Goal: Task Accomplishment & Management: Complete application form

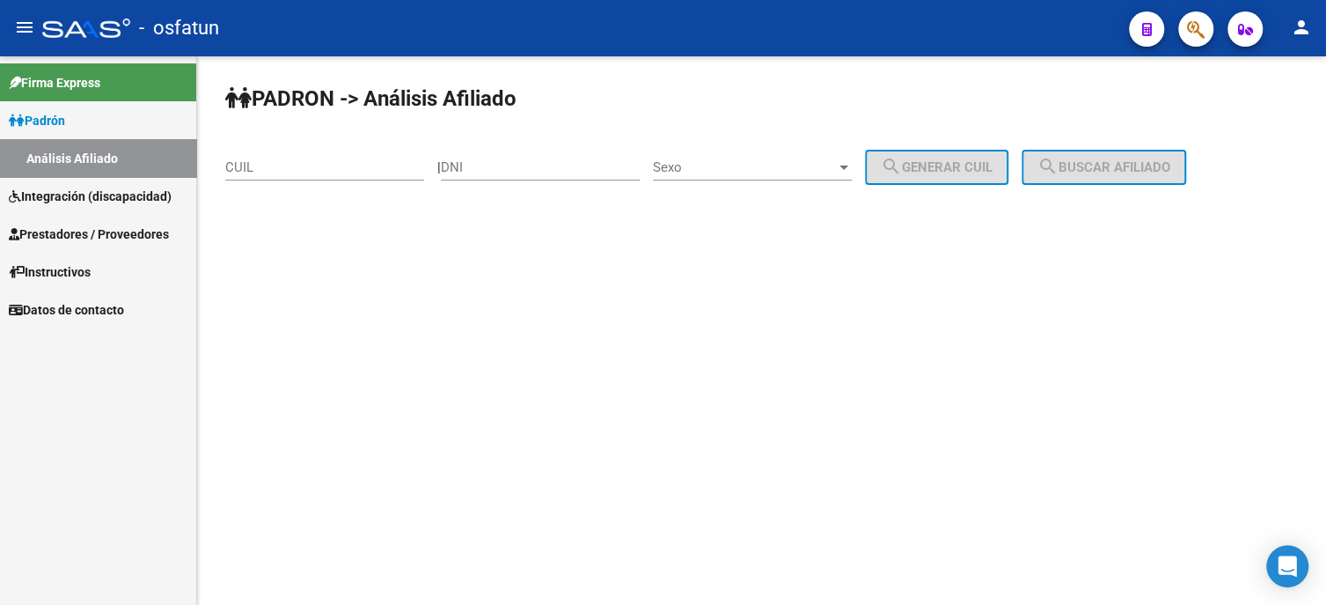
click at [83, 236] on span "Prestadores / Proveedores" at bounding box center [89, 233] width 160 height 19
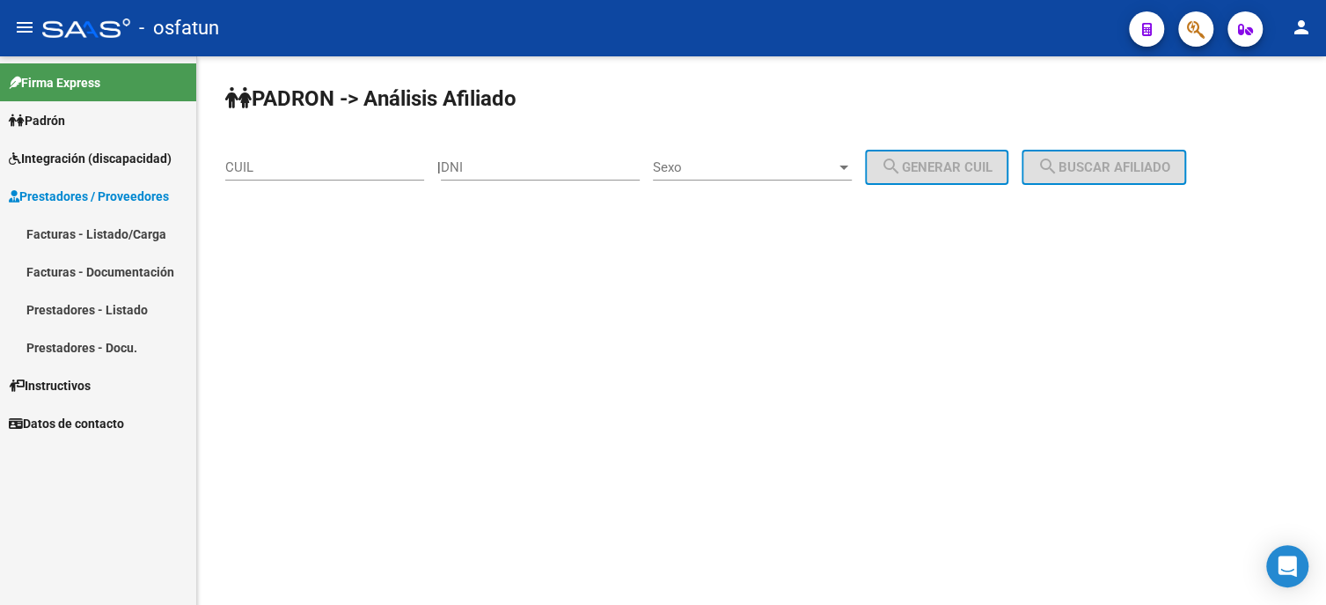
click at [112, 233] on link "Facturas - Listado/Carga" at bounding box center [98, 234] width 196 height 38
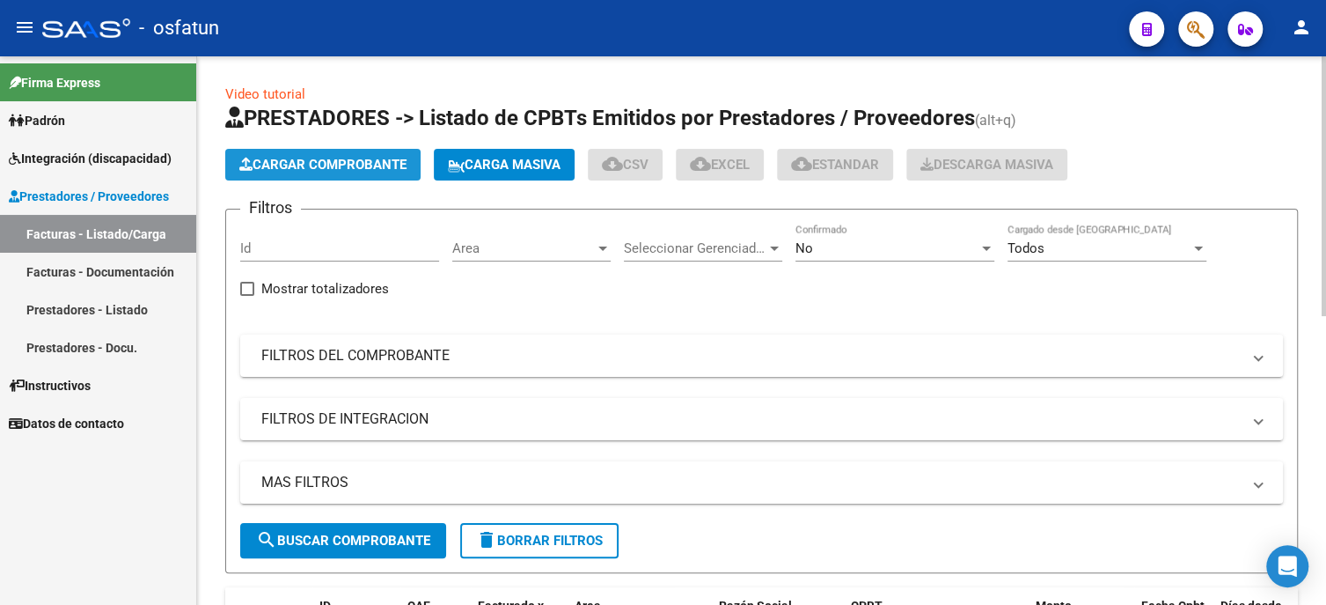
click at [329, 165] on span "Cargar Comprobante" at bounding box center [322, 165] width 167 height 16
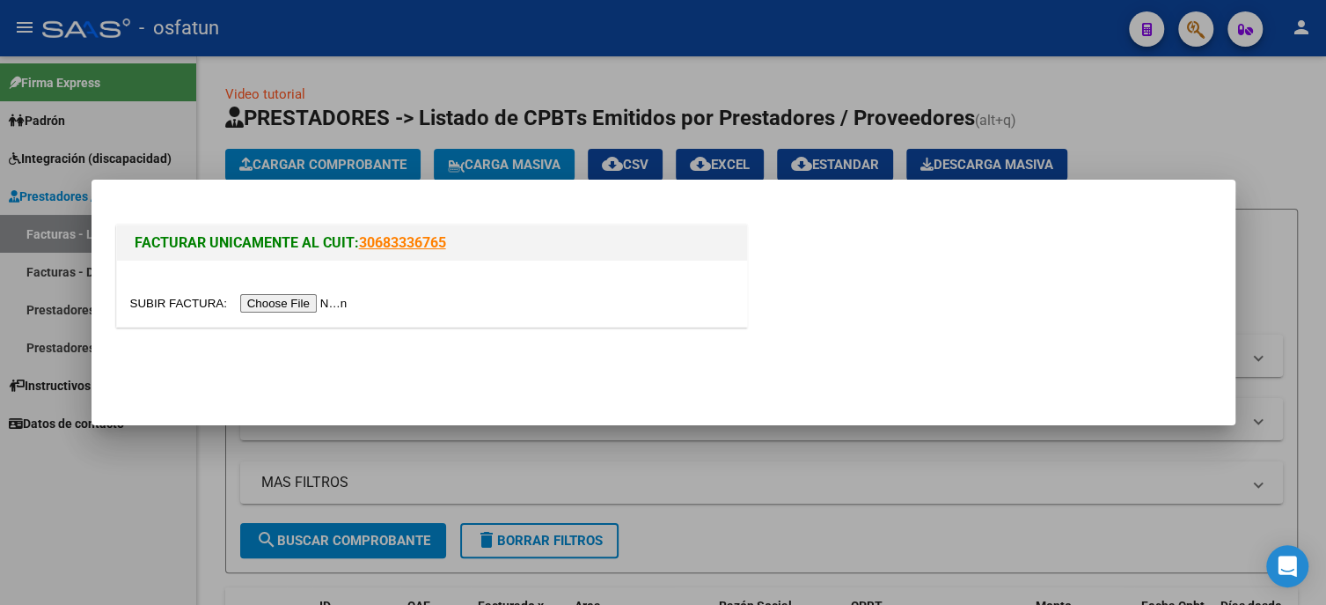
click at [304, 298] on input "file" at bounding box center [241, 303] width 223 height 18
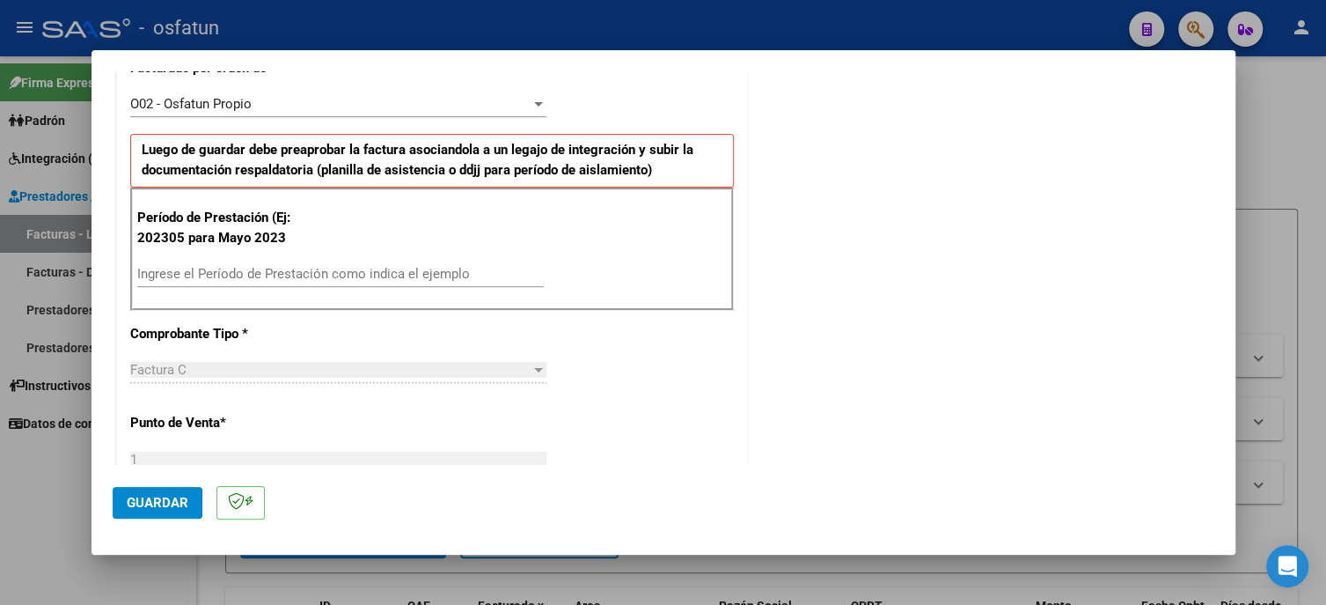
scroll to position [528, 0]
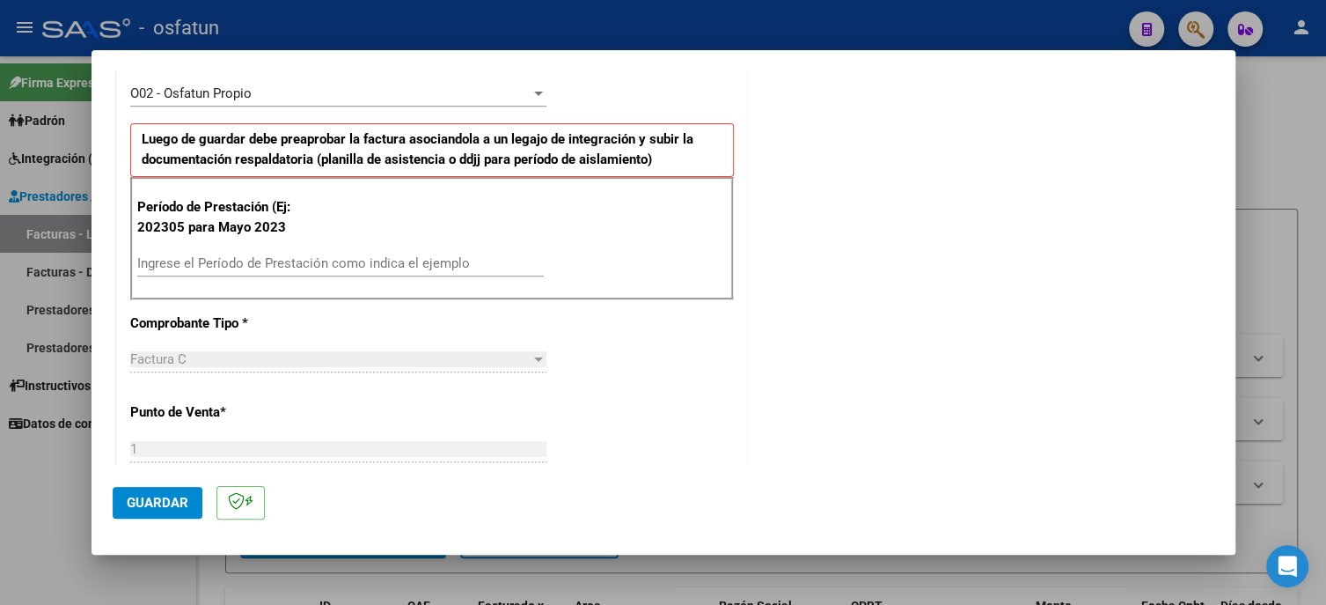
click at [180, 265] on input "Ingrese el Período de Prestación como indica el ejemplo" at bounding box center [340, 263] width 407 height 16
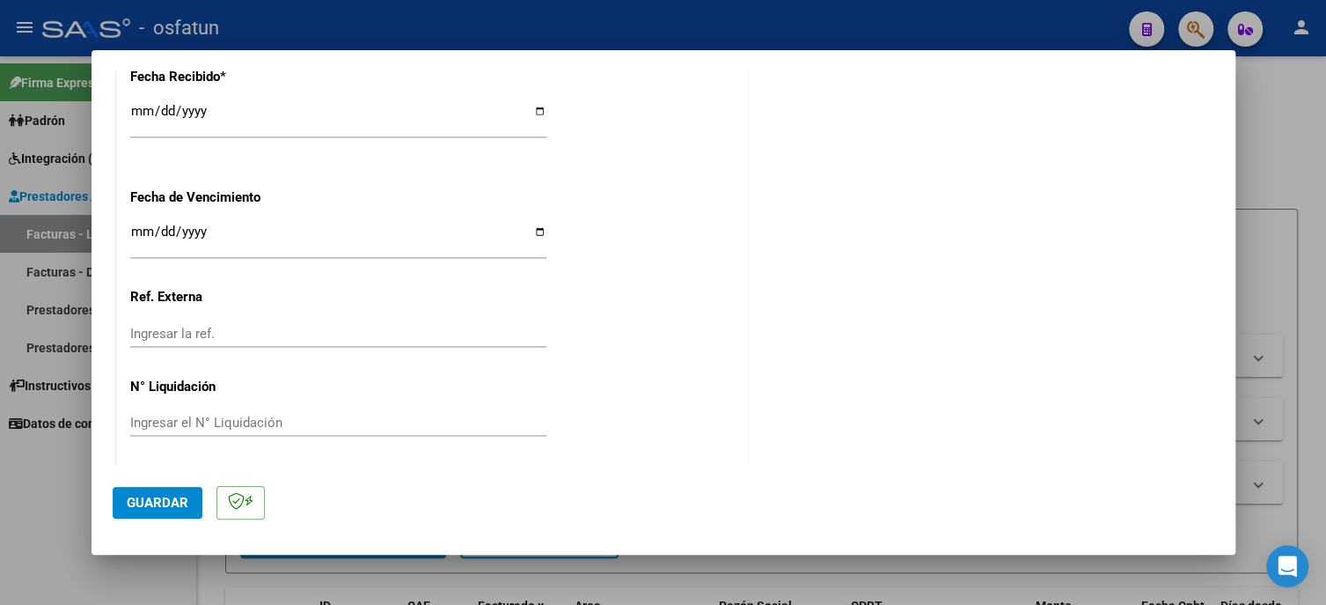
scroll to position [1342, 0]
type input "202507"
click at [173, 501] on span "Guardar" at bounding box center [158, 503] width 62 height 16
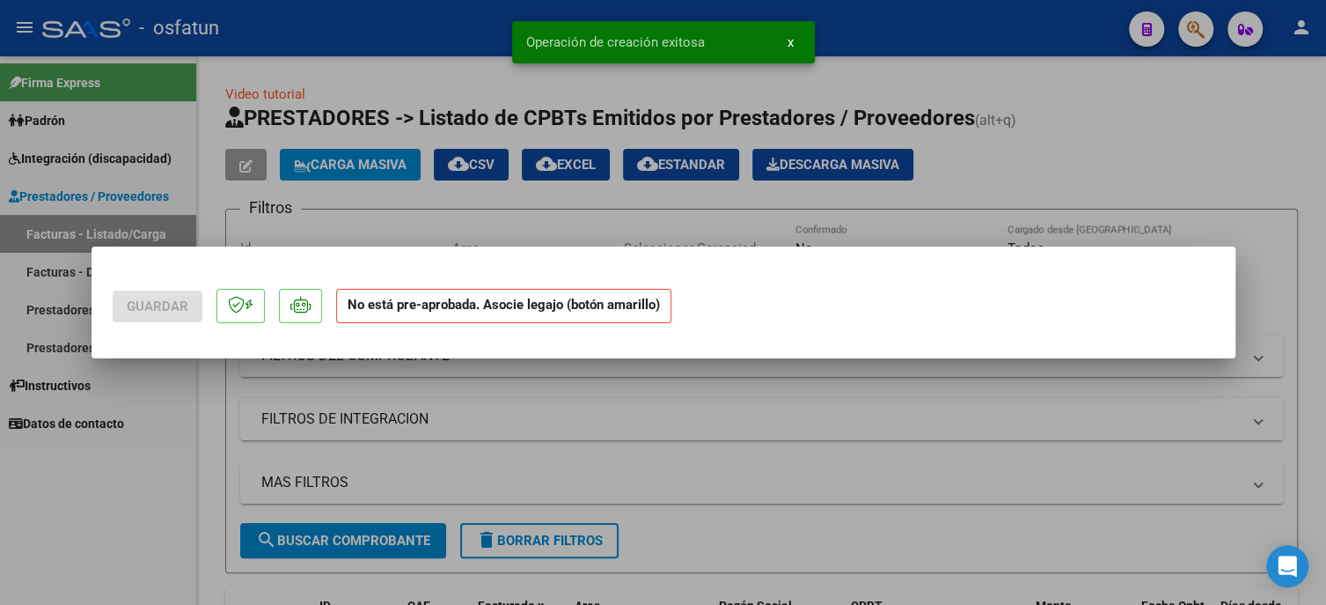
scroll to position [0, 0]
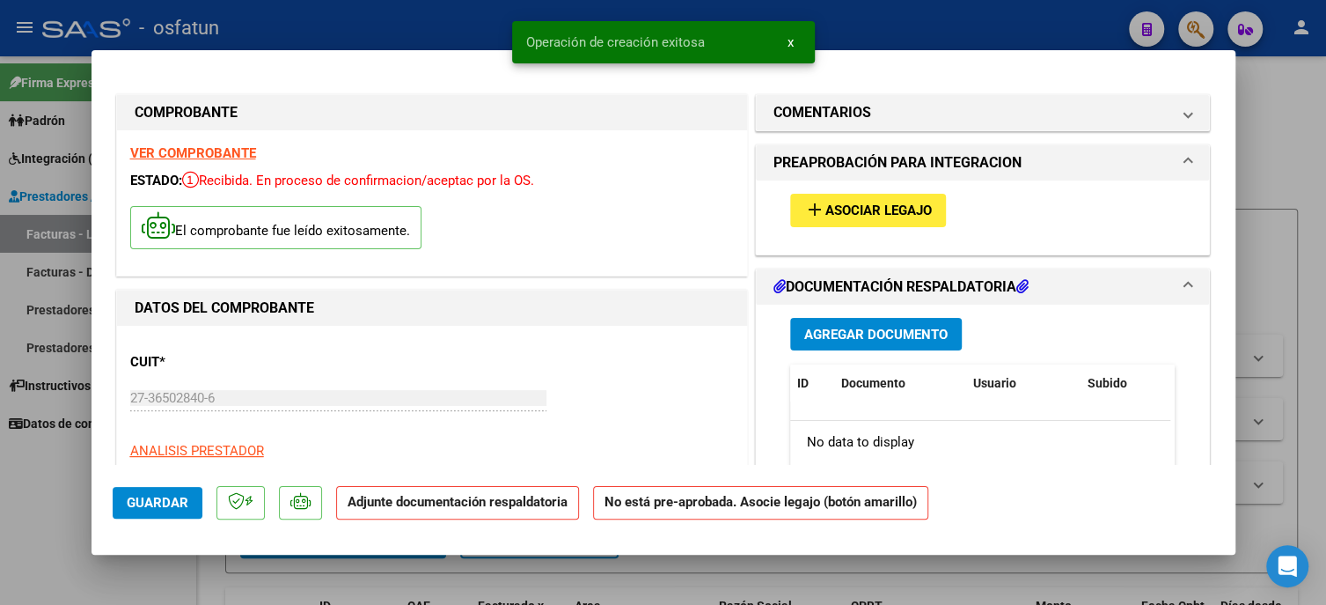
click at [842, 205] on span "Asociar Legajo" at bounding box center [879, 211] width 106 height 16
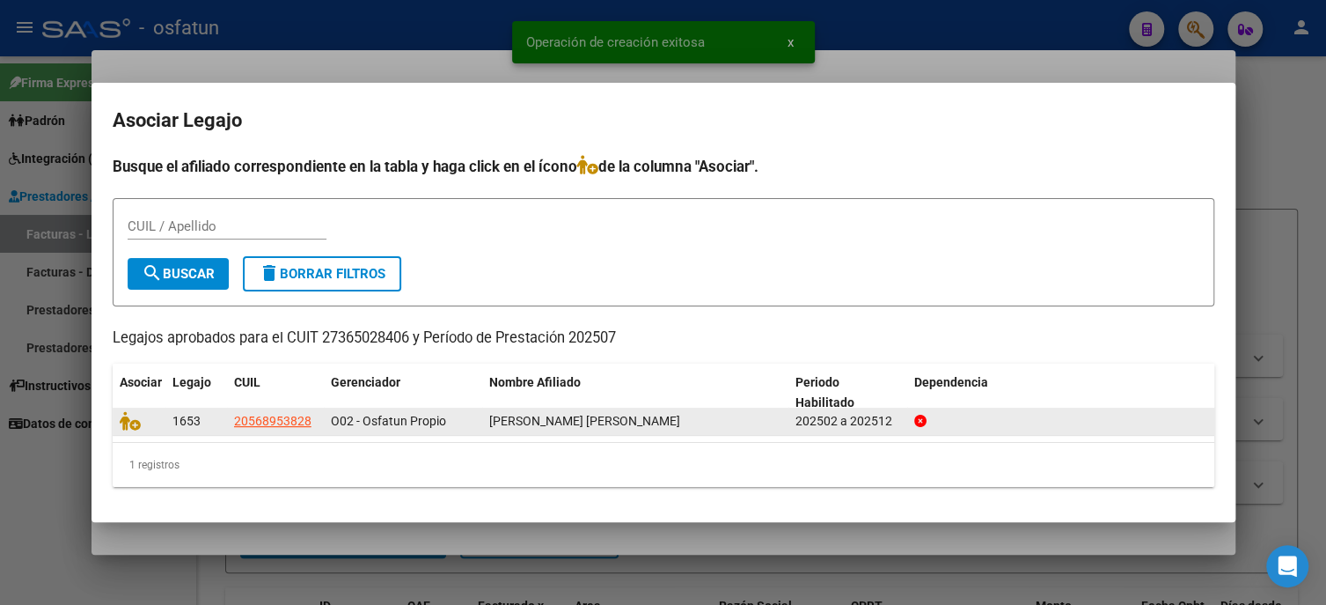
drag, startPoint x: 505, startPoint y: 422, endPoint x: 621, endPoint y: 422, distance: 116.2
click at [621, 422] on span "[PERSON_NAME] [PERSON_NAME]" at bounding box center [584, 421] width 191 height 14
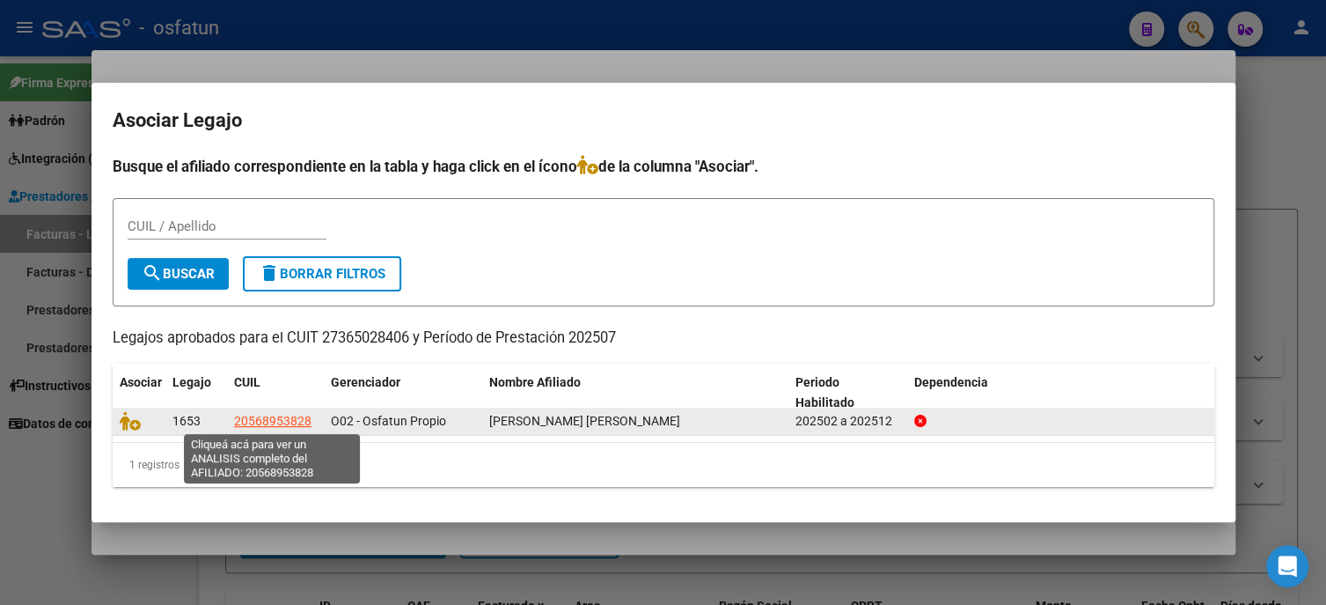
click at [272, 418] on span "20568953828" at bounding box center [272, 421] width 77 height 14
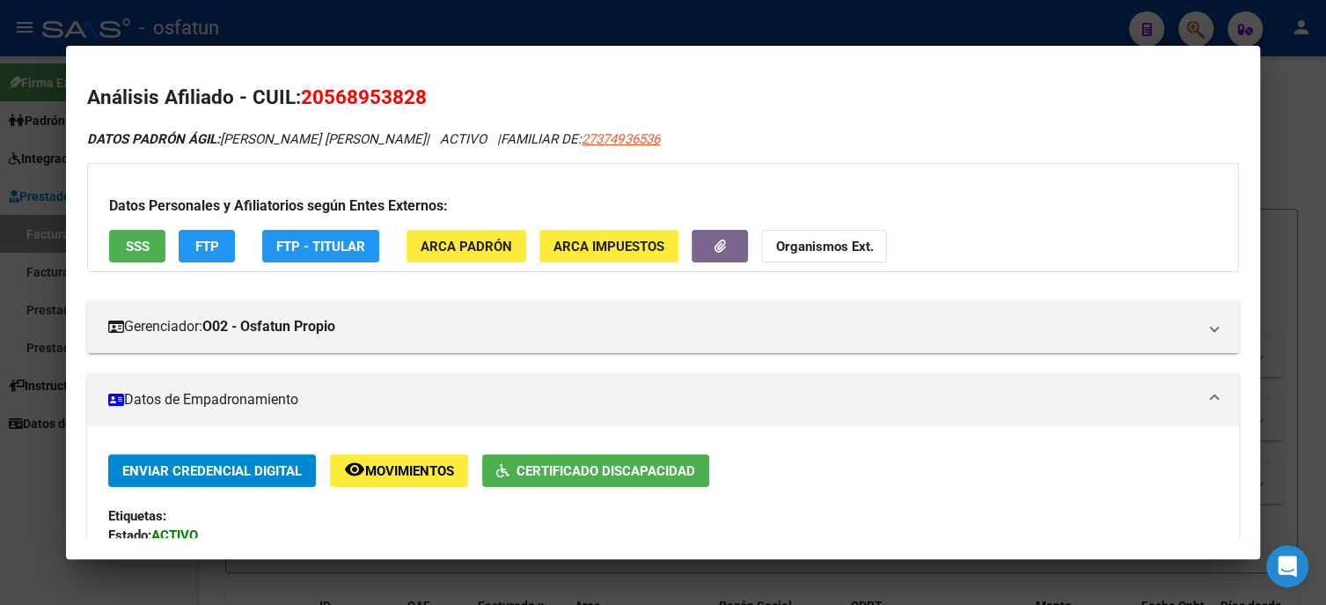
click at [28, 491] on div at bounding box center [663, 302] width 1326 height 605
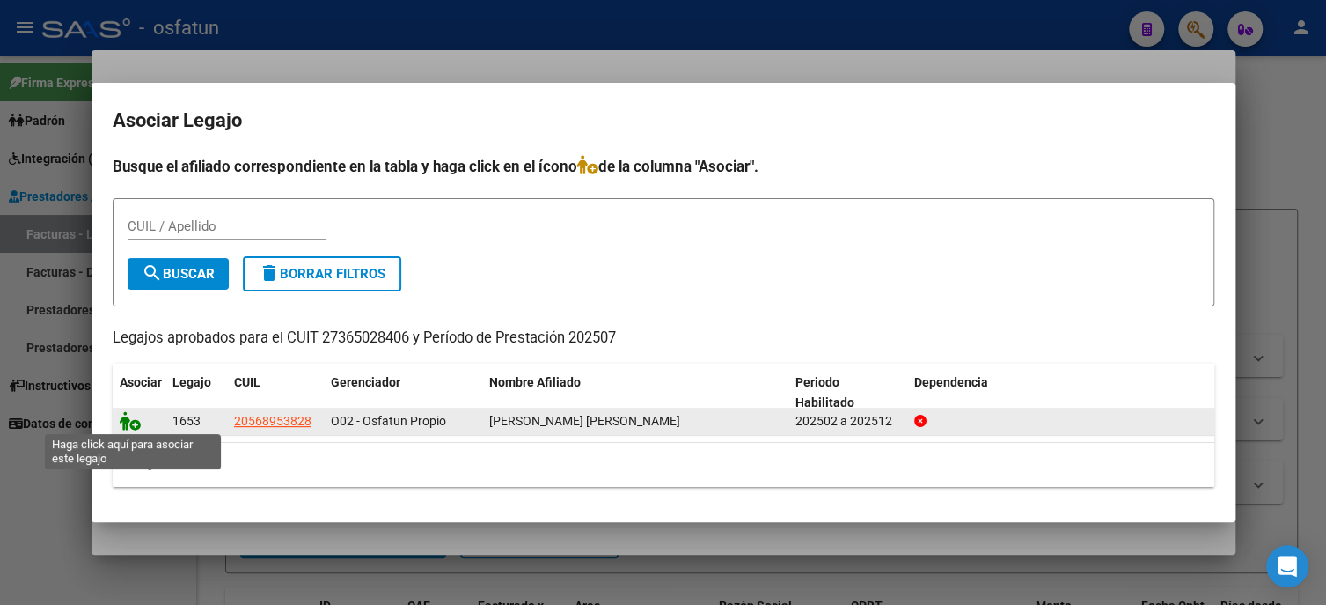
click at [123, 421] on icon at bounding box center [130, 420] width 21 height 19
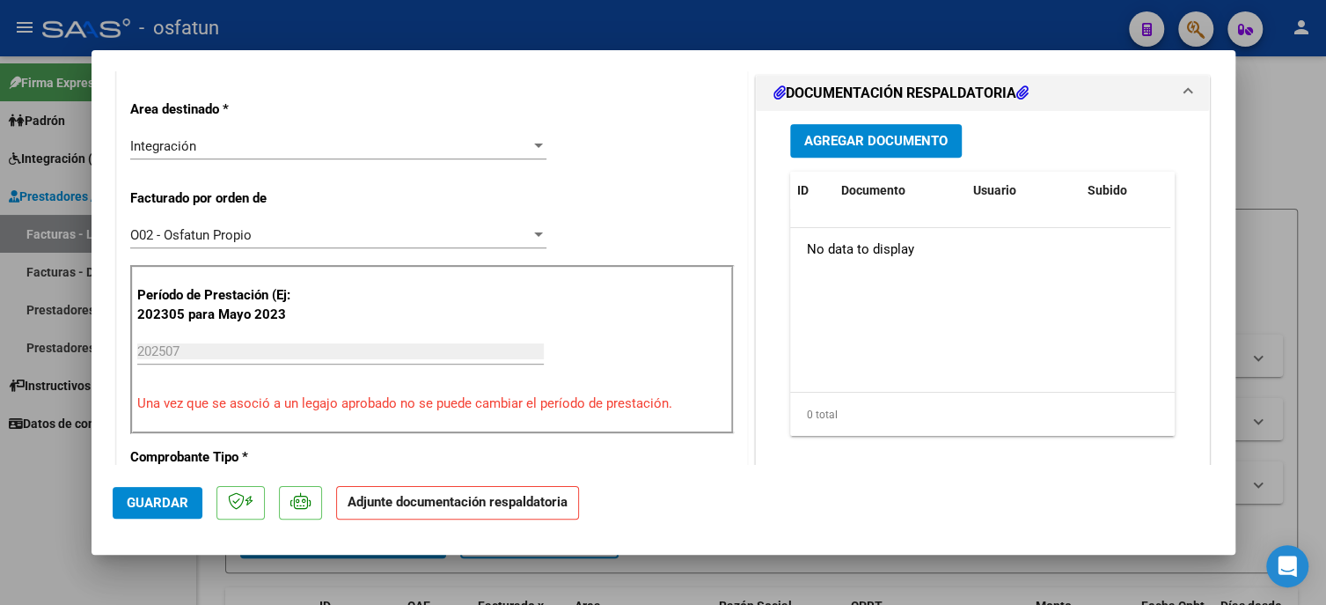
scroll to position [440, 0]
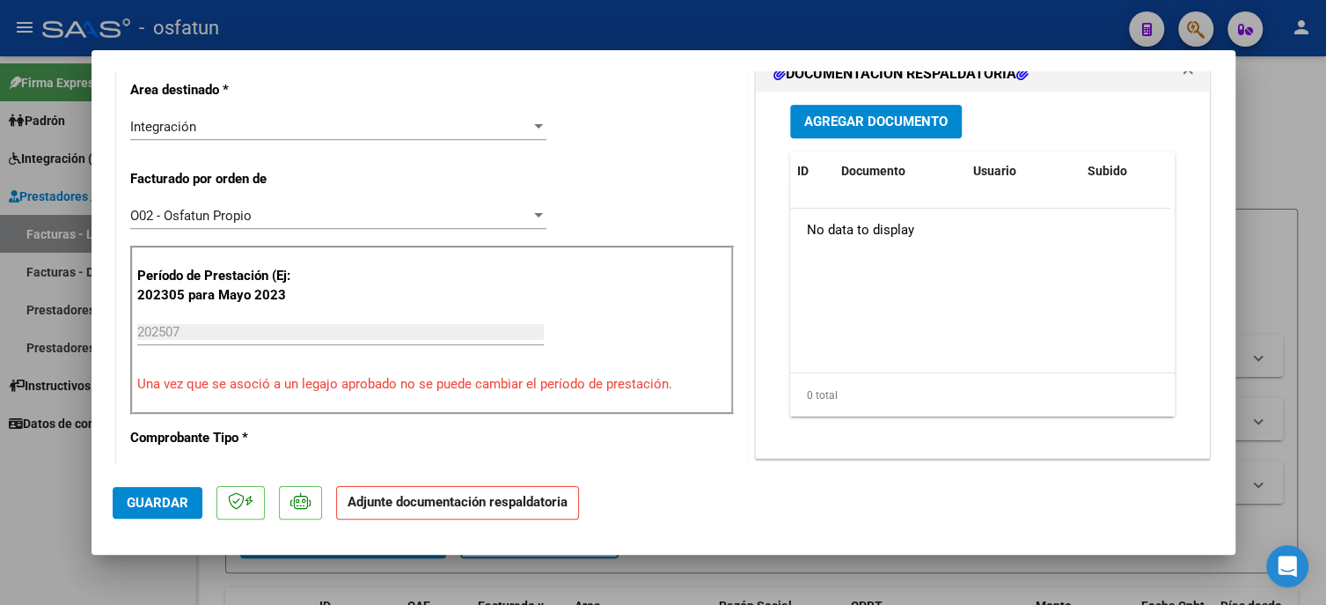
click at [875, 119] on span "Agregar Documento" at bounding box center [875, 122] width 143 height 16
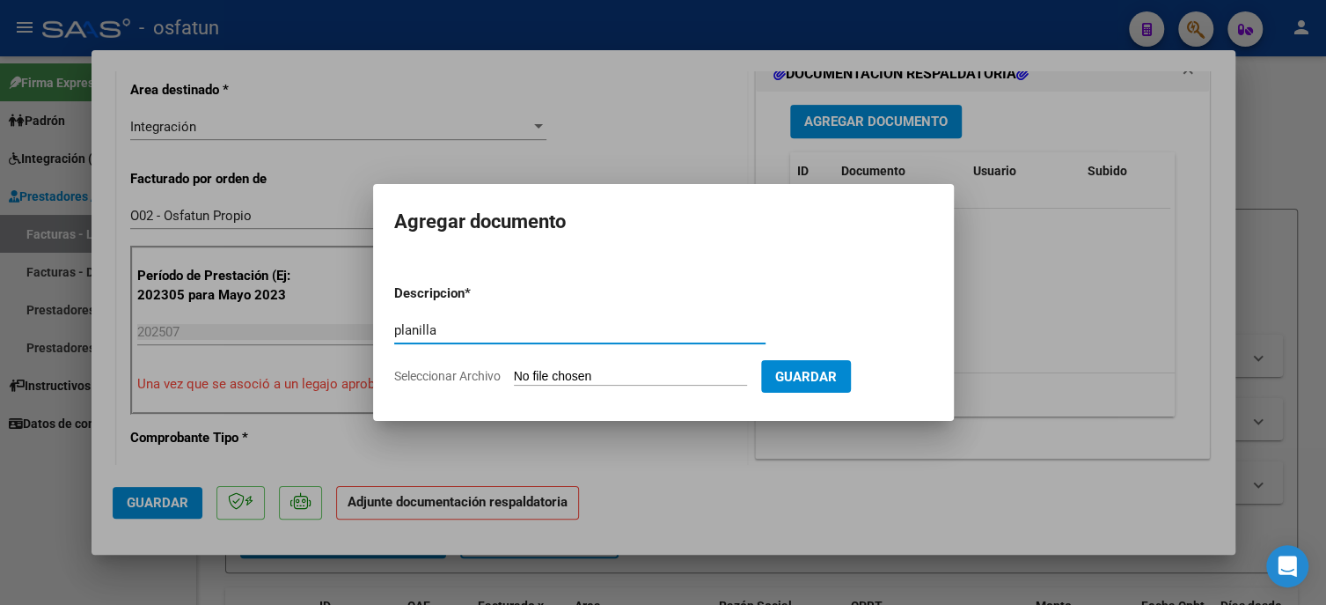
type input "planilla"
click at [612, 370] on input "Seleccionar Archivo" at bounding box center [630, 377] width 233 height 17
type input "C:\fakepath\[PERSON_NAME] asistencia julio.pdf"
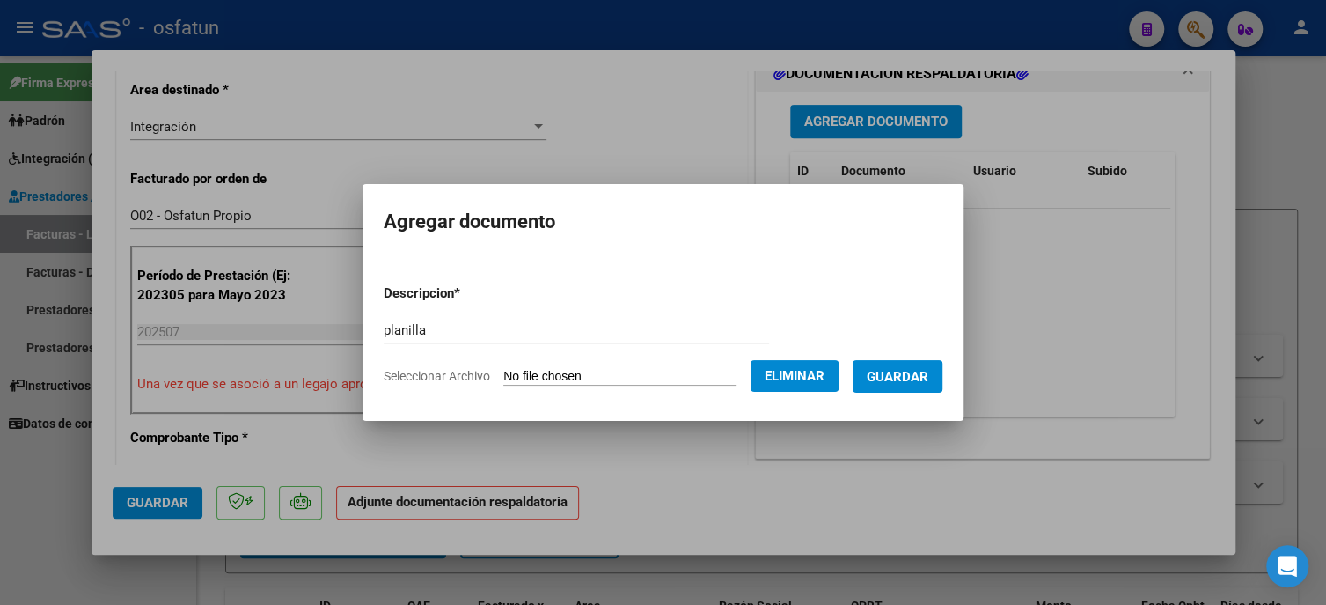
click at [899, 376] on span "Guardar" at bounding box center [898, 377] width 62 height 16
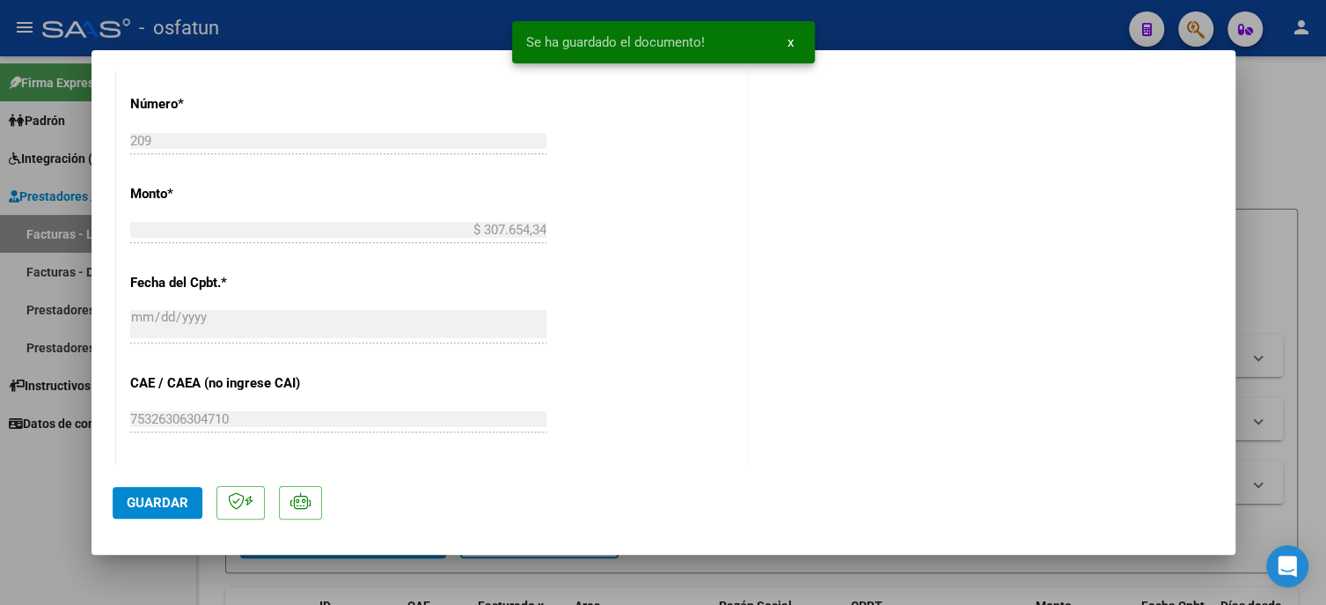
scroll to position [968, 0]
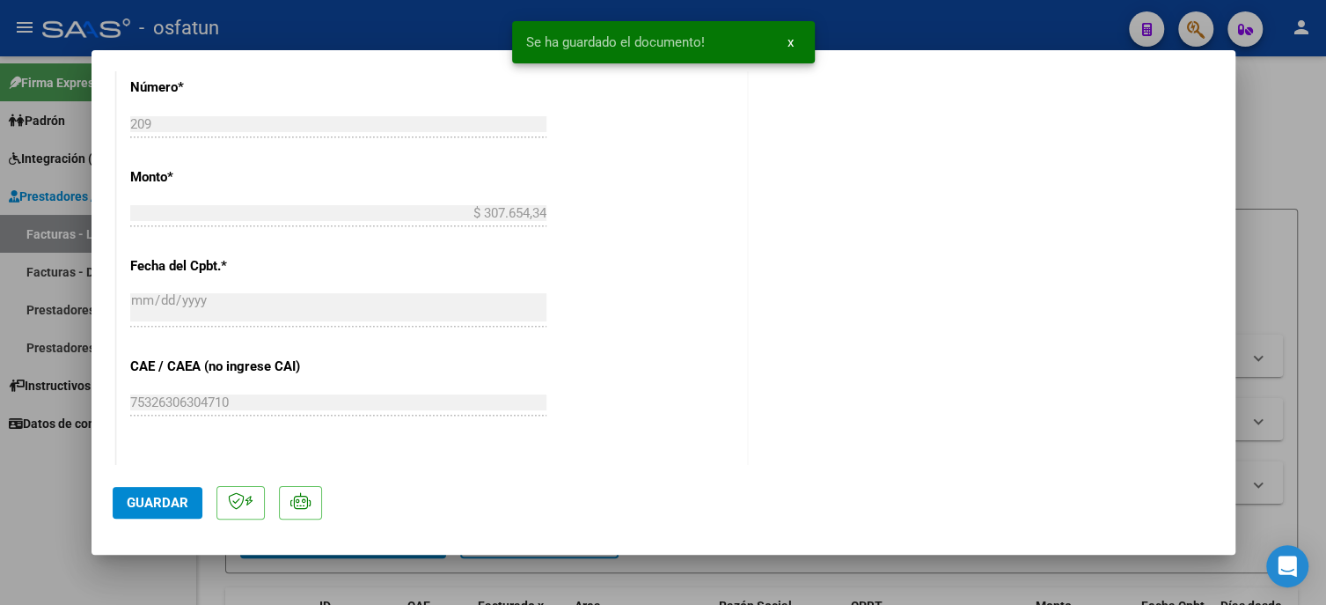
click at [175, 504] on span "Guardar" at bounding box center [158, 503] width 62 height 16
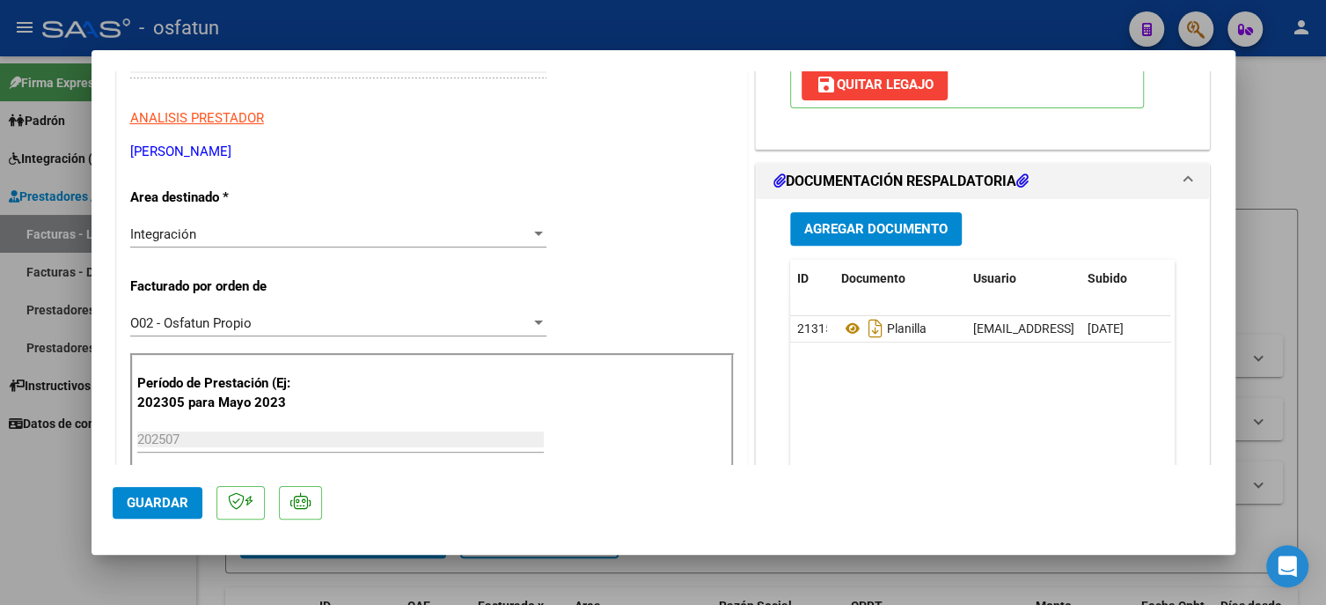
scroll to position [176, 0]
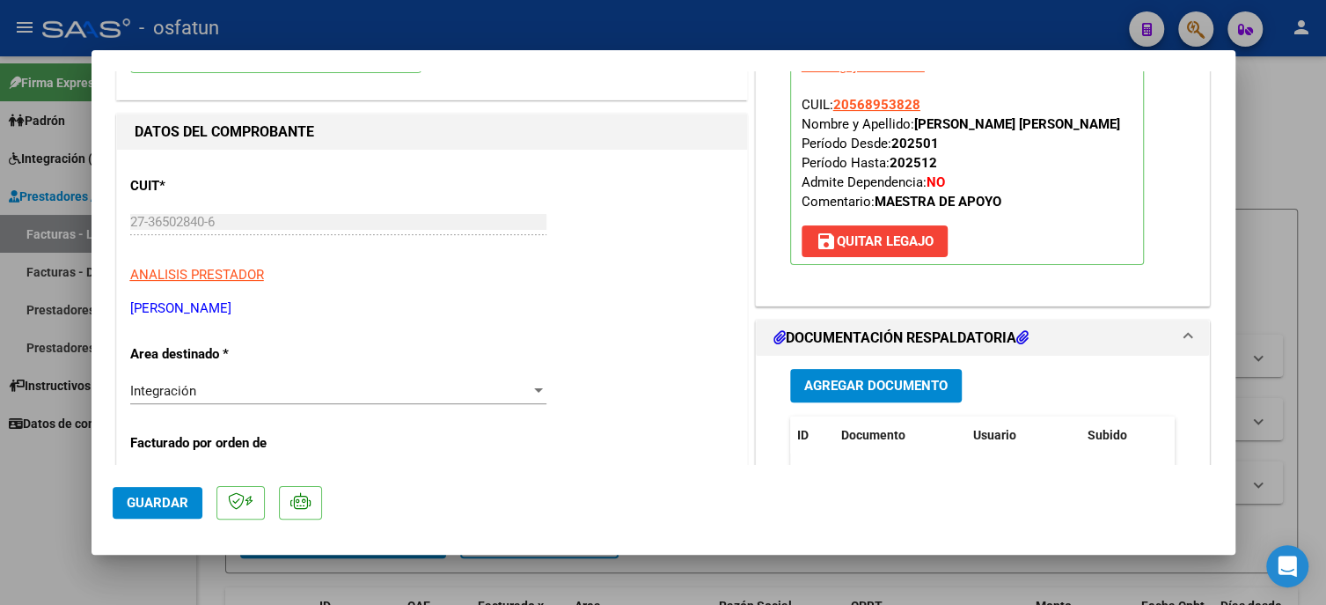
click at [823, 385] on span "Agregar Documento" at bounding box center [875, 386] width 143 height 16
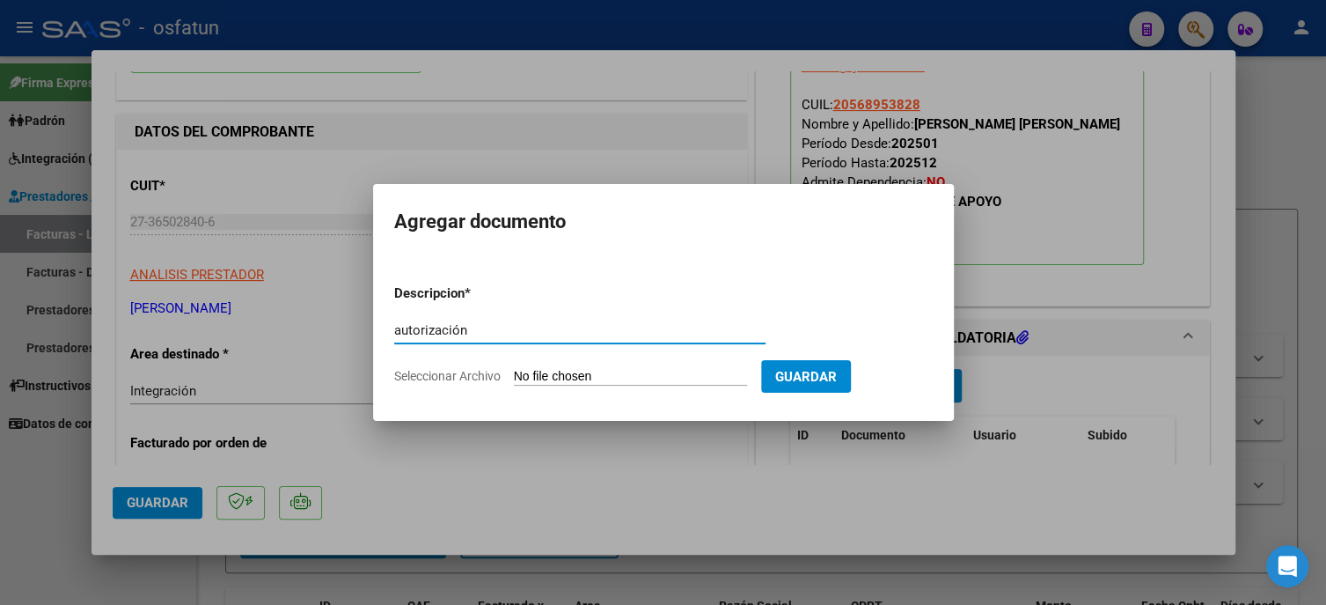
type input "autorización"
click at [658, 375] on input "Seleccionar Archivo" at bounding box center [630, 377] width 233 height 17
type input "C:\fakepath\2025 autorización.pdf"
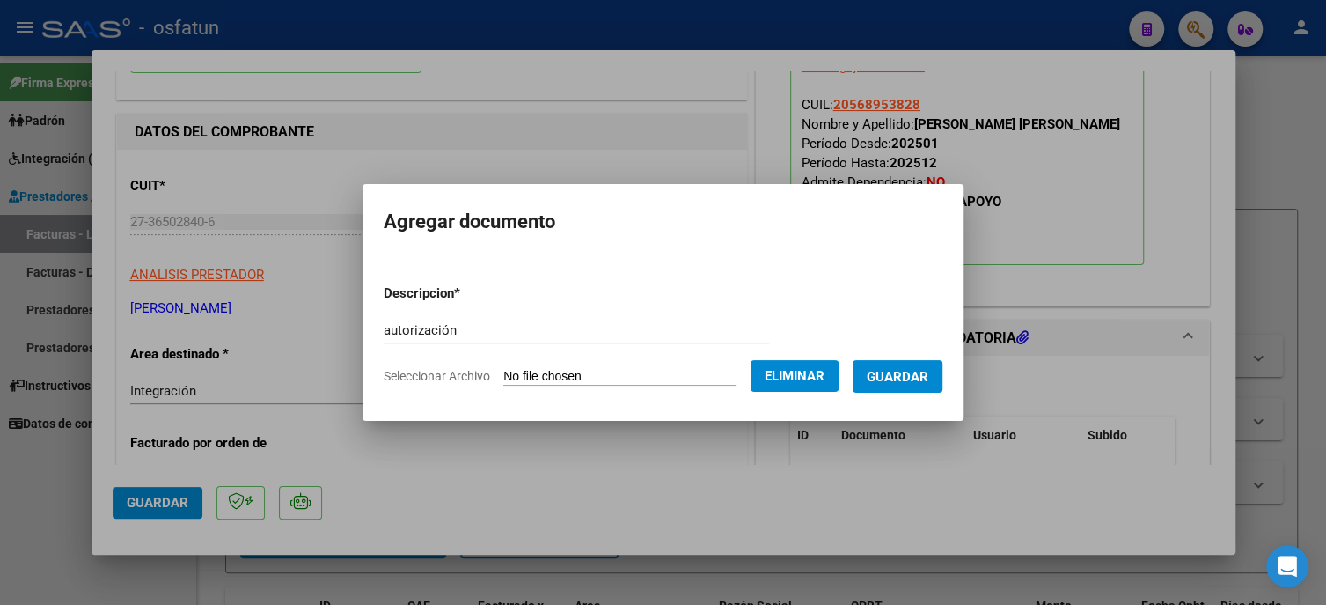
click at [880, 373] on button "Guardar" at bounding box center [898, 376] width 90 height 33
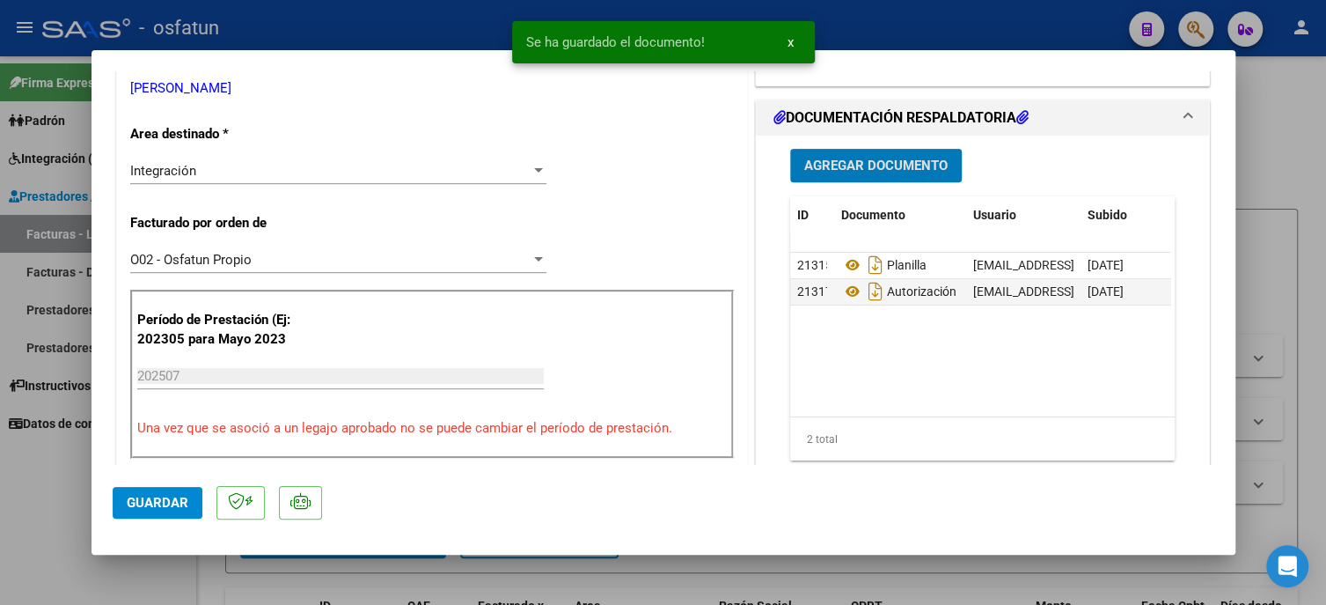
scroll to position [528, 0]
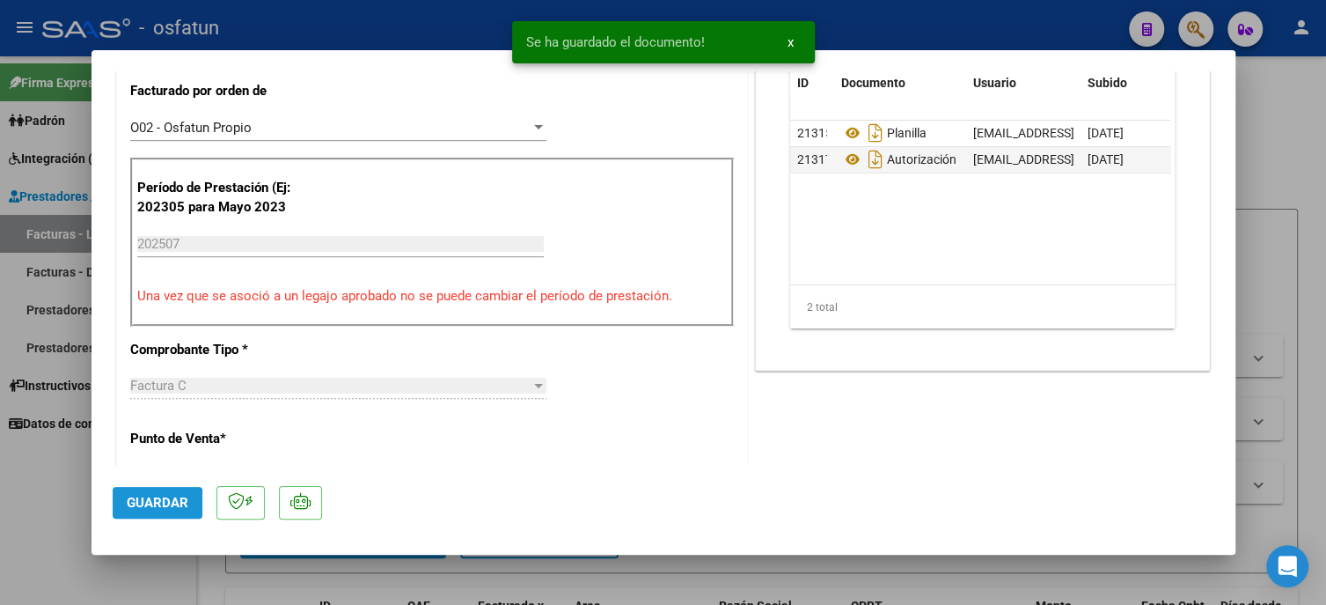
click at [138, 504] on span "Guardar" at bounding box center [158, 503] width 62 height 16
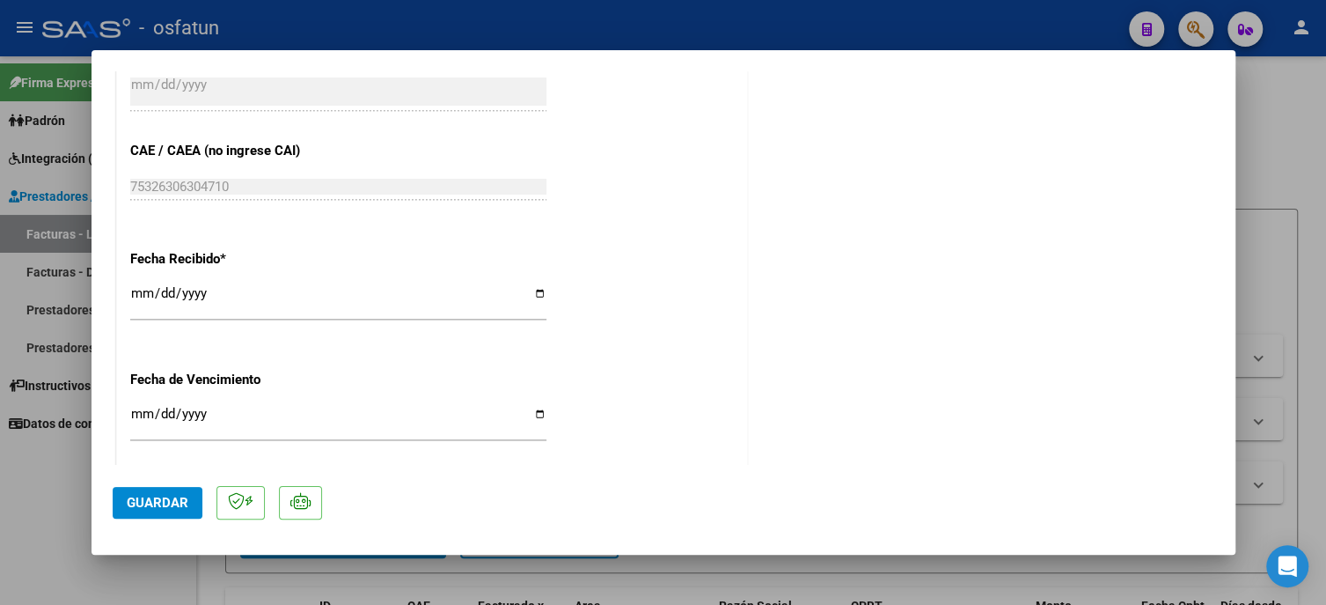
scroll to position [1320, 0]
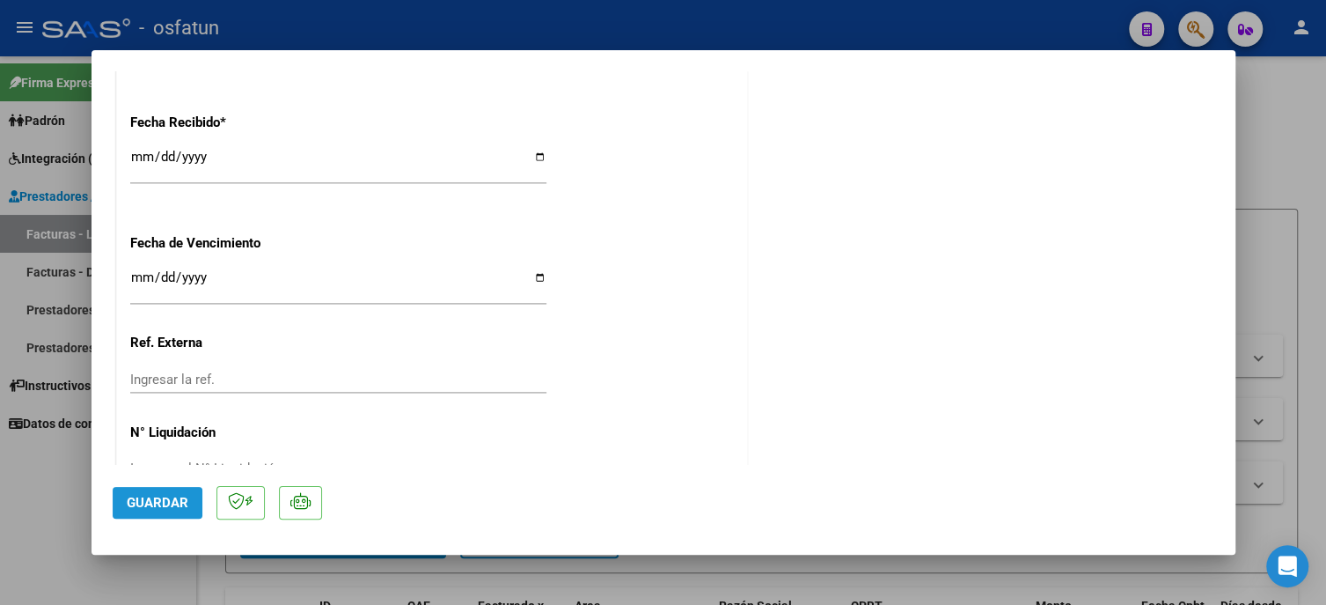
drag, startPoint x: 173, startPoint y: 509, endPoint x: 169, endPoint y: 496, distance: 12.8
click at [173, 509] on span "Guardar" at bounding box center [158, 503] width 62 height 16
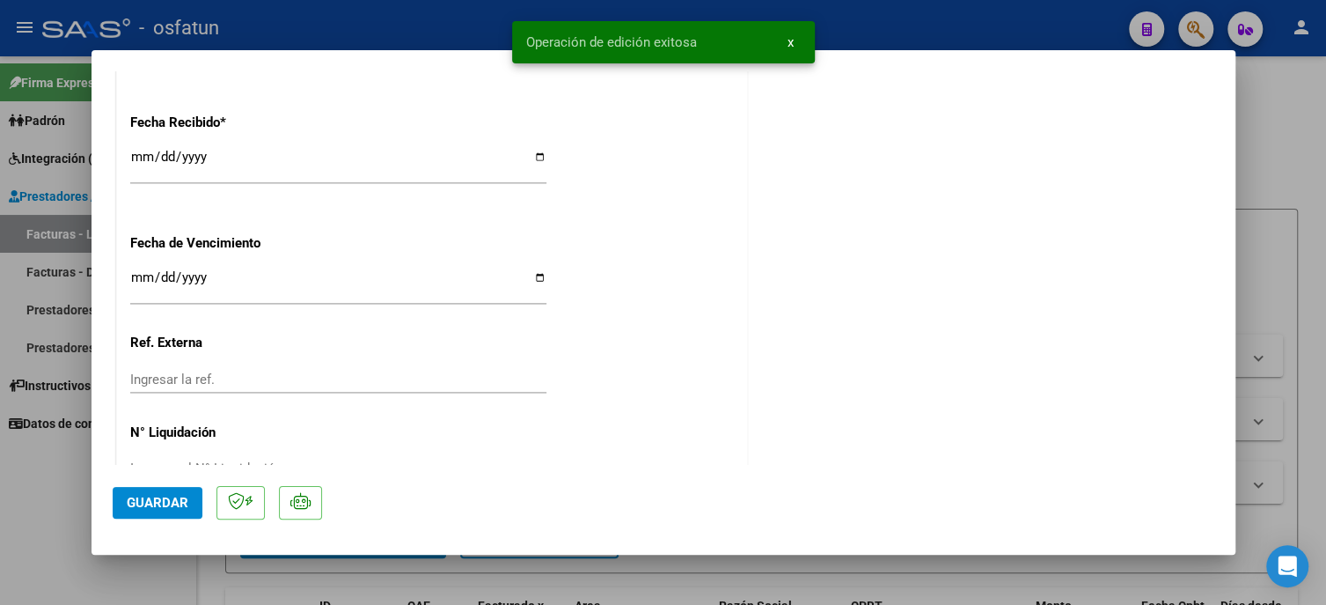
click at [58, 505] on div at bounding box center [663, 302] width 1326 height 605
type input "$ 0,00"
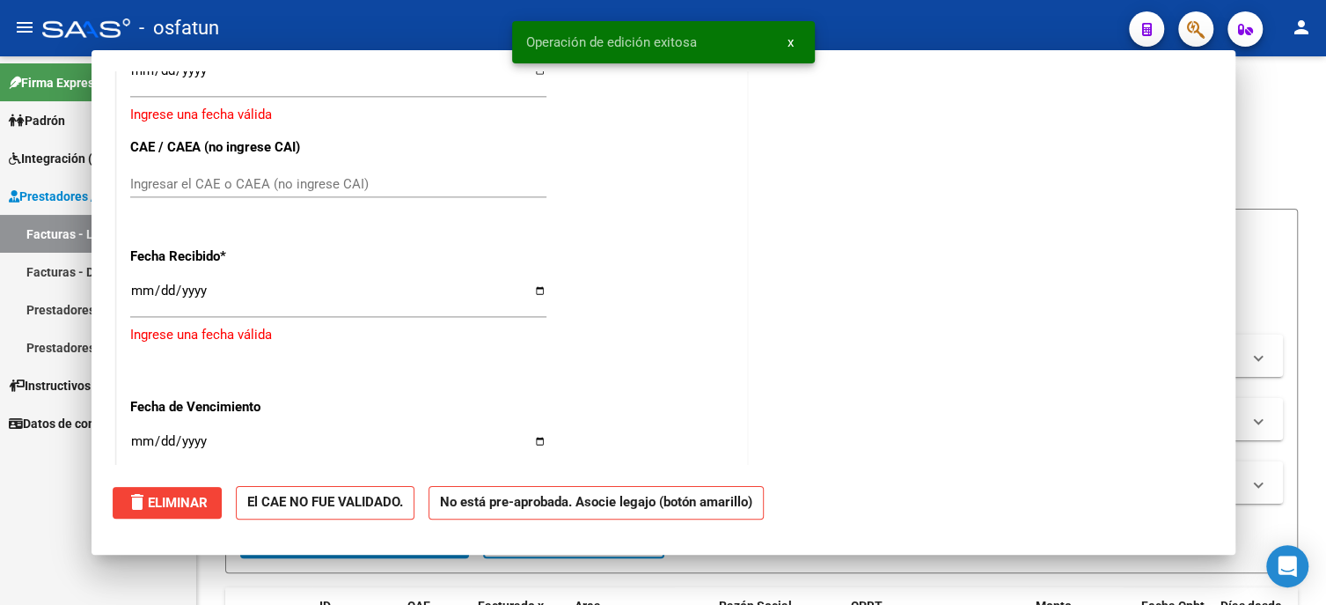
scroll to position [0, 0]
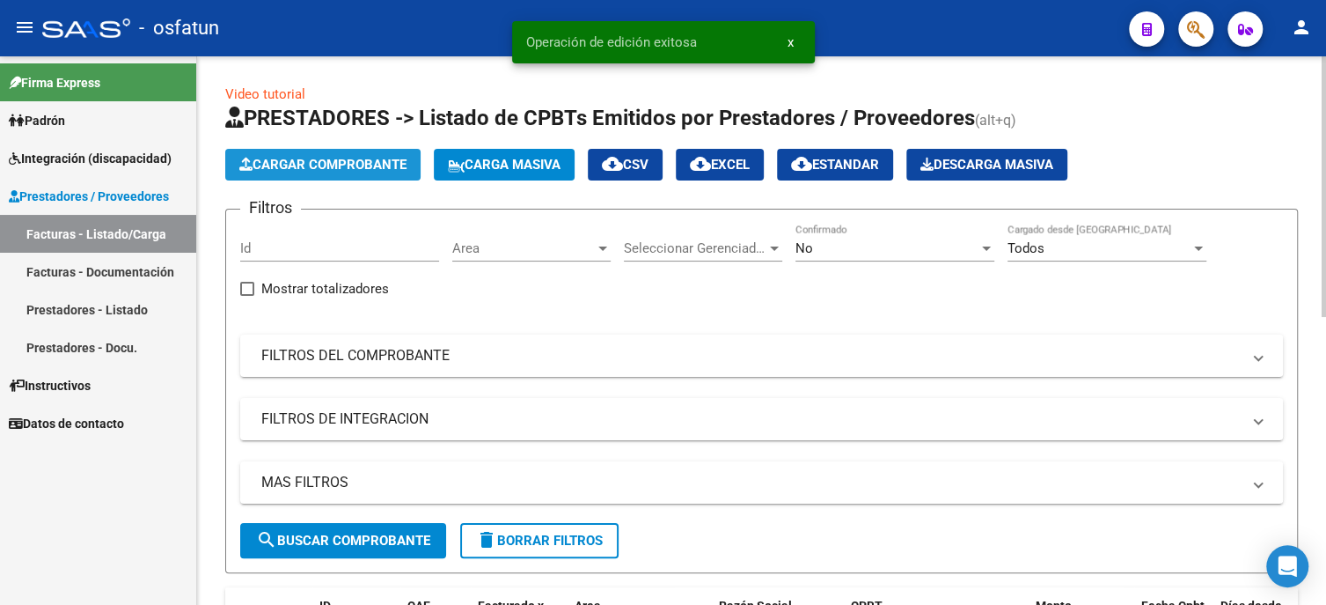
click at [273, 157] on span "Cargar Comprobante" at bounding box center [322, 165] width 167 height 16
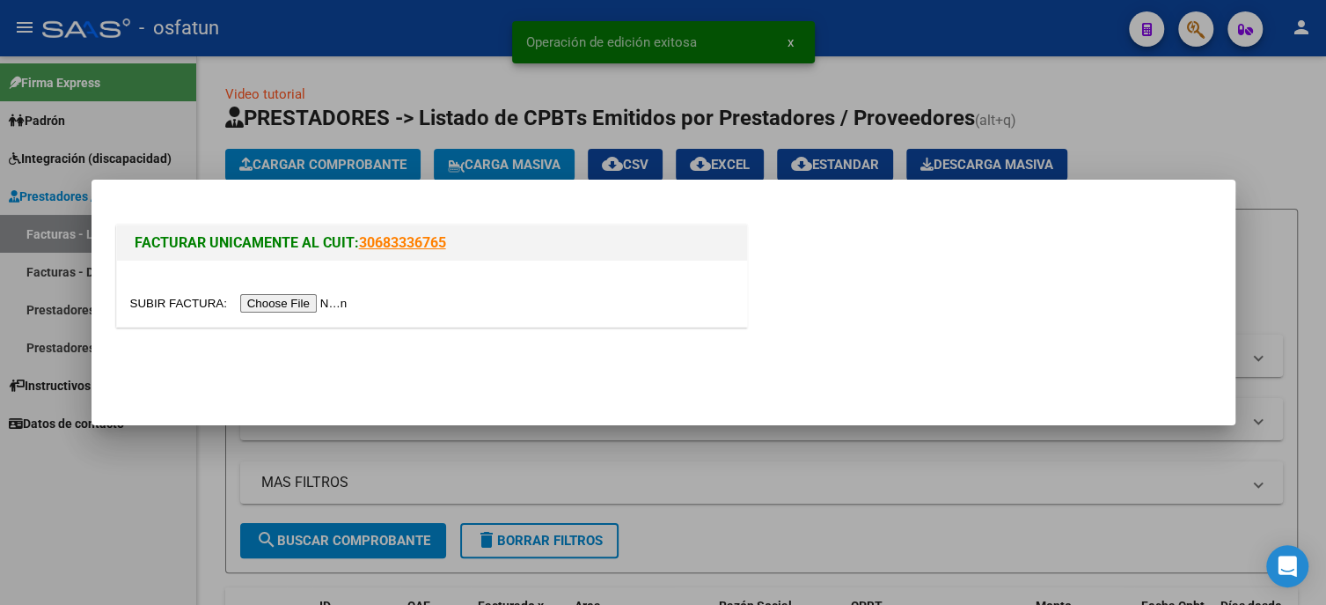
click at [313, 306] on input "file" at bounding box center [241, 303] width 223 height 18
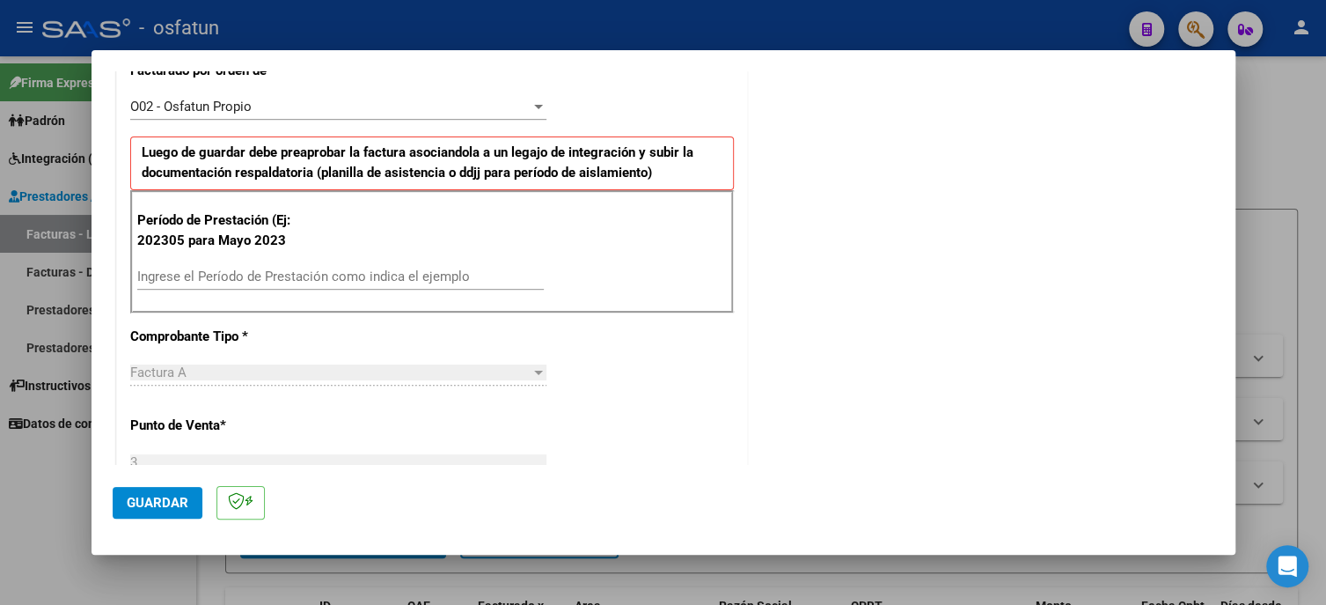
scroll to position [528, 0]
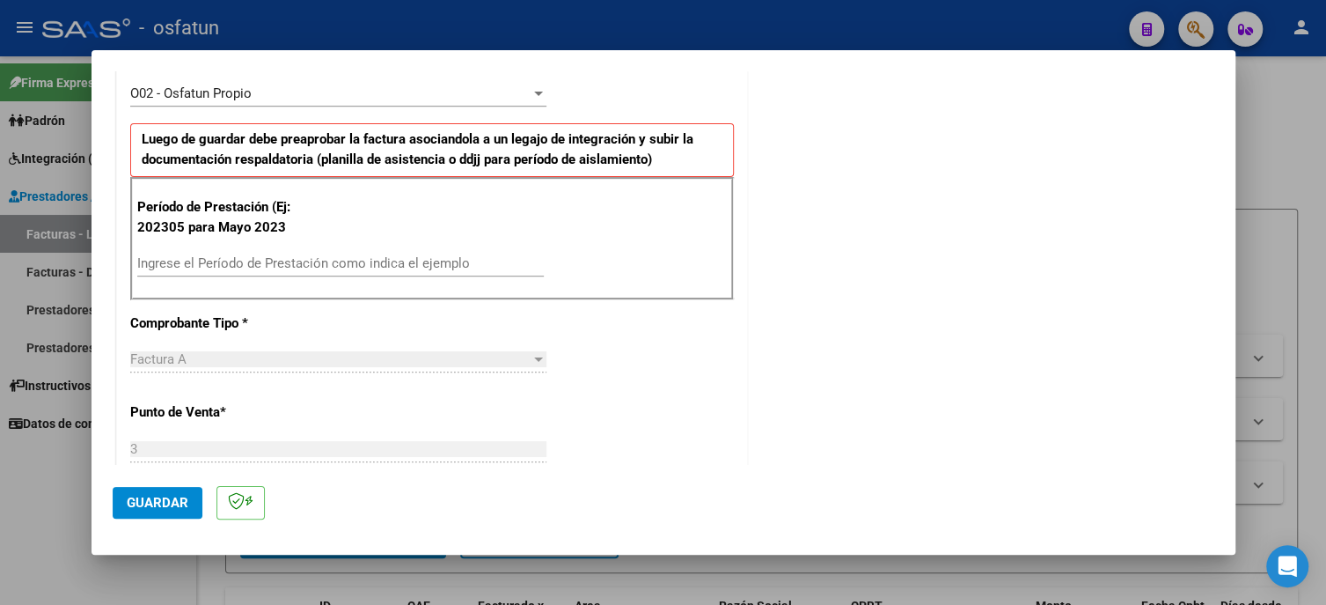
click at [218, 261] on input "Ingrese el Período de Prestación como indica el ejemplo" at bounding box center [340, 263] width 407 height 16
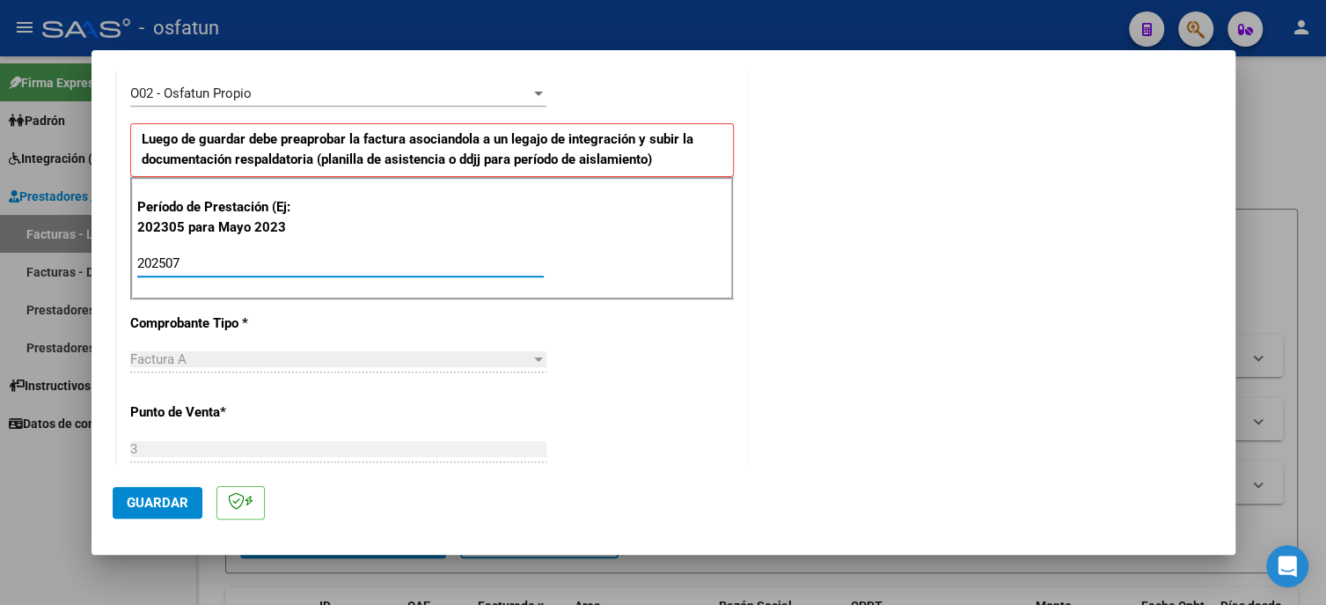
type input "202507"
click at [139, 501] on span "Guardar" at bounding box center [158, 503] width 62 height 16
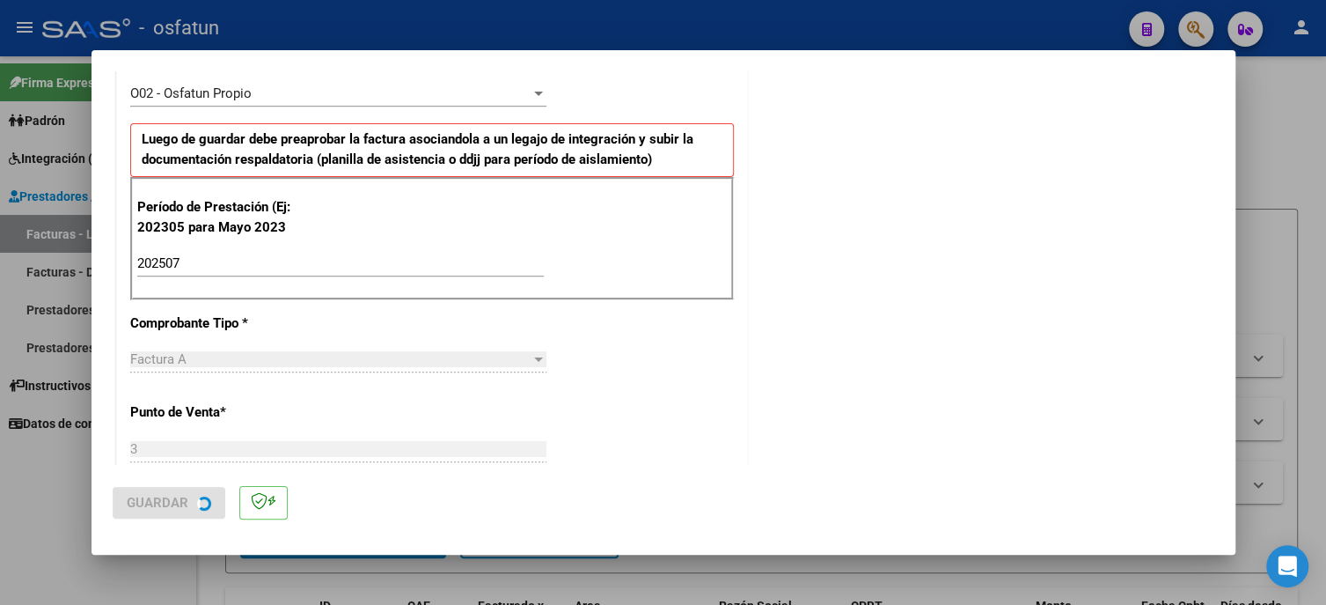
scroll to position [0, 0]
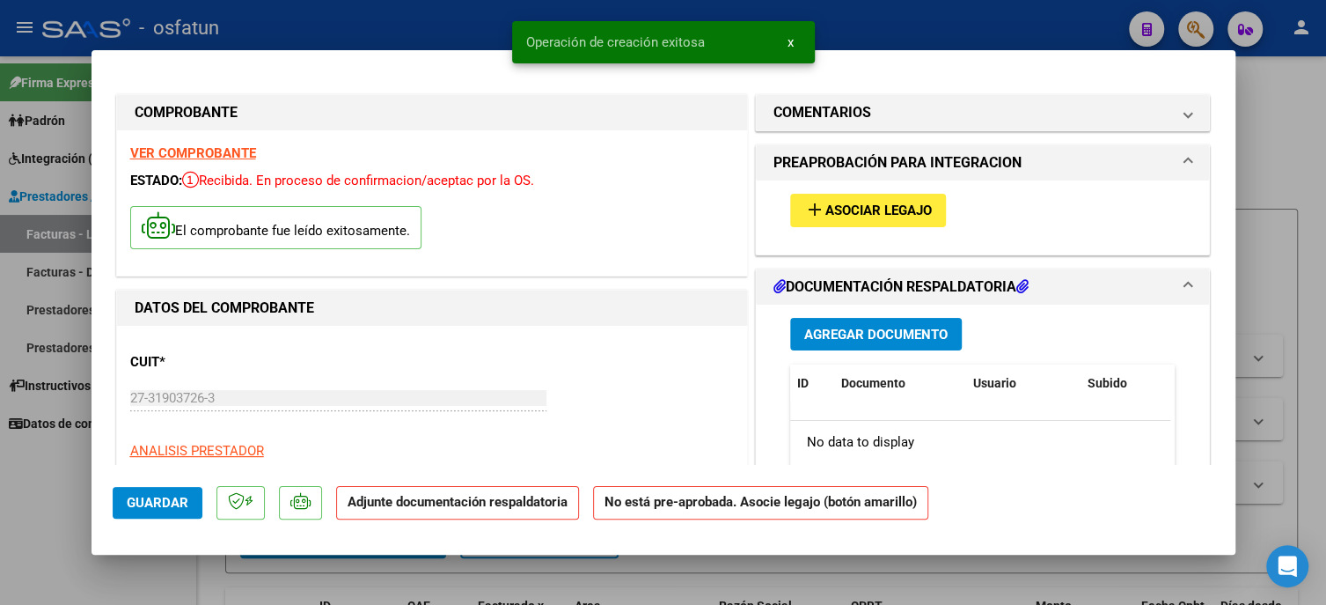
click at [829, 217] on span "Asociar Legajo" at bounding box center [879, 211] width 106 height 16
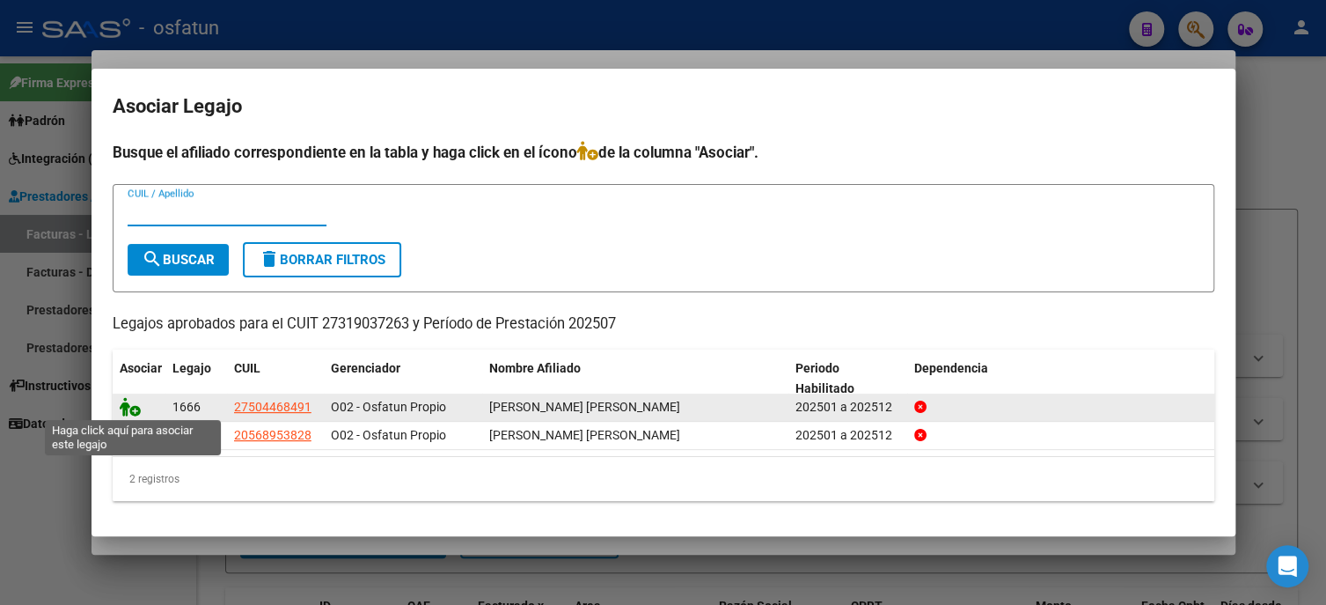
click at [131, 411] on icon at bounding box center [130, 406] width 21 height 19
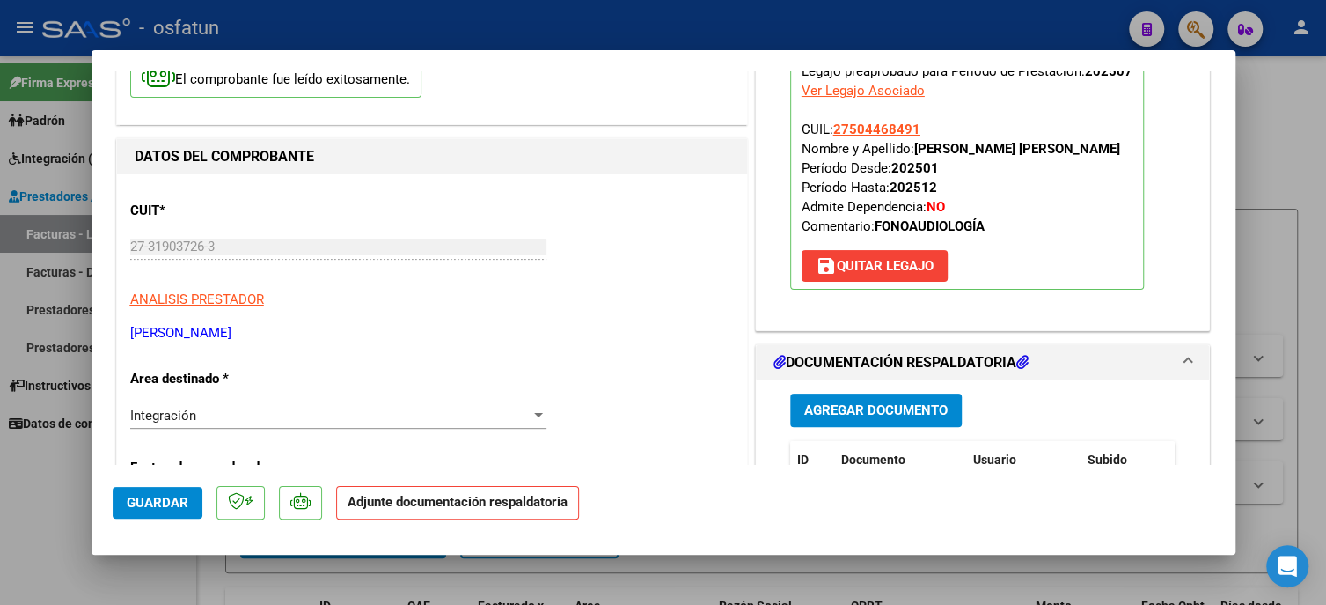
scroll to position [264, 0]
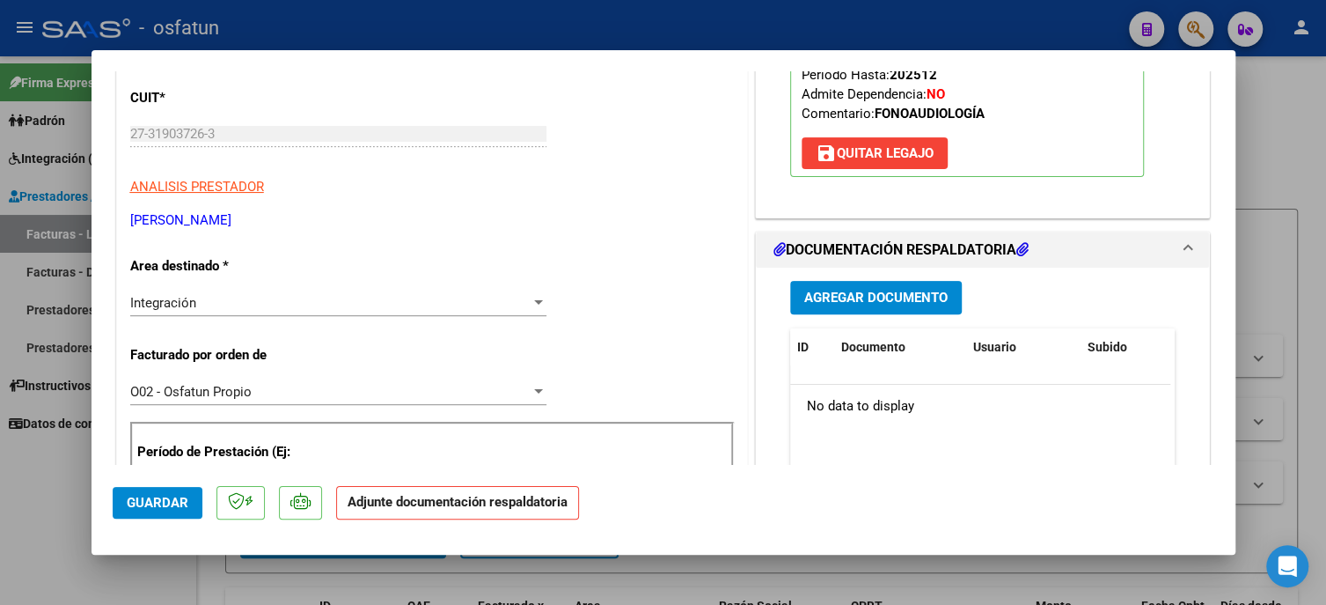
click at [883, 306] on span "Agregar Documento" at bounding box center [875, 298] width 143 height 16
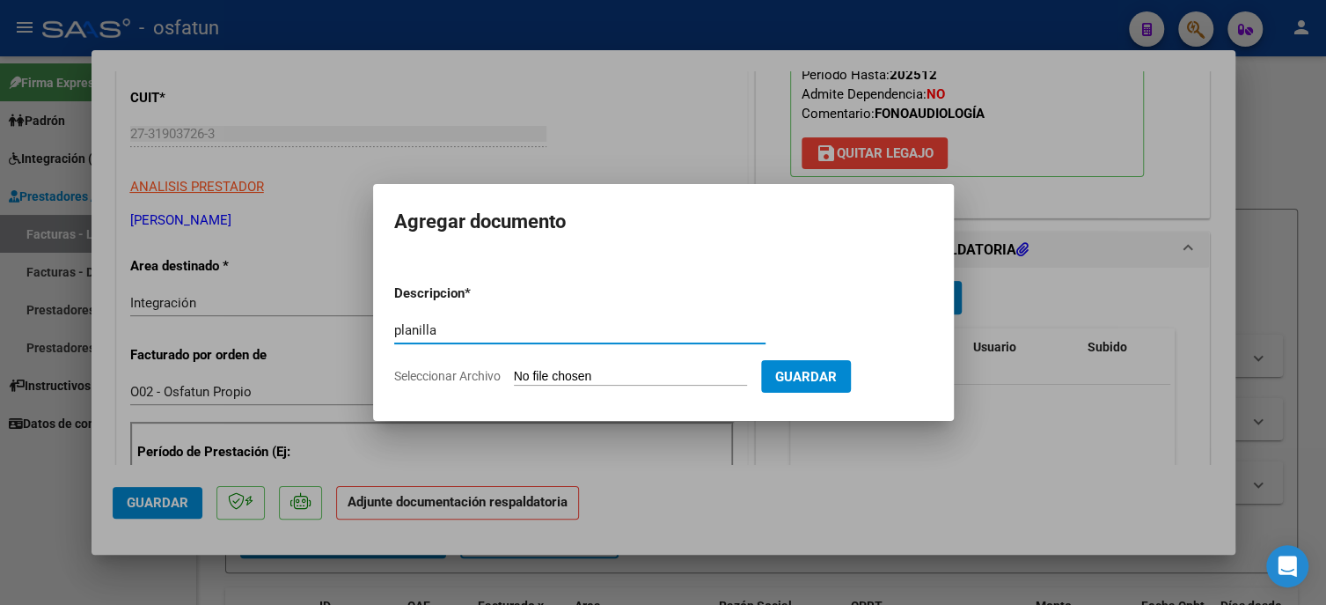
type input "planilla"
click at [663, 371] on input "Seleccionar Archivo" at bounding box center [630, 377] width 233 height 17
type input "C:\fakepath\[PERSON_NAME] asistencia .pdf"
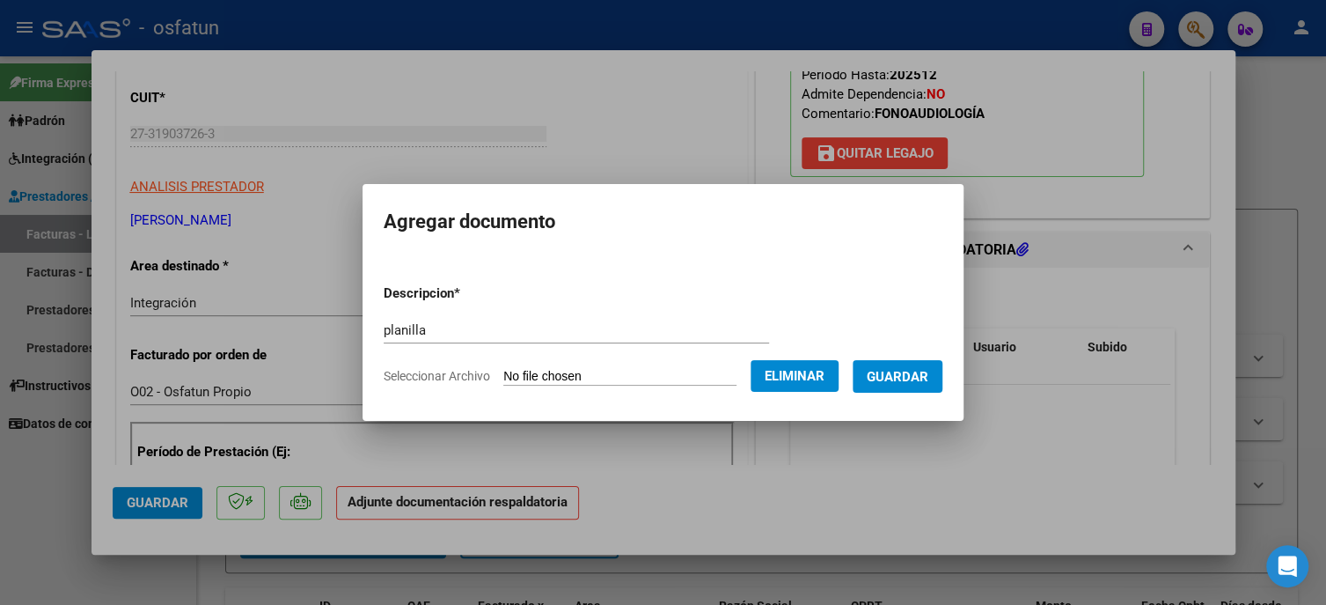
click at [895, 379] on span "Guardar" at bounding box center [898, 377] width 62 height 16
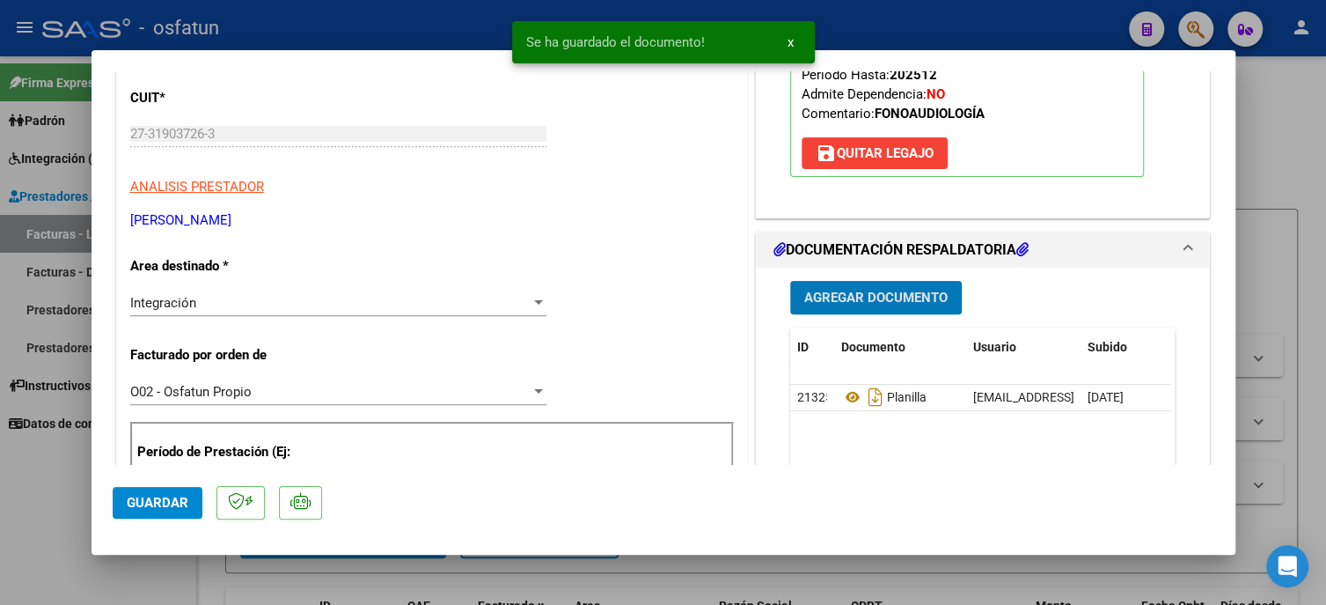
click at [181, 509] on span "Guardar" at bounding box center [158, 503] width 62 height 16
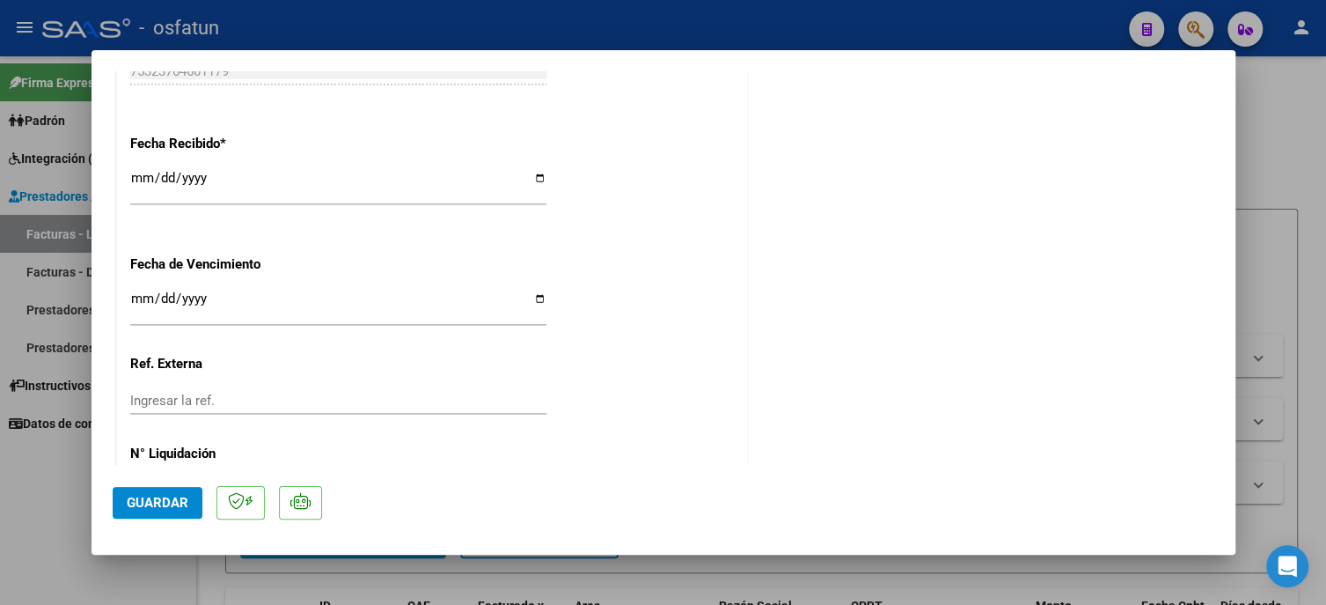
scroll to position [1369, 0]
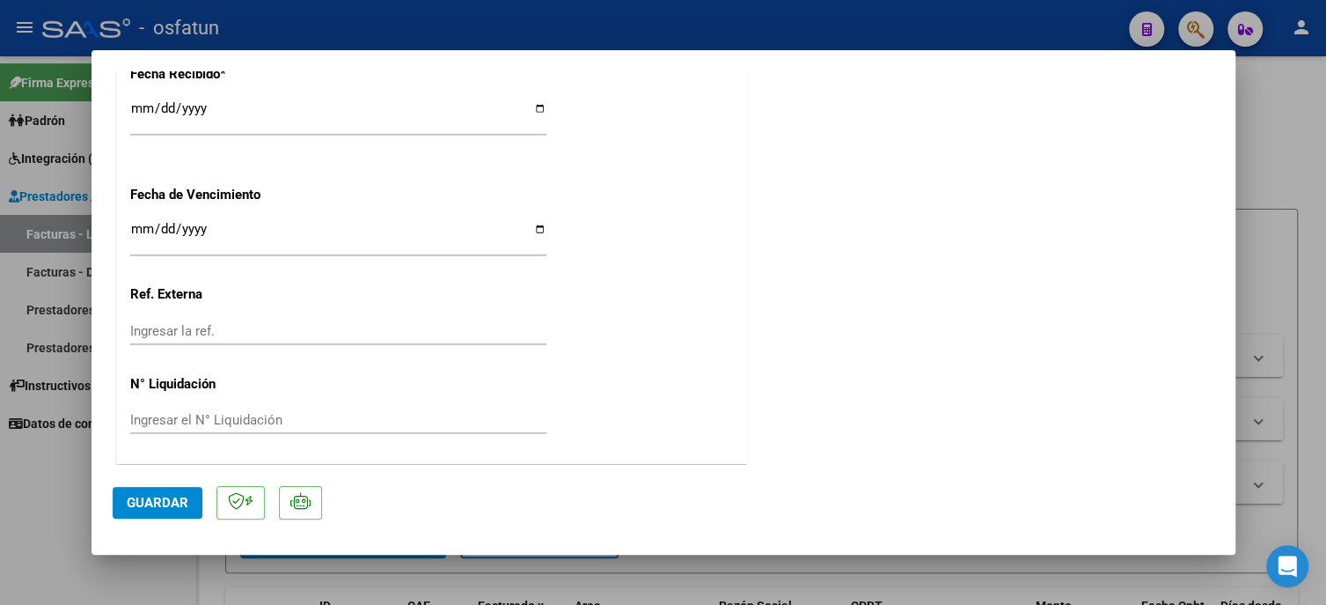
click at [162, 491] on button "Guardar" at bounding box center [158, 503] width 90 height 32
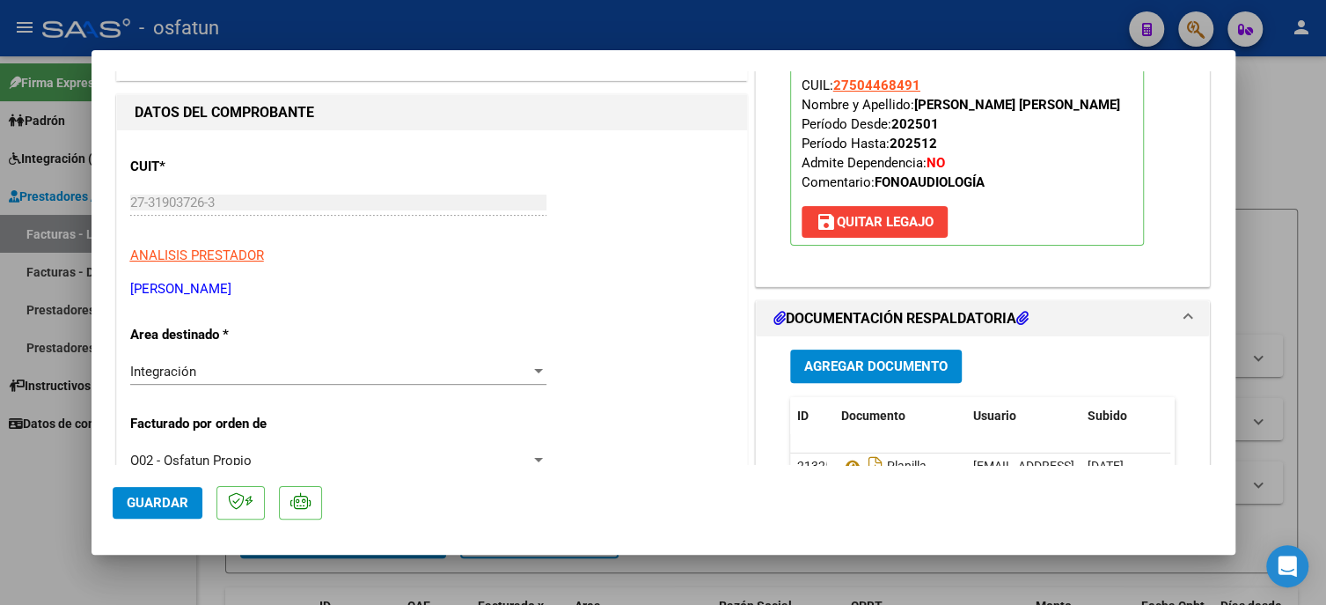
scroll to position [352, 0]
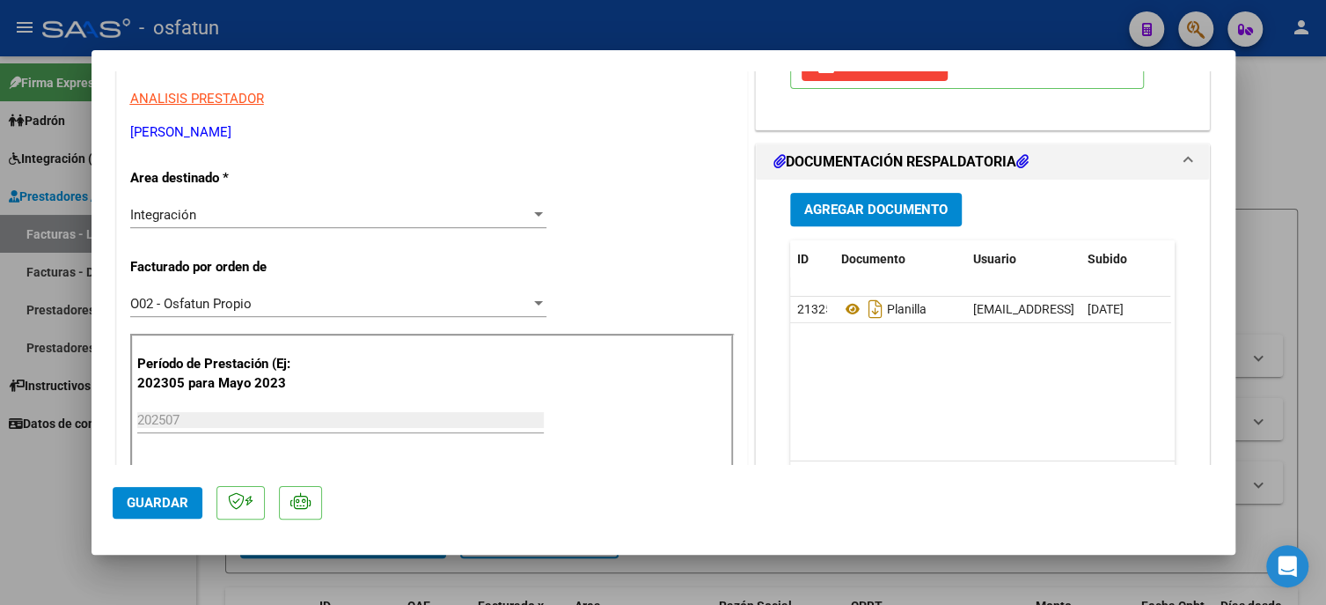
click at [160, 519] on mat-dialog-actions "Guardar" at bounding box center [664, 500] width 1102 height 70
click at [162, 500] on span "Guardar" at bounding box center [158, 503] width 62 height 16
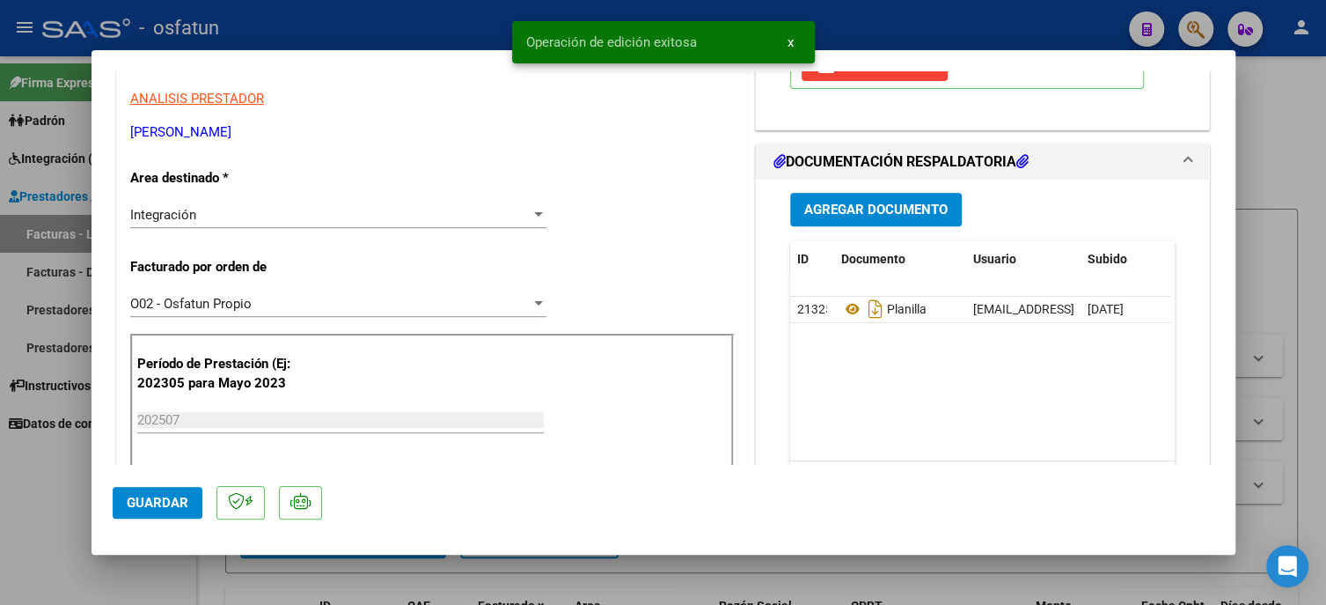
click at [40, 468] on div at bounding box center [663, 302] width 1326 height 605
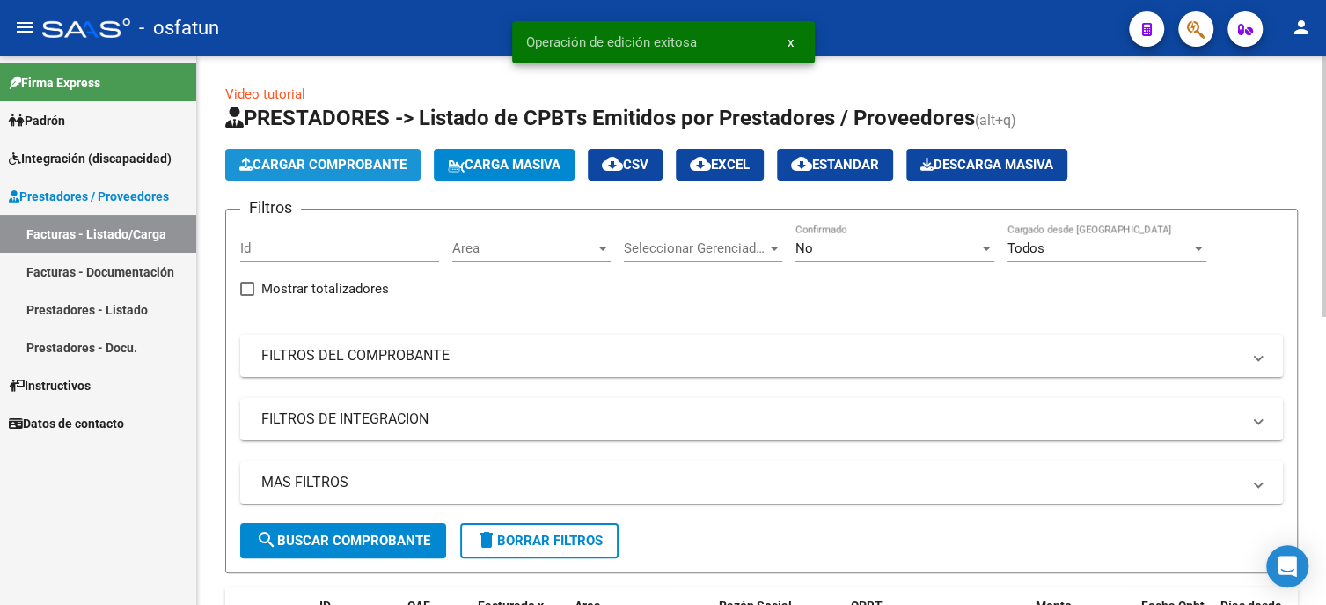
click at [296, 166] on span "Cargar Comprobante" at bounding box center [322, 165] width 167 height 16
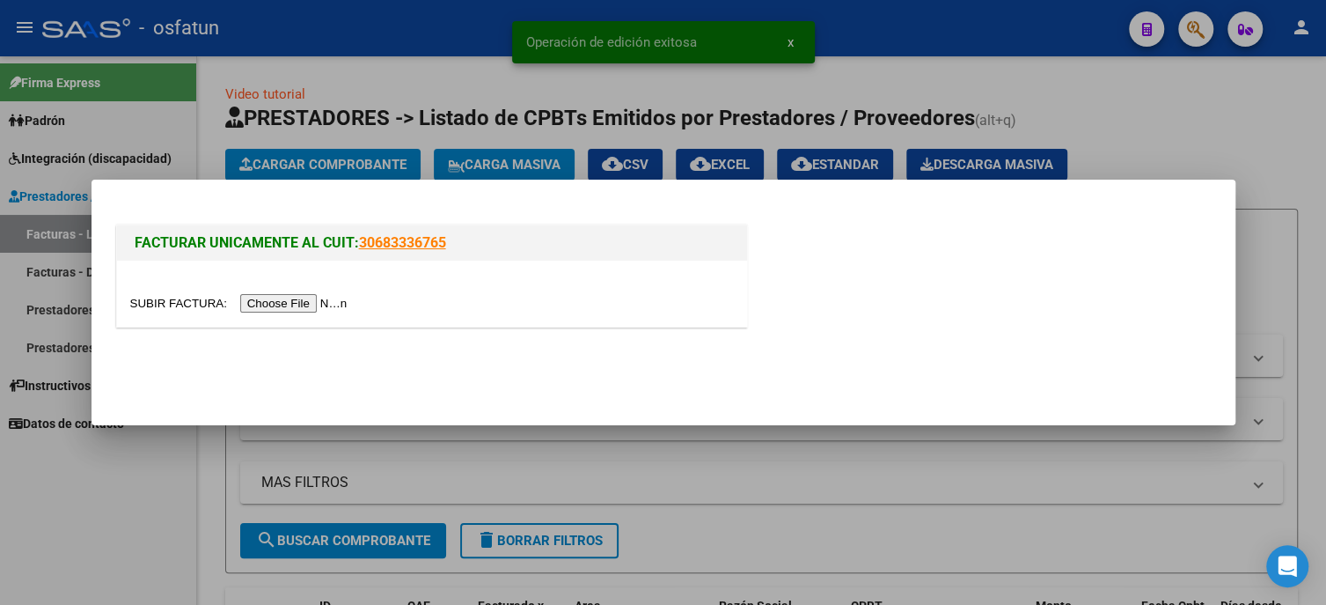
click at [262, 300] on input "file" at bounding box center [241, 303] width 223 height 18
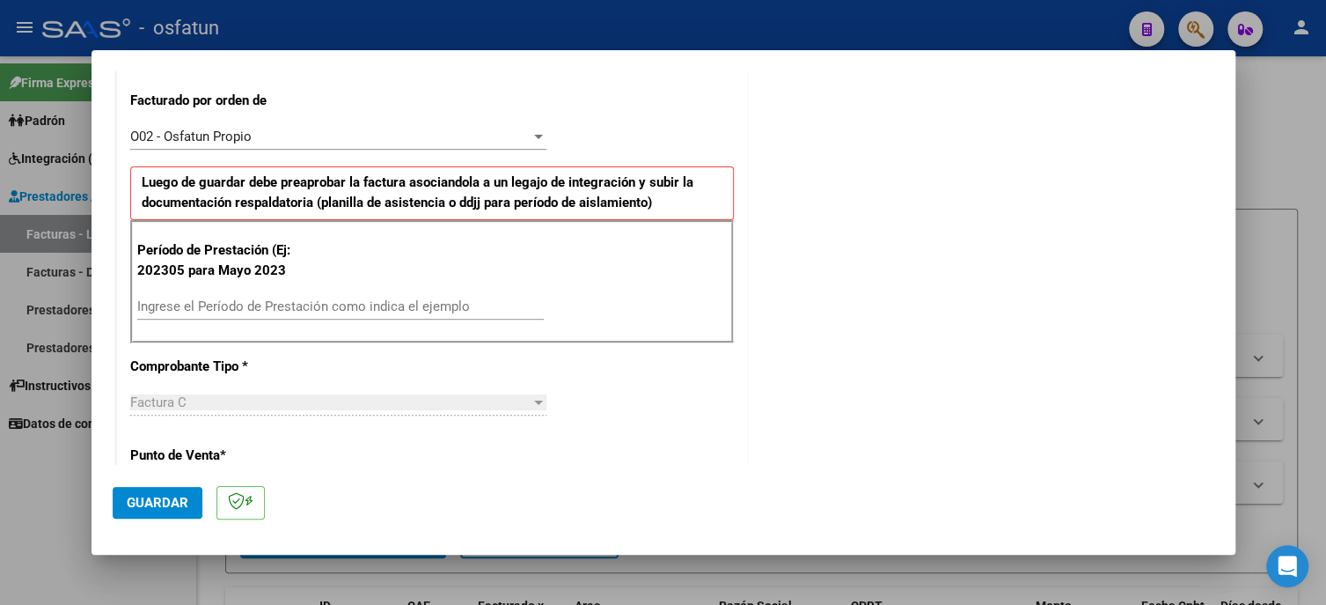
scroll to position [528, 0]
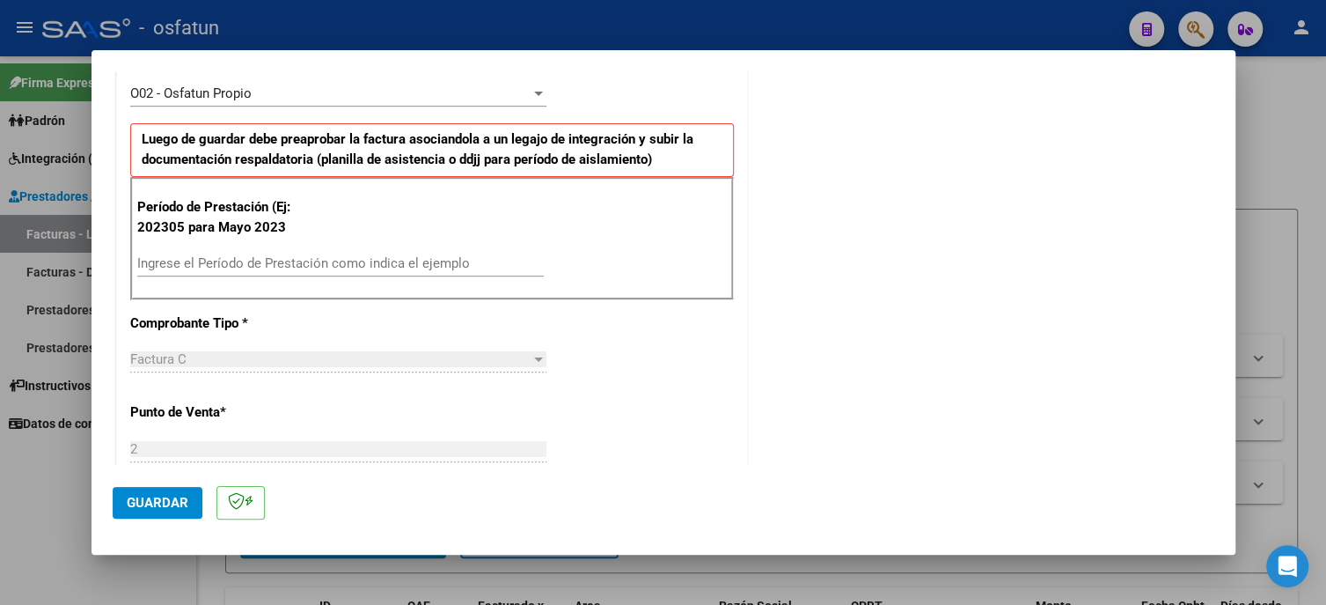
click at [174, 257] on input "Ingrese el Período de Prestación como indica el ejemplo" at bounding box center [340, 263] width 407 height 16
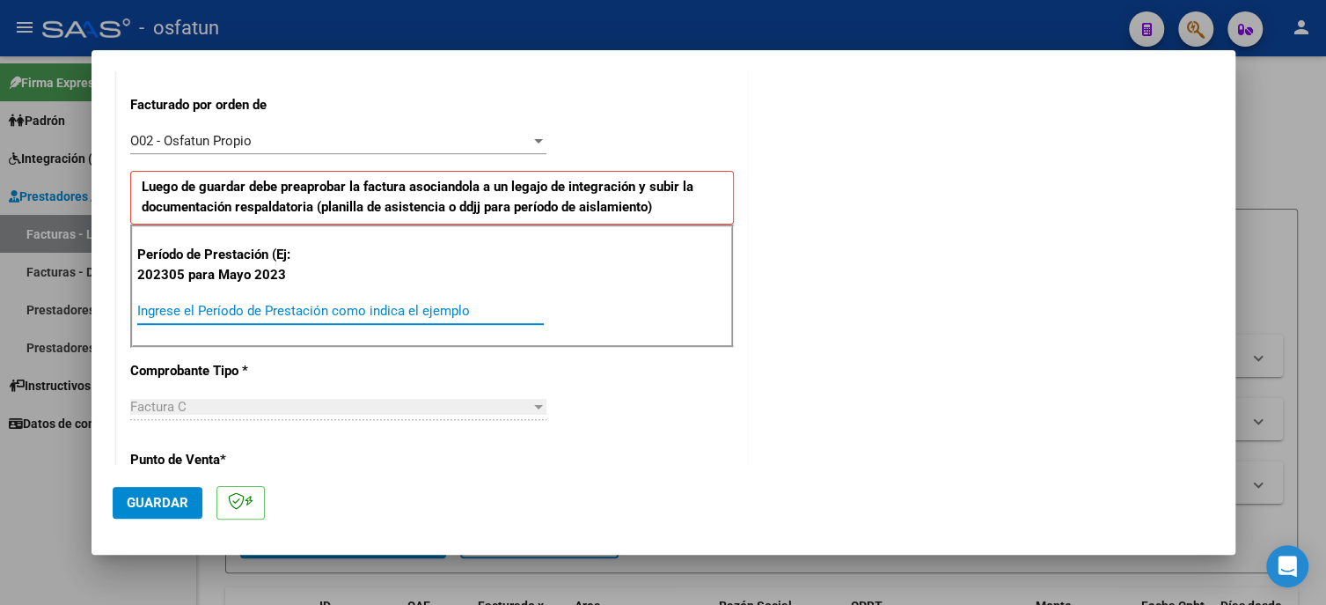
scroll to position [440, 0]
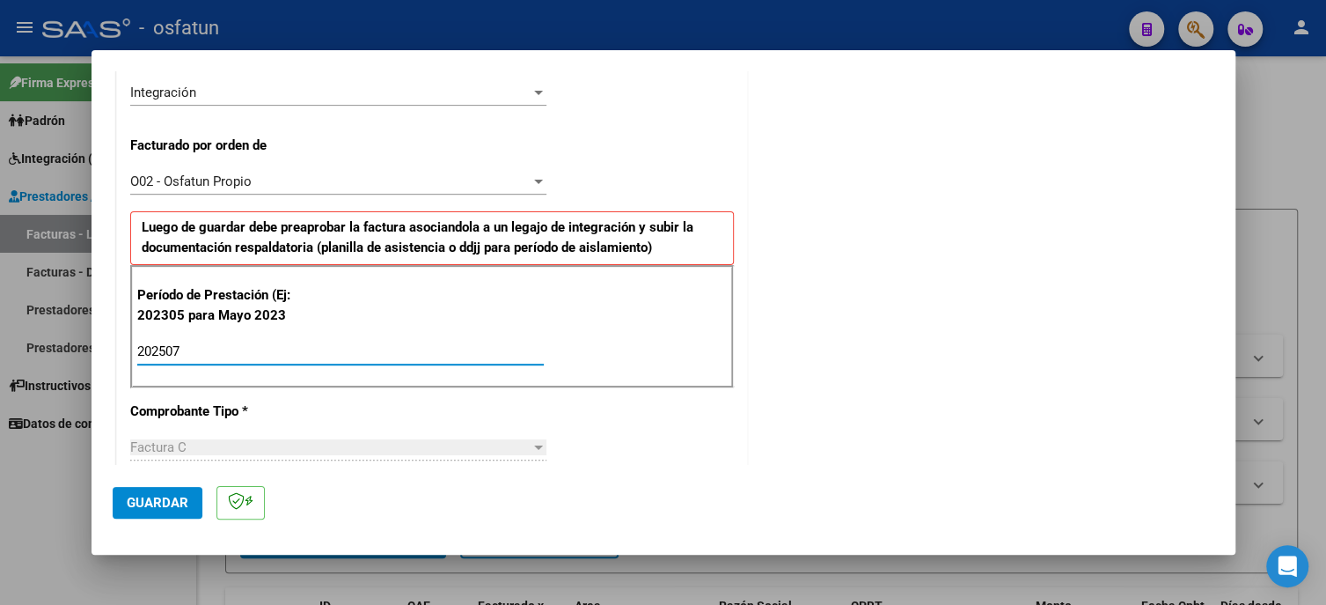
type input "202507"
click at [161, 498] on span "Guardar" at bounding box center [158, 503] width 62 height 16
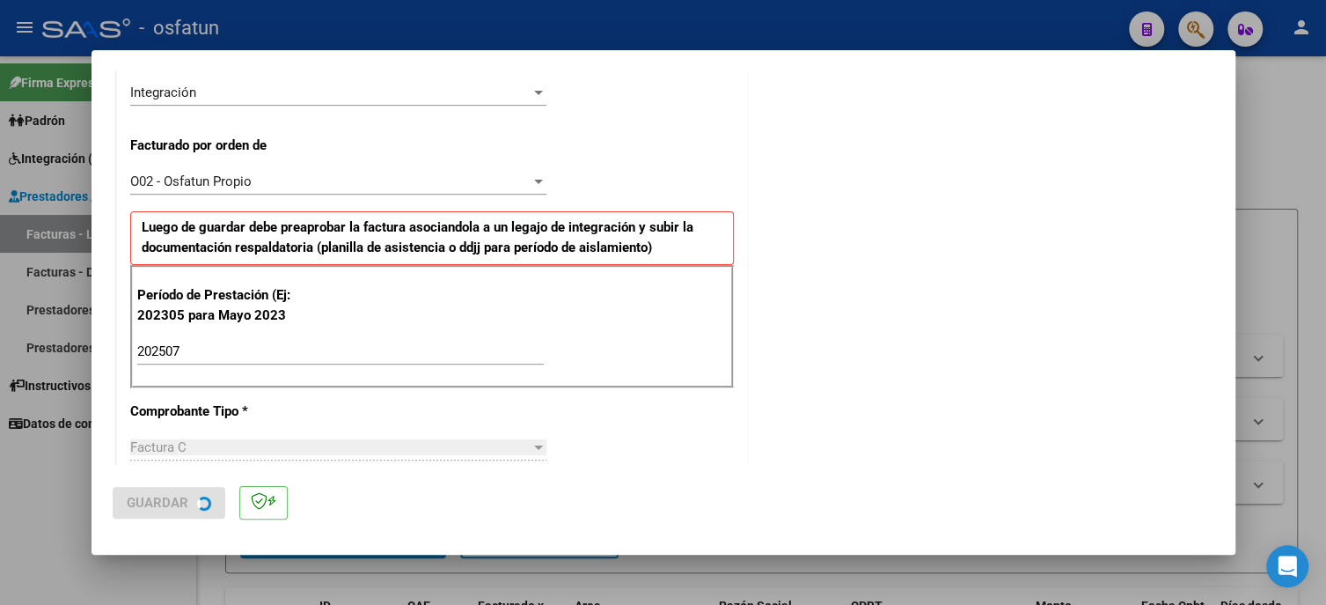
scroll to position [0, 0]
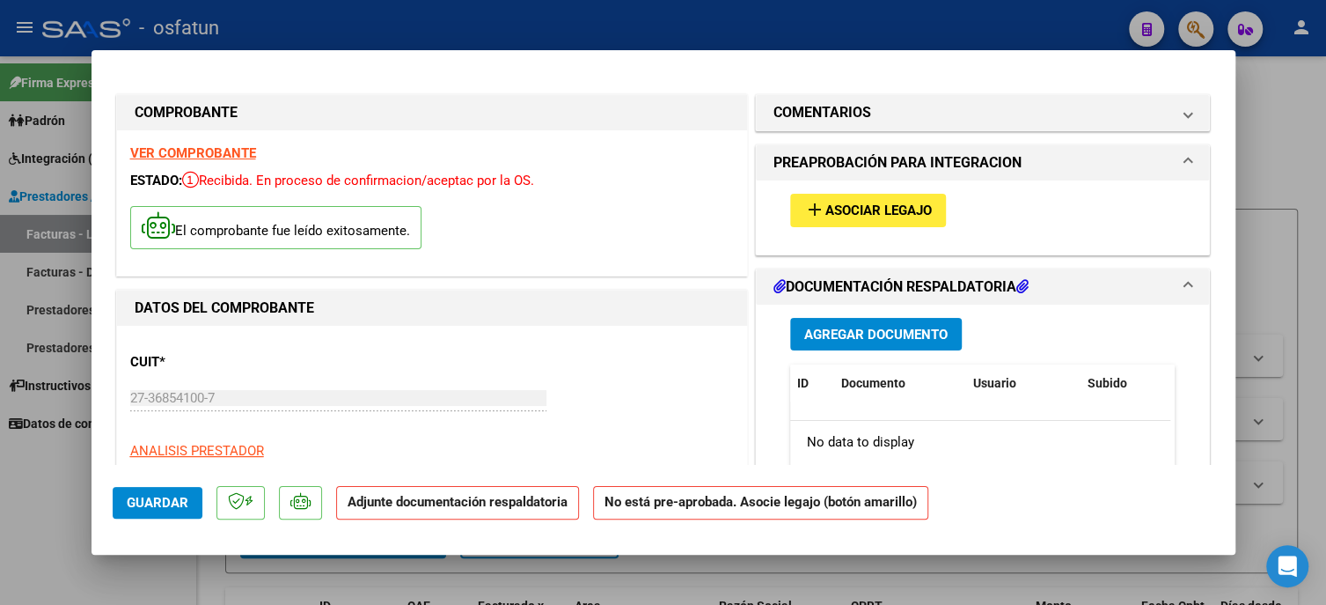
click at [808, 216] on mat-icon "add" at bounding box center [814, 209] width 21 height 21
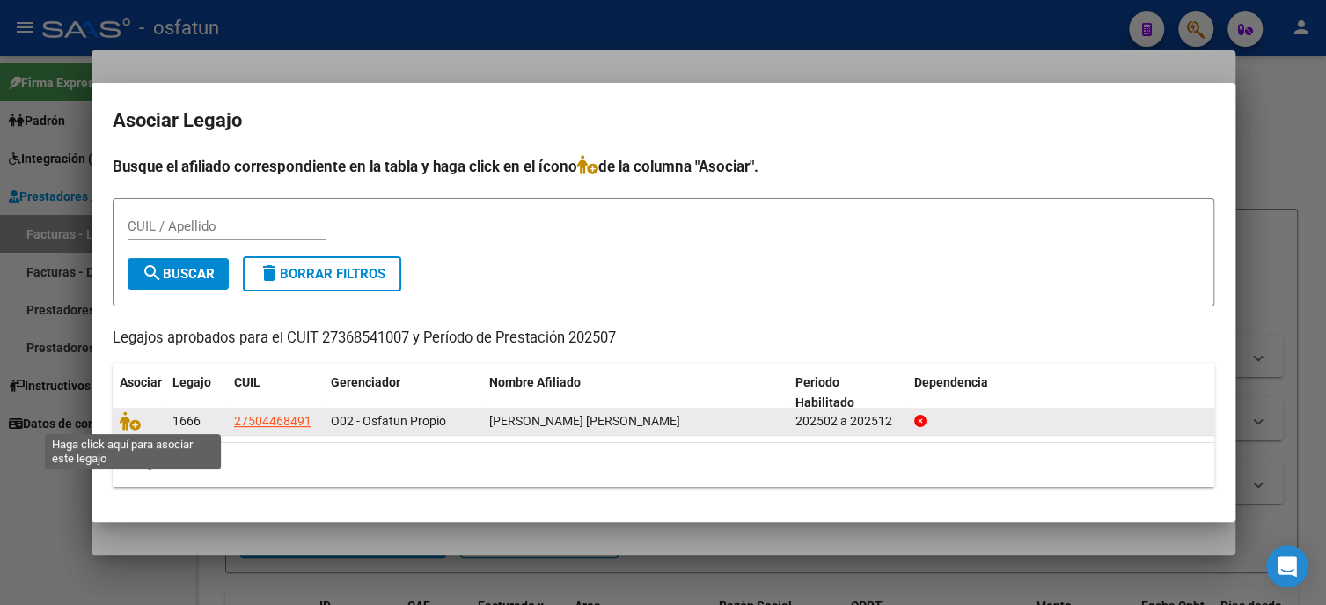
click at [140, 425] on span at bounding box center [133, 422] width 26 height 14
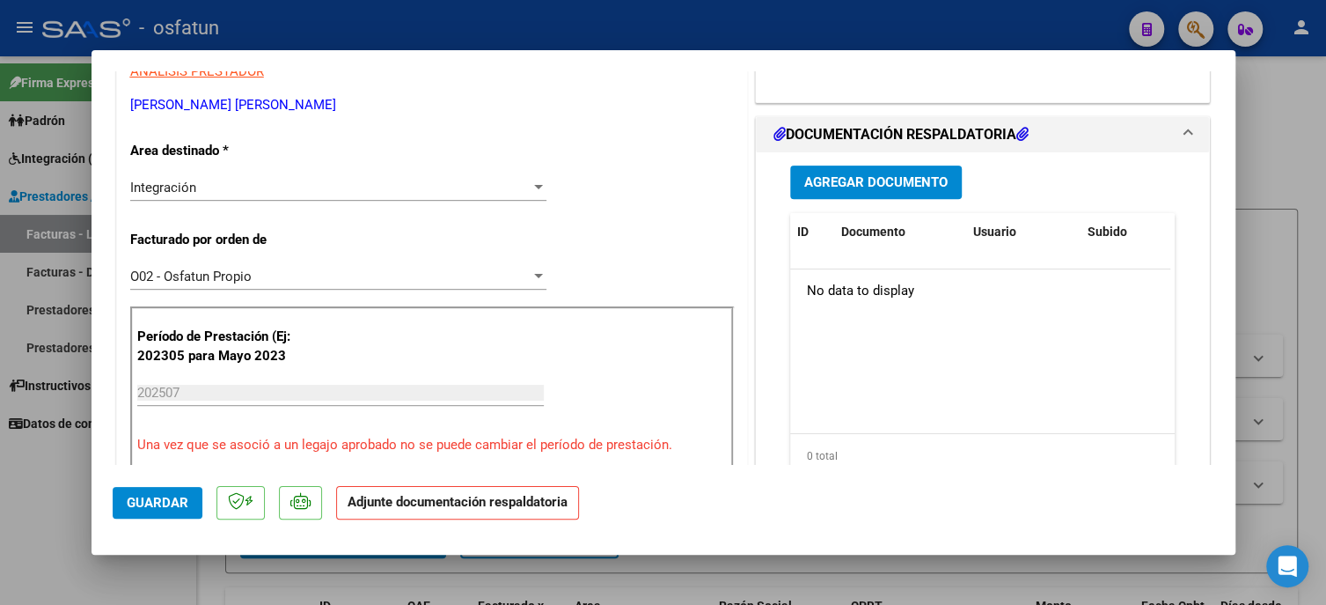
scroll to position [440, 0]
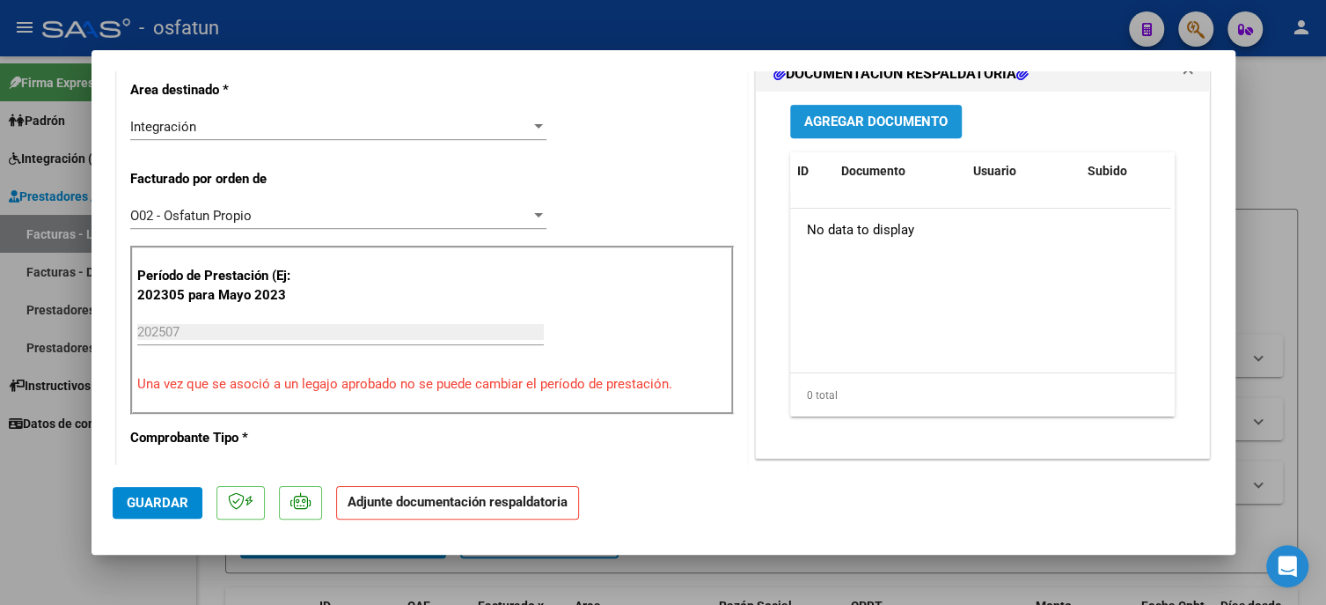
click at [879, 130] on span "Agregar Documento" at bounding box center [875, 122] width 143 height 16
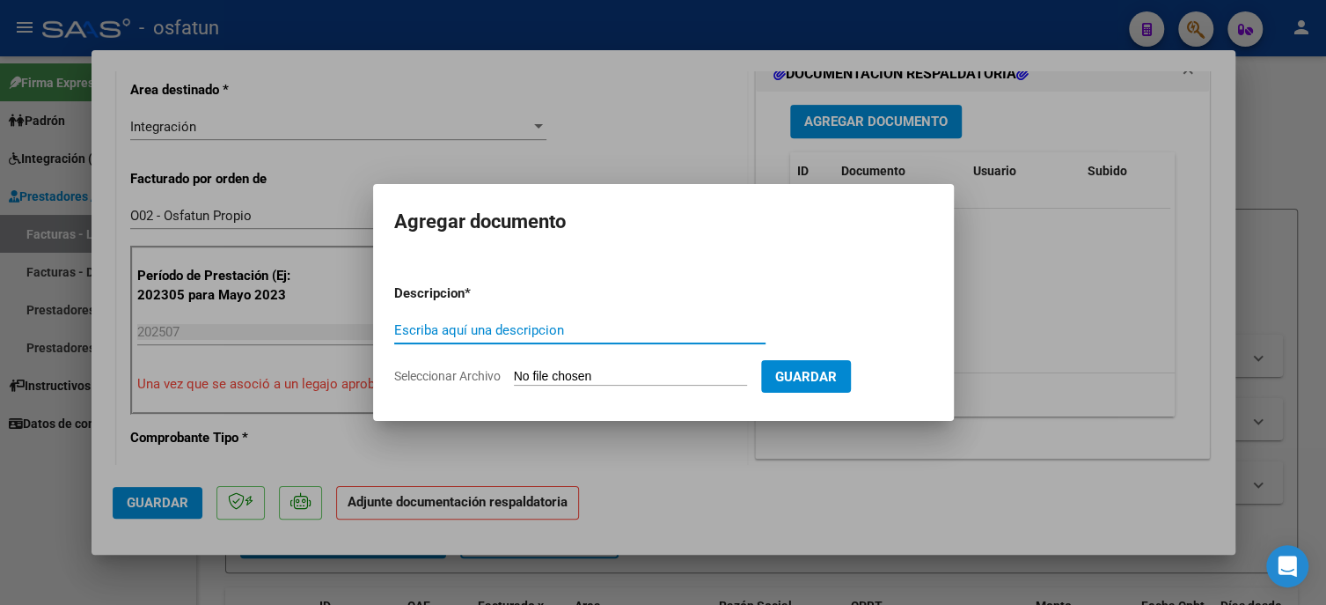
click at [503, 337] on input "Escriba aquí una descripcion" at bounding box center [579, 330] width 371 height 16
type input "doc respaldatoria"
click at [672, 383] on input "Seleccionar Archivo" at bounding box center [630, 377] width 233 height 17
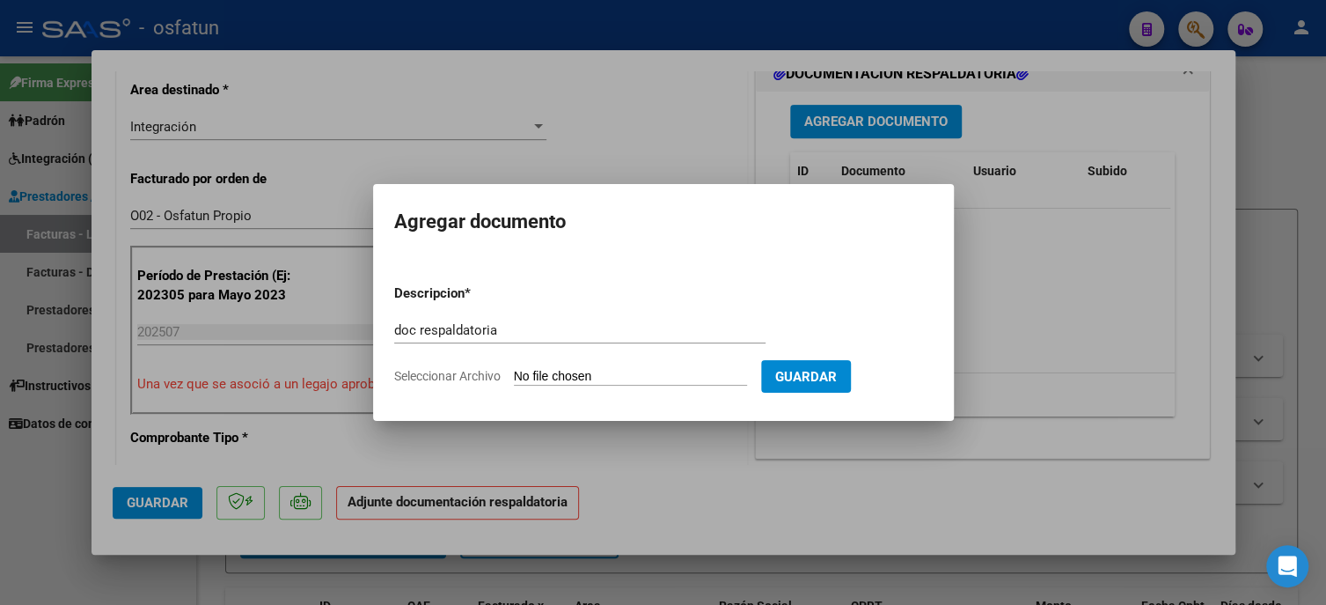
type input "C:\fakepath\[PERSON_NAME][DATE].pdf"
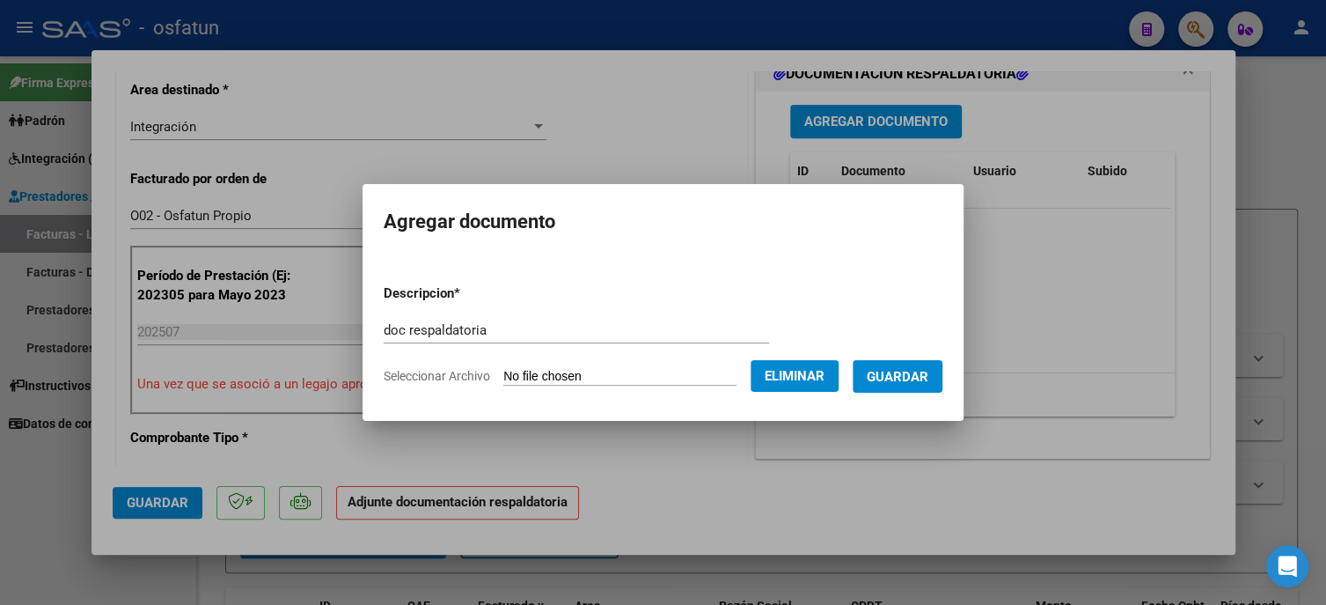
click at [902, 379] on span "Guardar" at bounding box center [898, 377] width 62 height 16
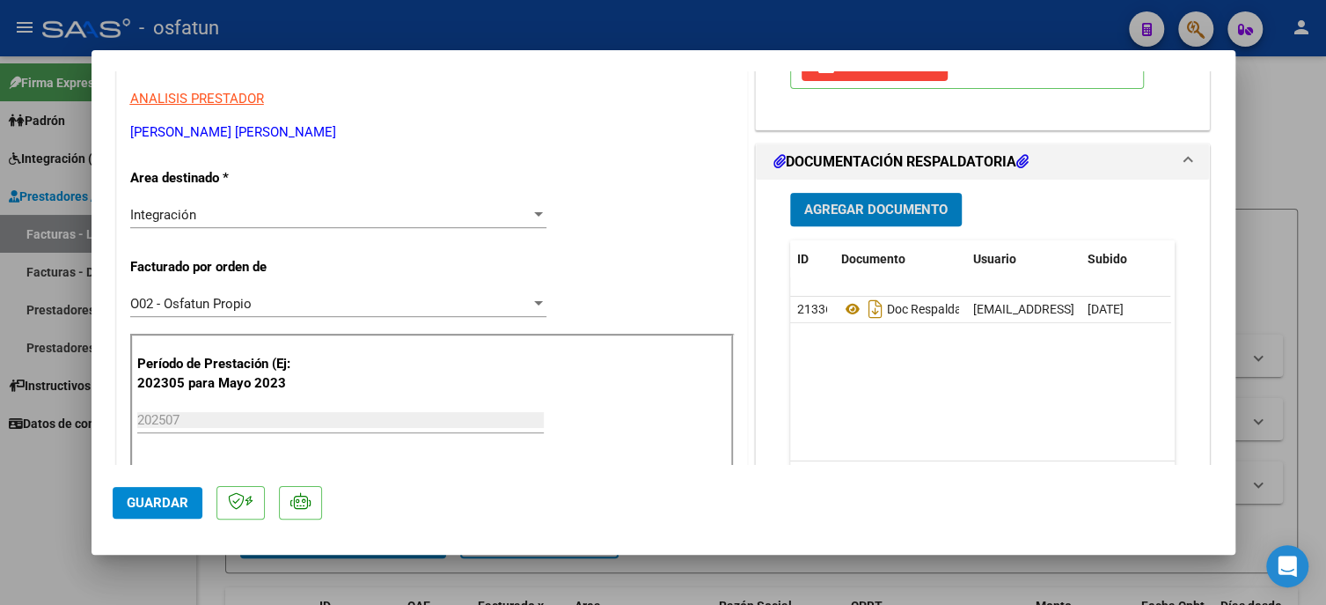
scroll to position [528, 0]
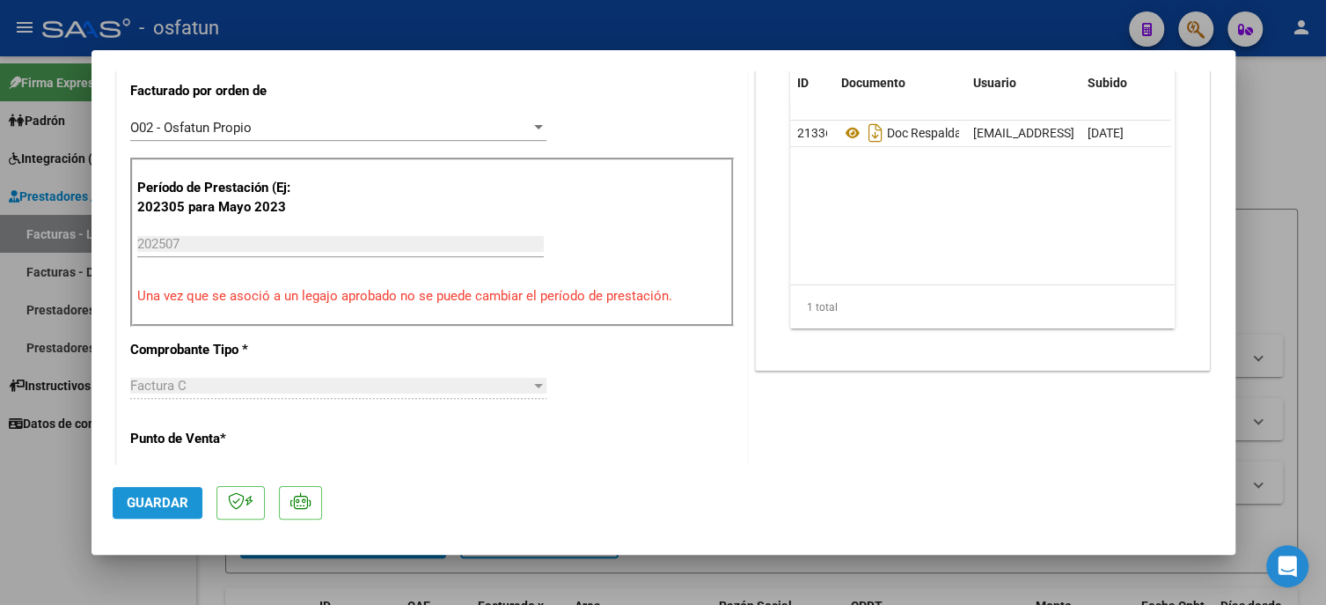
click at [151, 498] on span "Guardar" at bounding box center [158, 503] width 62 height 16
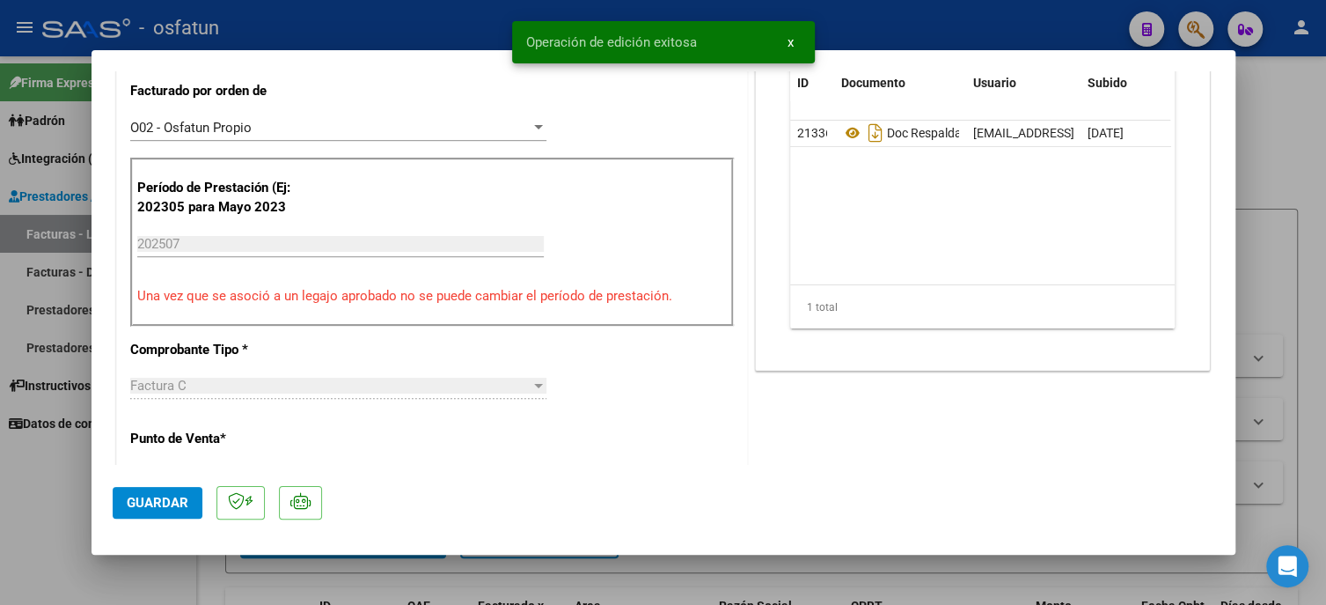
click at [63, 519] on div at bounding box center [663, 302] width 1326 height 605
type input "$ 0,00"
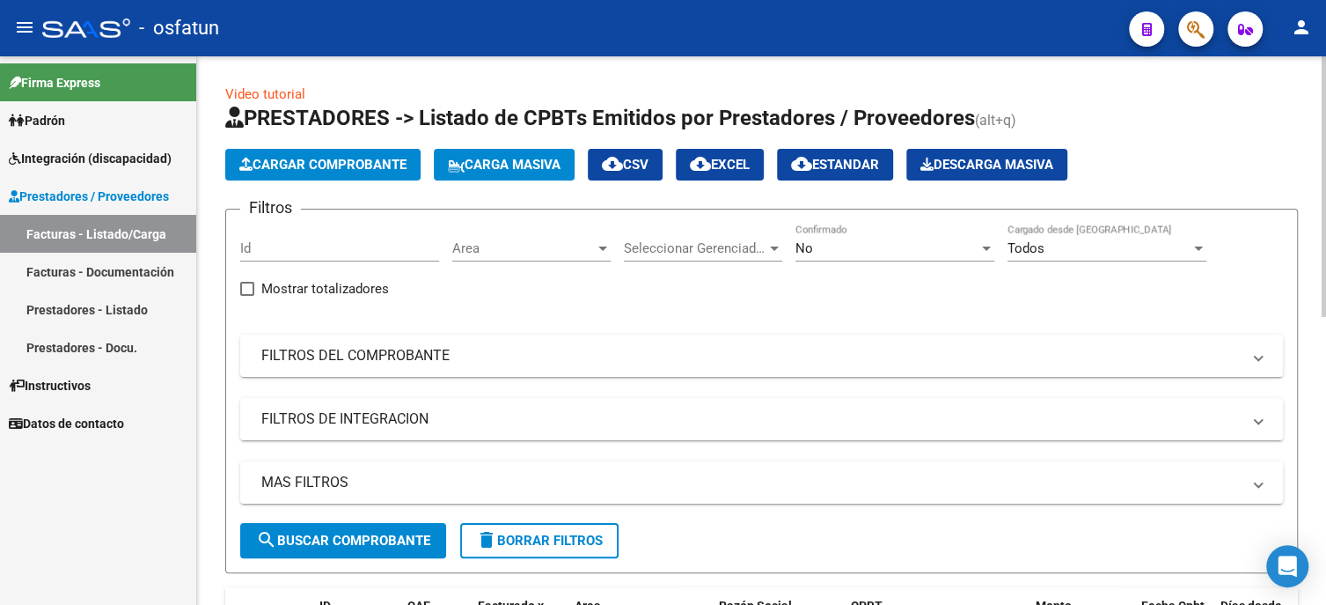
click at [288, 152] on button "Cargar Comprobante" at bounding box center [322, 165] width 195 height 32
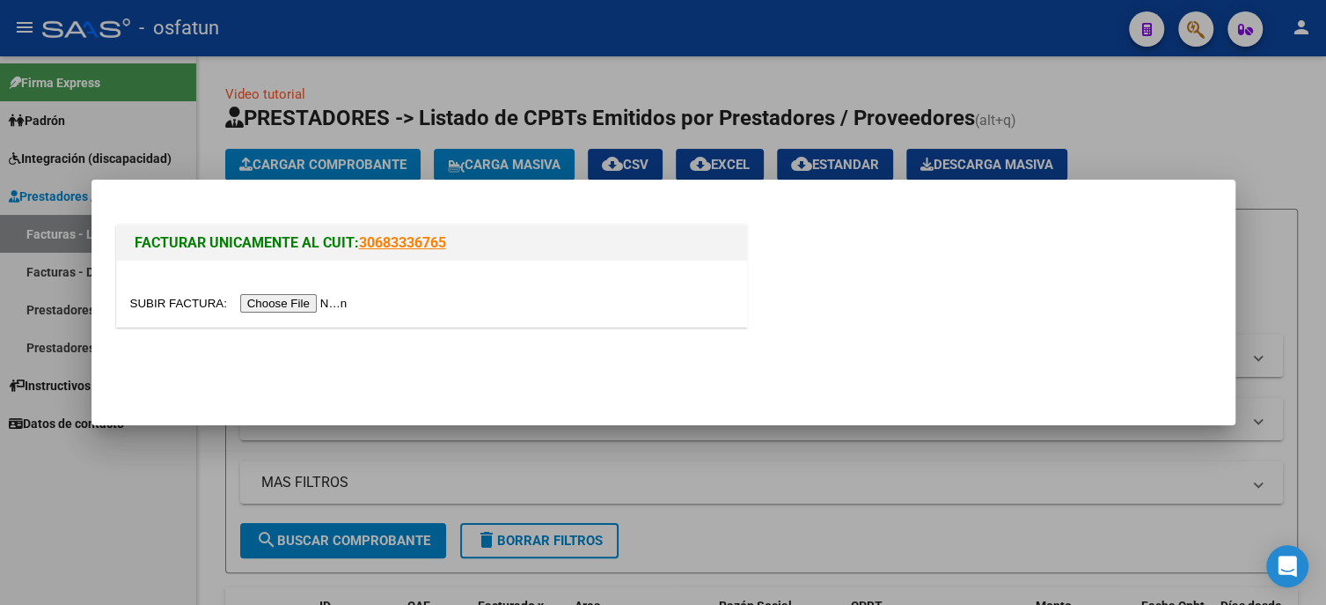
click at [299, 299] on input "file" at bounding box center [241, 303] width 223 height 18
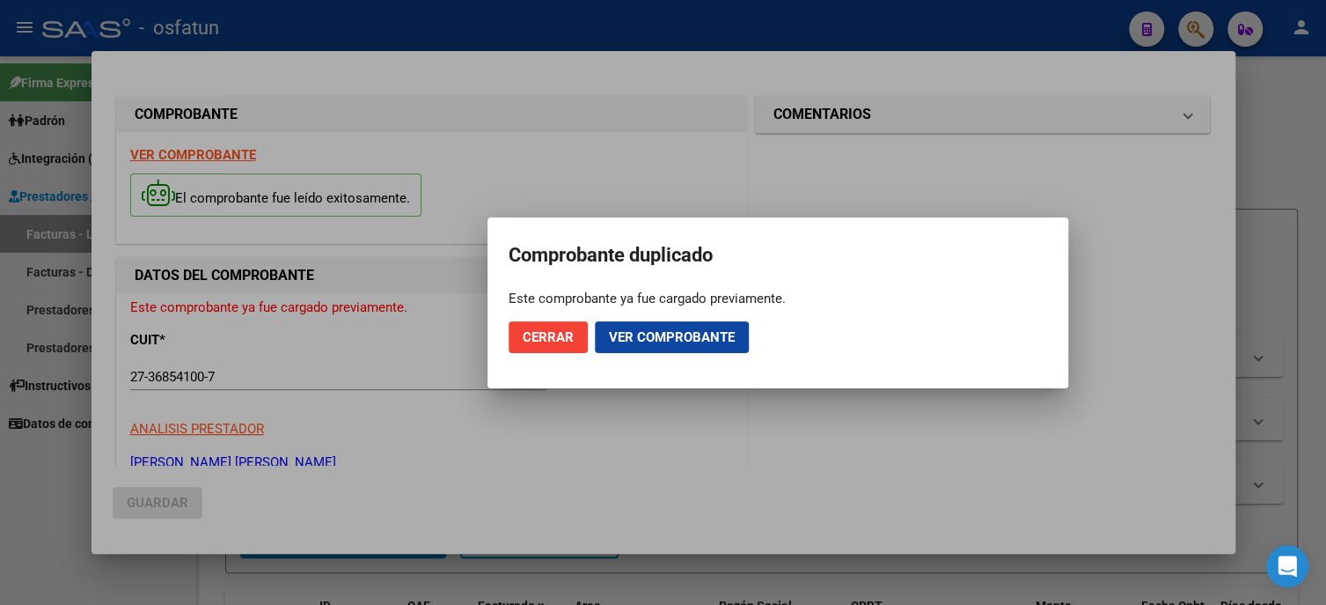
drag, startPoint x: 556, startPoint y: 304, endPoint x: 769, endPoint y: 302, distance: 213.0
click at [789, 299] on div "Este comprobante ya fue cargado previamente." at bounding box center [778, 299] width 539 height 18
click at [550, 341] on span "Cerrar" at bounding box center [548, 337] width 51 height 16
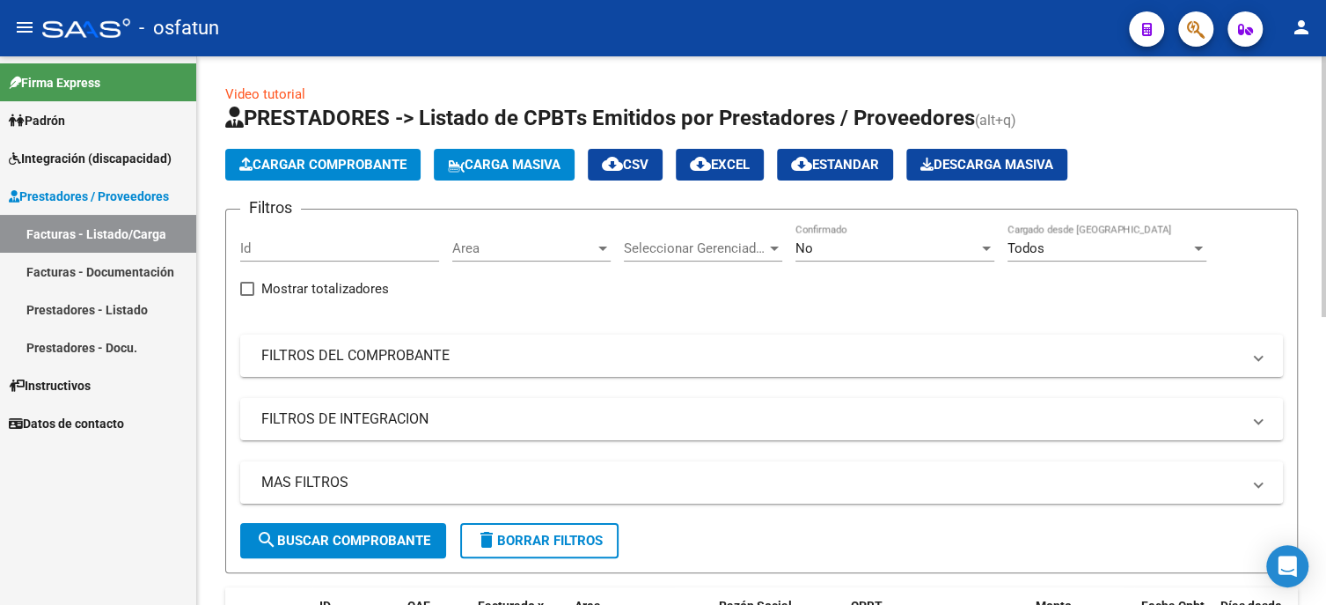
click at [312, 169] on span "Cargar Comprobante" at bounding box center [322, 165] width 167 height 16
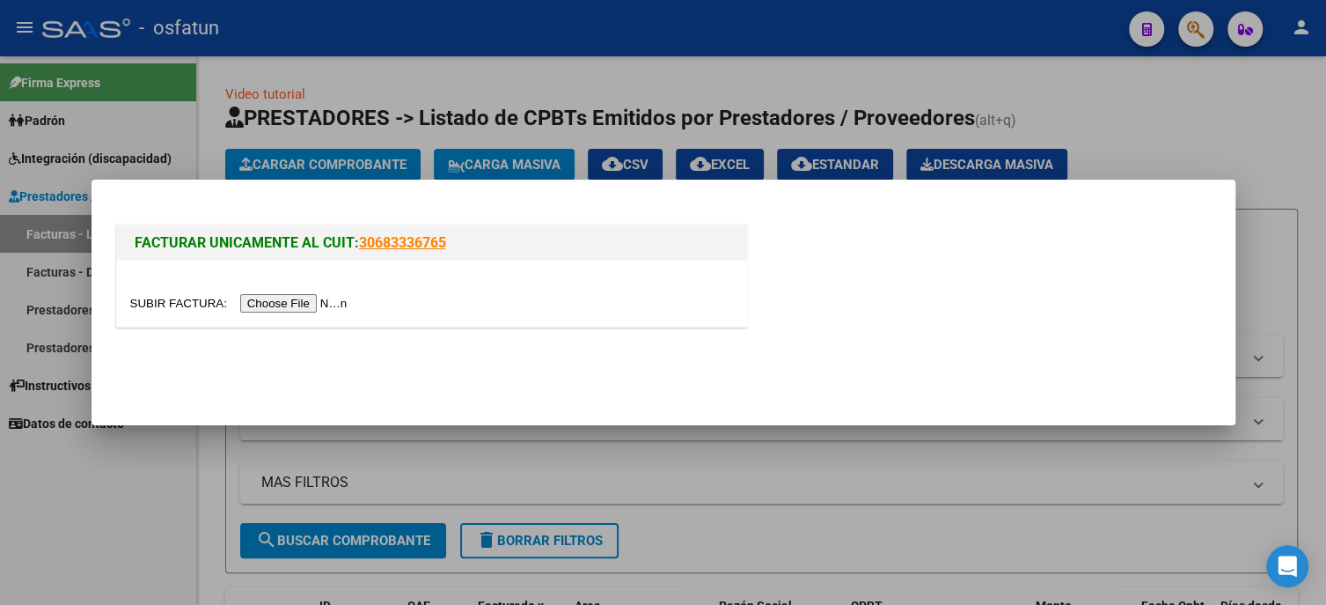
click at [321, 302] on input "file" at bounding box center [241, 303] width 223 height 18
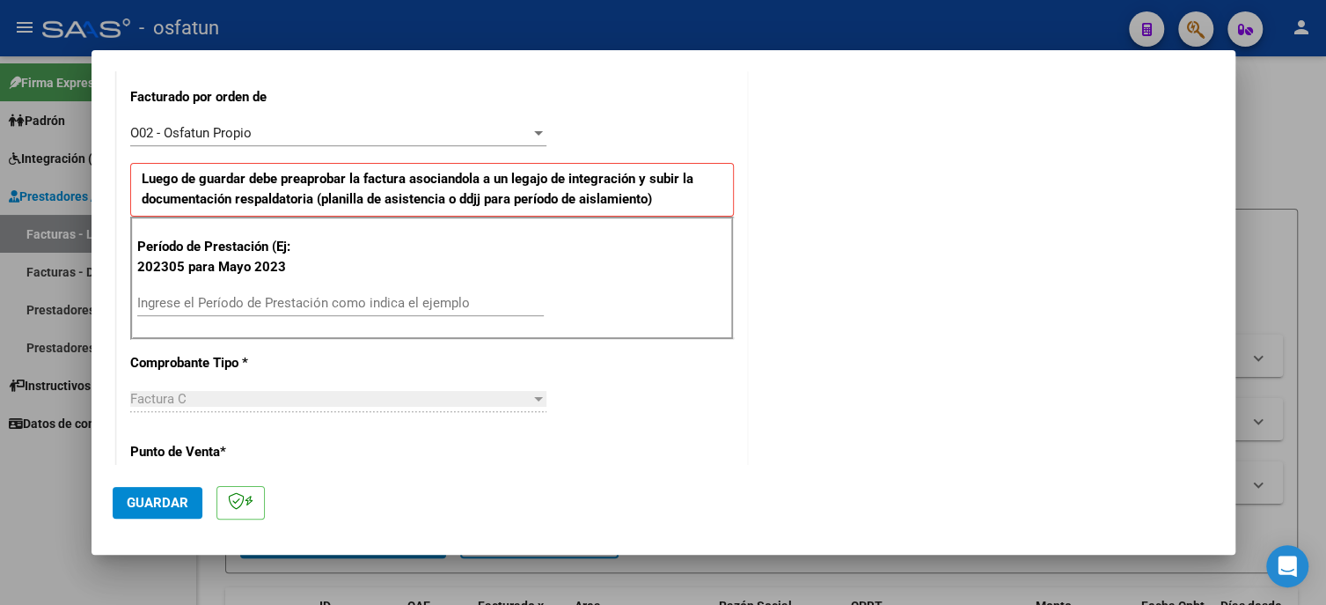
scroll to position [528, 0]
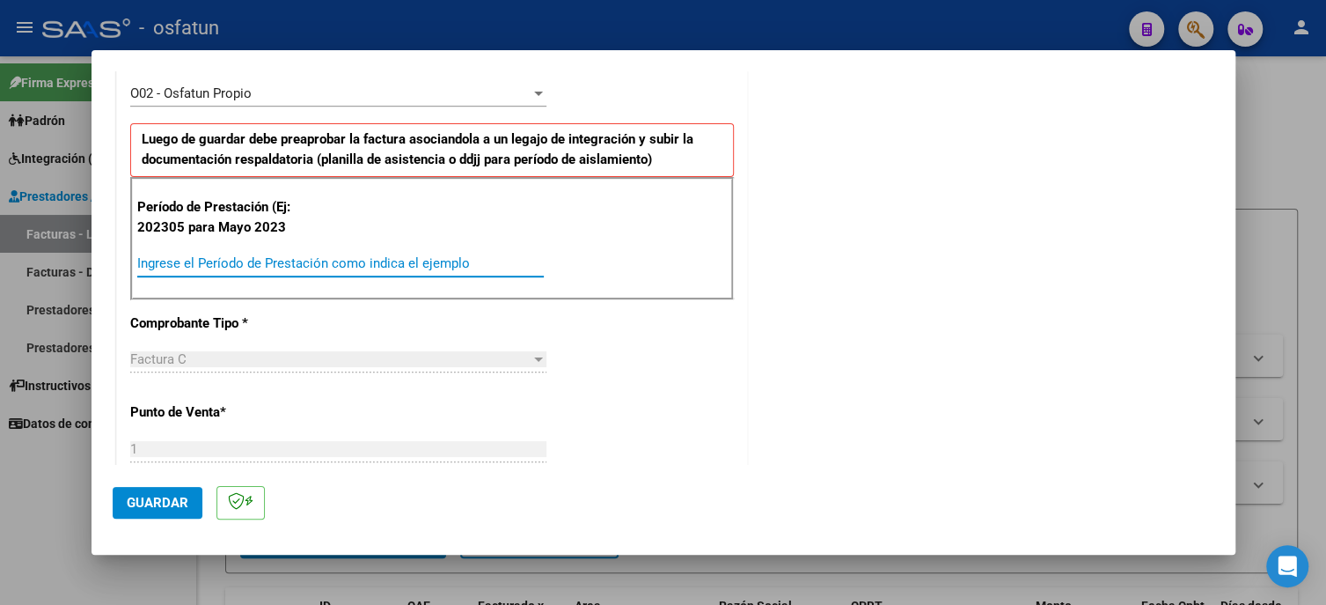
click at [202, 264] on input "Ingrese el Período de Prestación como indica el ejemplo" at bounding box center [340, 263] width 407 height 16
type input "202507"
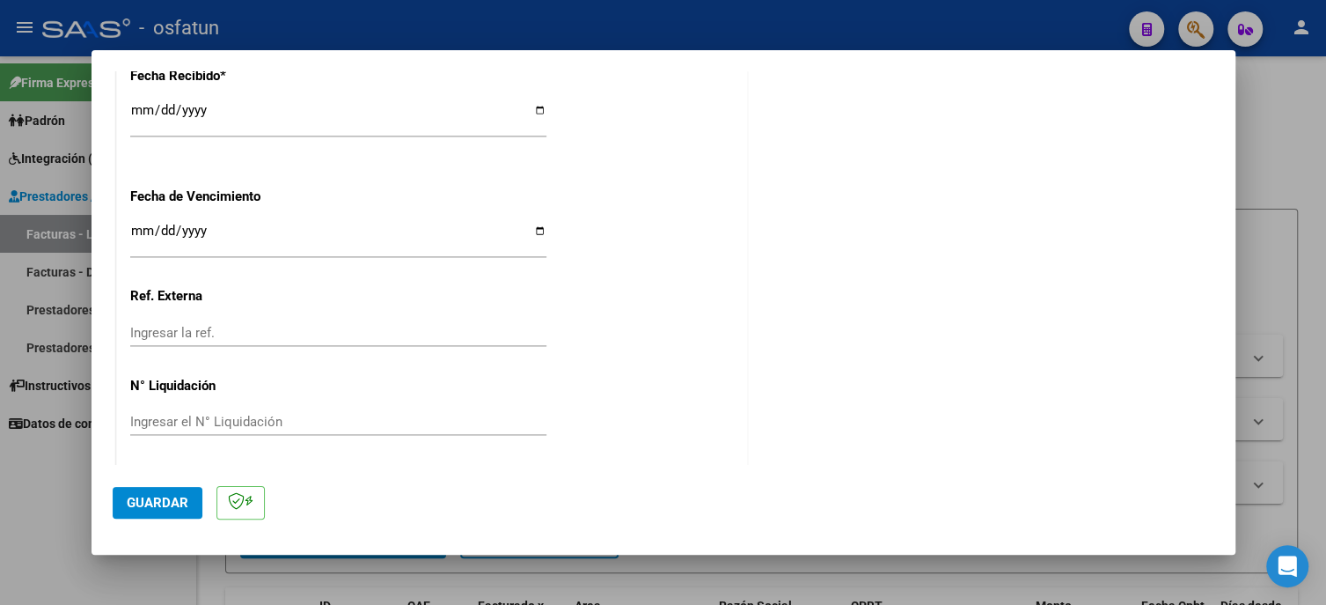
scroll to position [1342, 0]
click at [130, 497] on span "Guardar" at bounding box center [158, 503] width 62 height 16
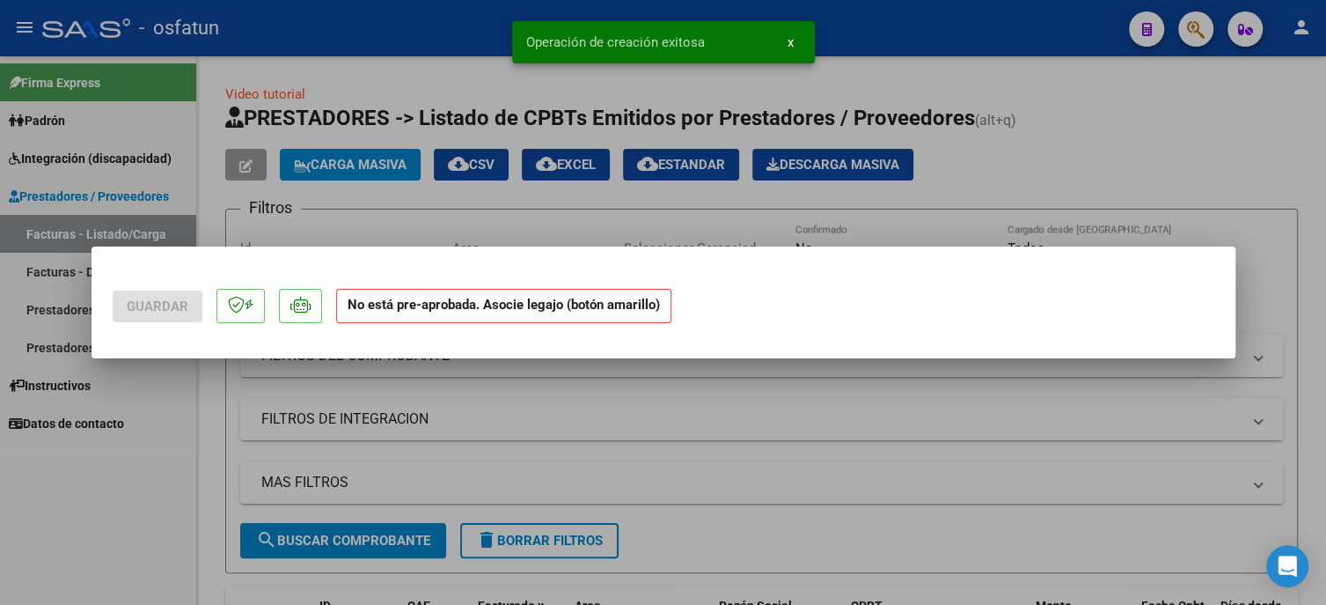
scroll to position [0, 0]
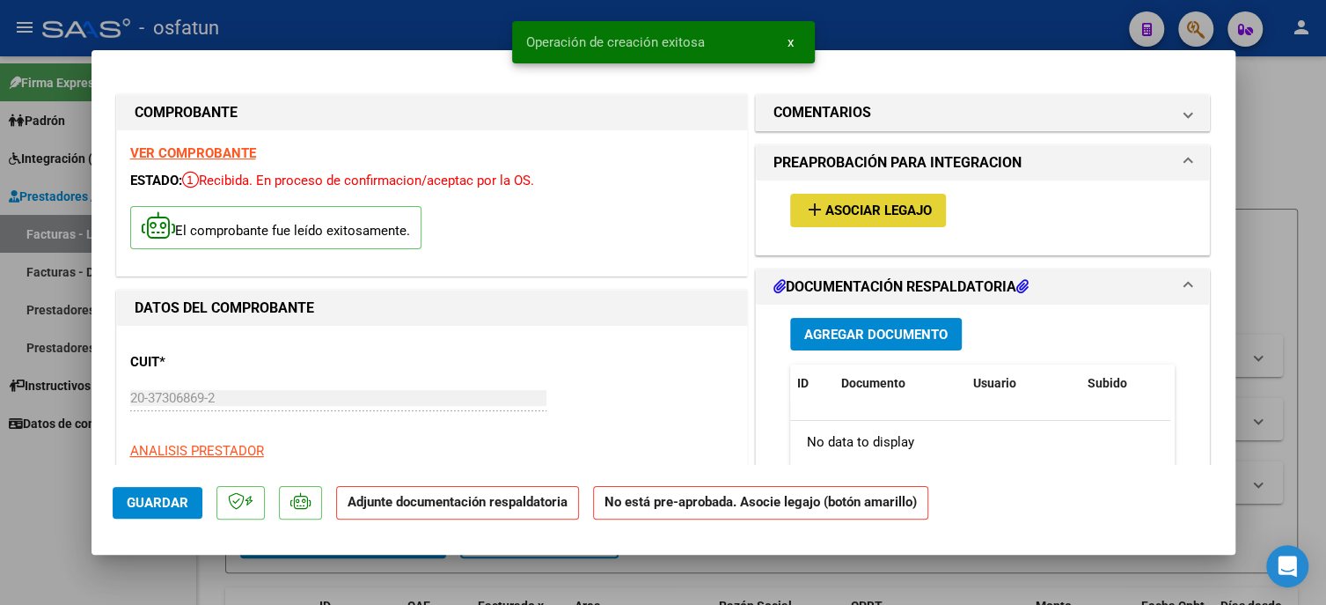
click at [812, 213] on mat-icon "add" at bounding box center [814, 209] width 21 height 21
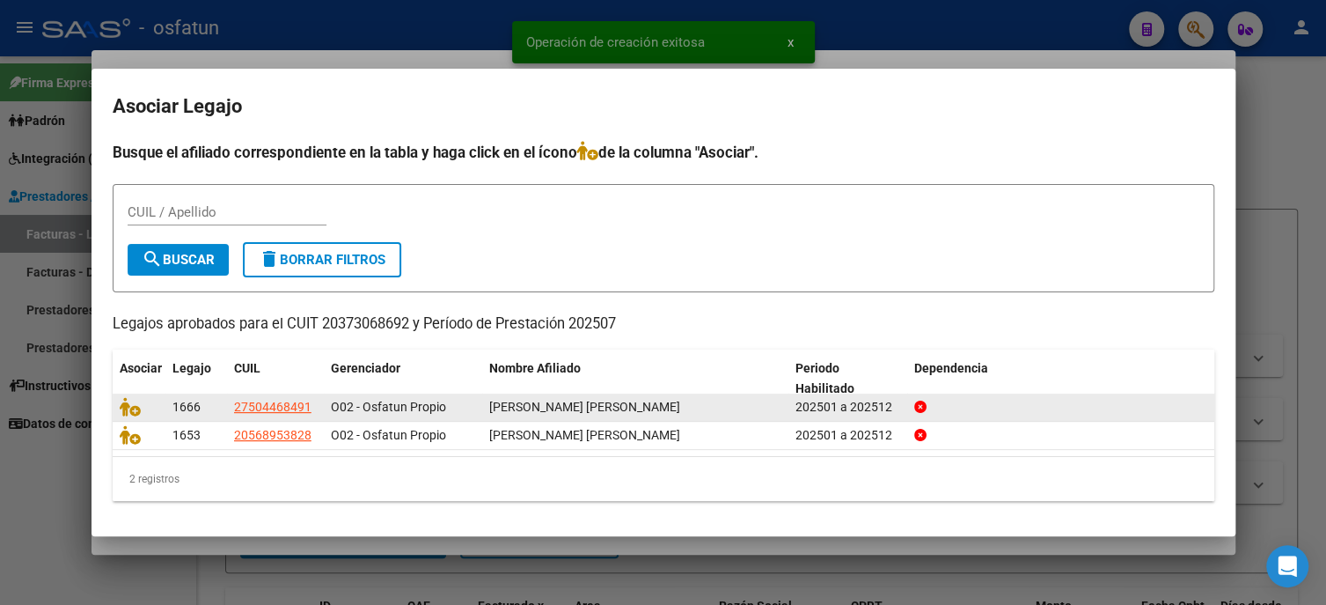
drag, startPoint x: 523, startPoint y: 413, endPoint x: 732, endPoint y: 403, distance: 209.7
click at [732, 403] on div "[PERSON_NAME] [PERSON_NAME]" at bounding box center [635, 407] width 293 height 20
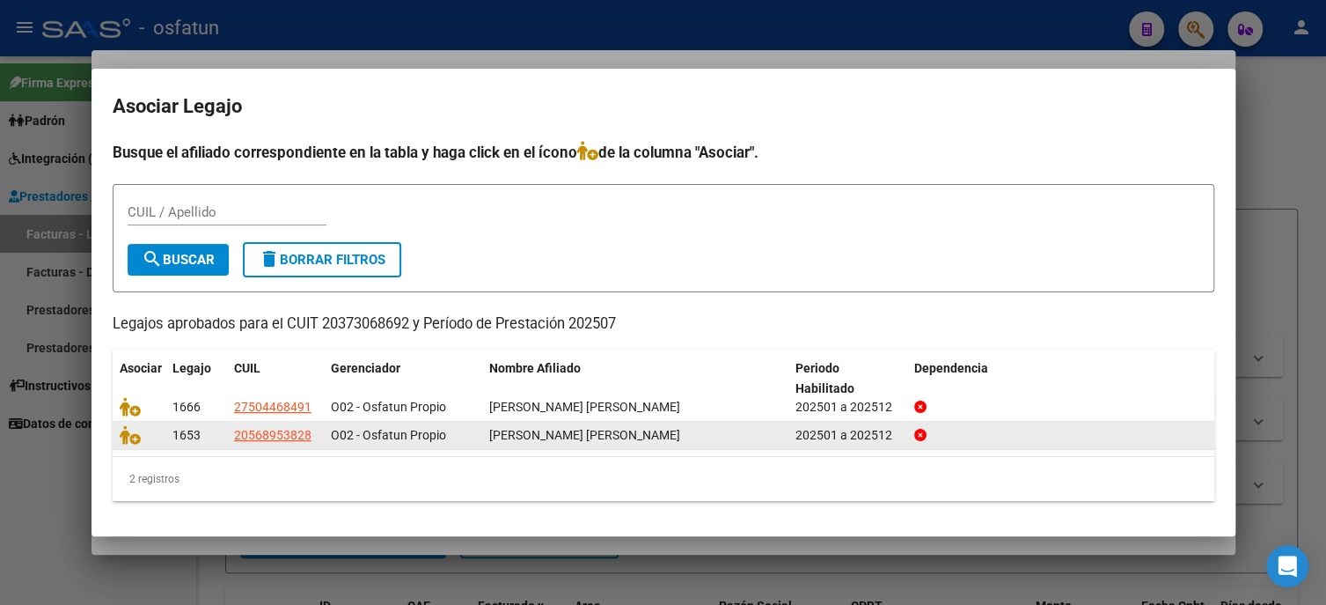
drag, startPoint x: 576, startPoint y: 430, endPoint x: 637, endPoint y: 430, distance: 60.7
click at [637, 430] on span "[PERSON_NAME] [PERSON_NAME]" at bounding box center [584, 435] width 191 height 14
click at [134, 438] on icon at bounding box center [130, 434] width 21 height 19
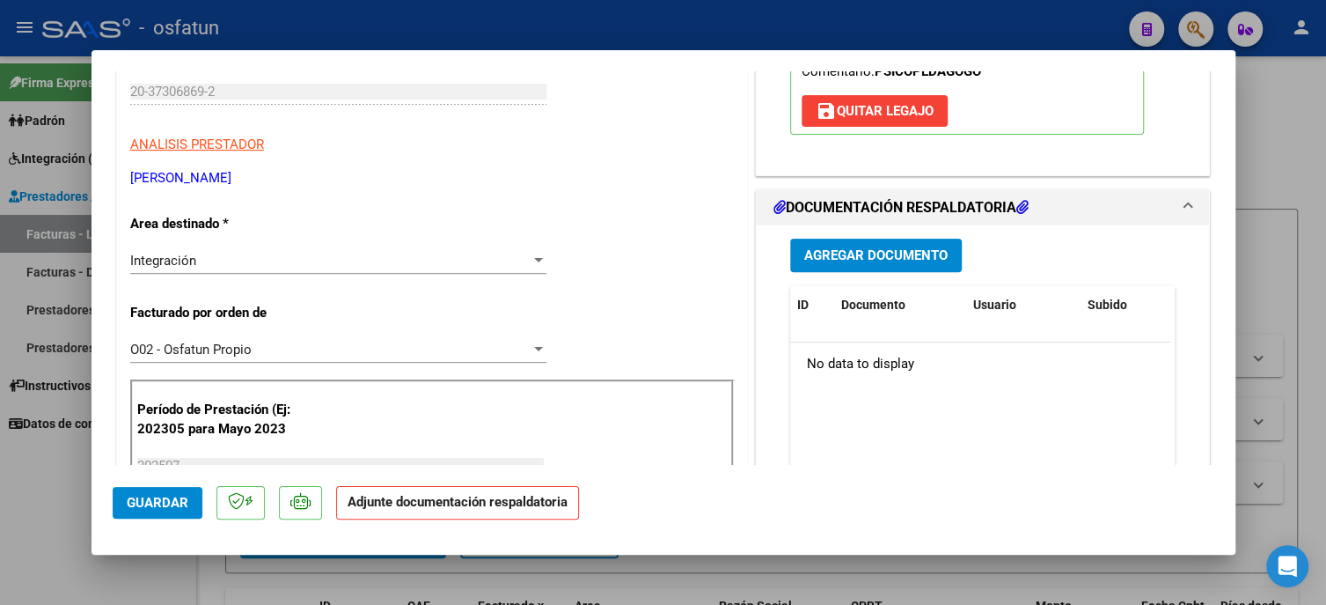
scroll to position [264, 0]
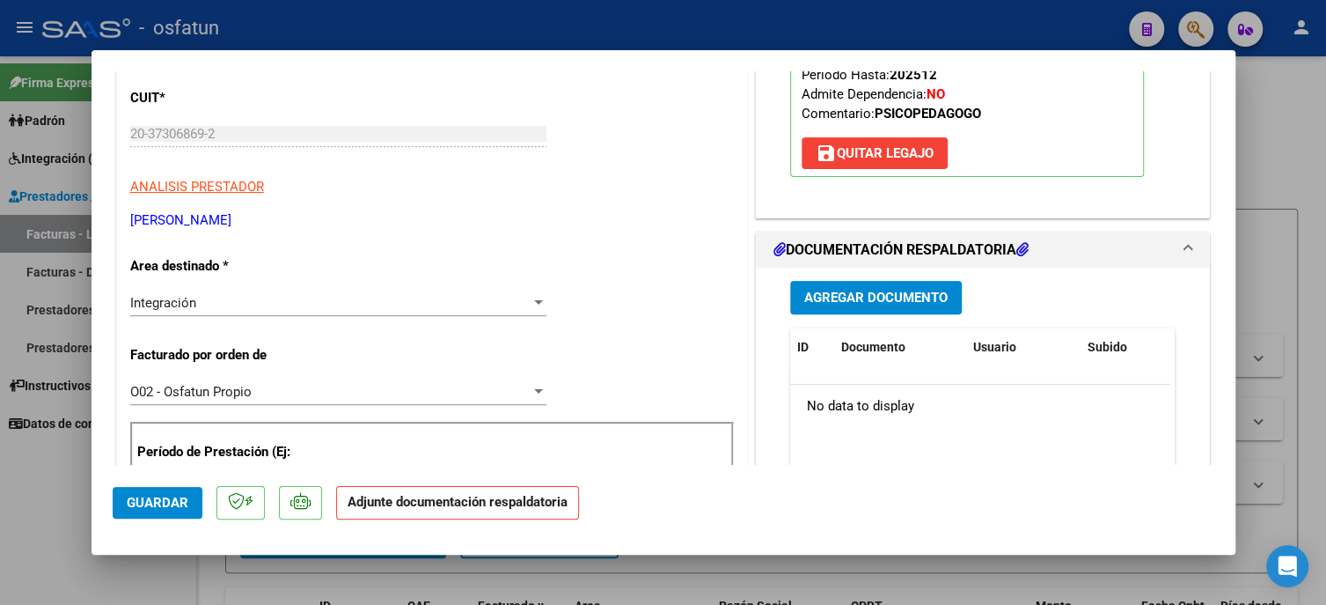
click at [844, 305] on button "Agregar Documento" at bounding box center [876, 297] width 172 height 33
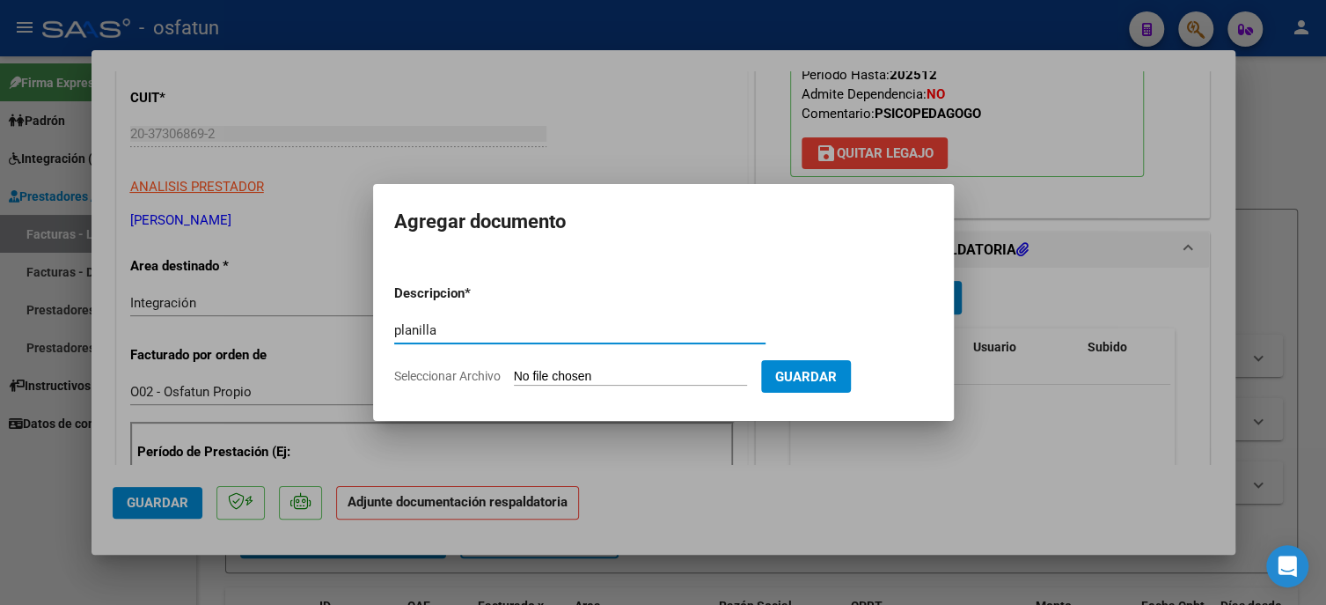
type input "planilla"
click at [614, 377] on input "Seleccionar Archivo" at bounding box center [630, 377] width 233 height 17
type input "C:\fakepath\Asist [PERSON_NAME][DATE].pdf"
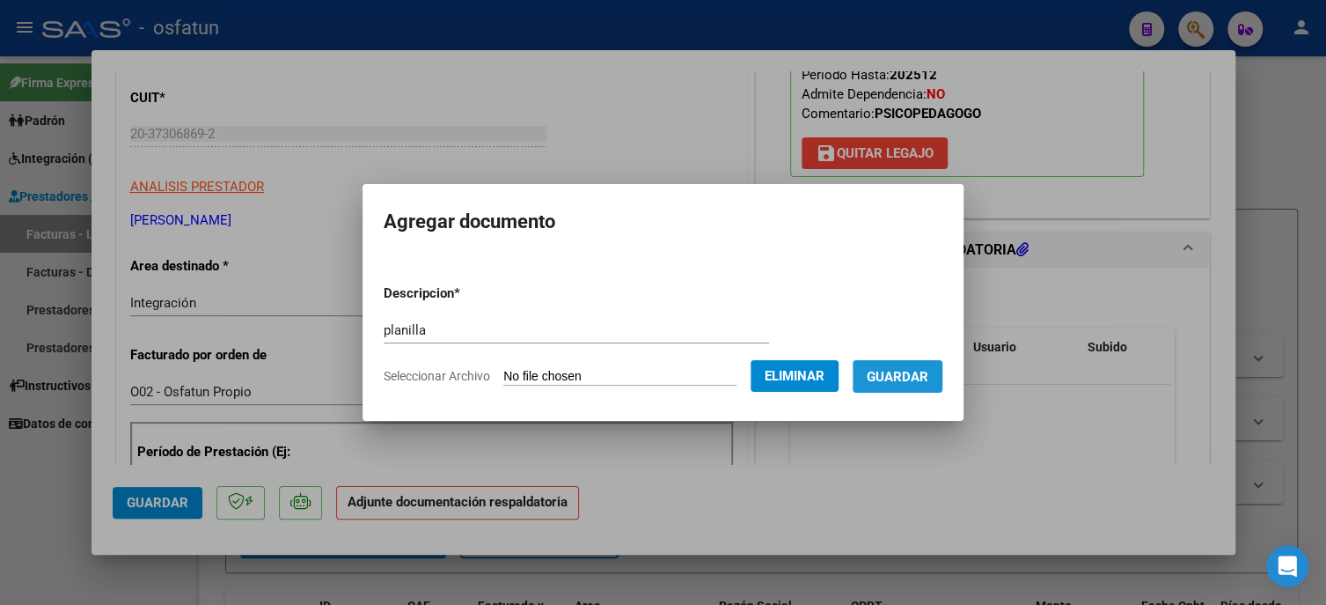
click at [892, 380] on span "Guardar" at bounding box center [898, 377] width 62 height 16
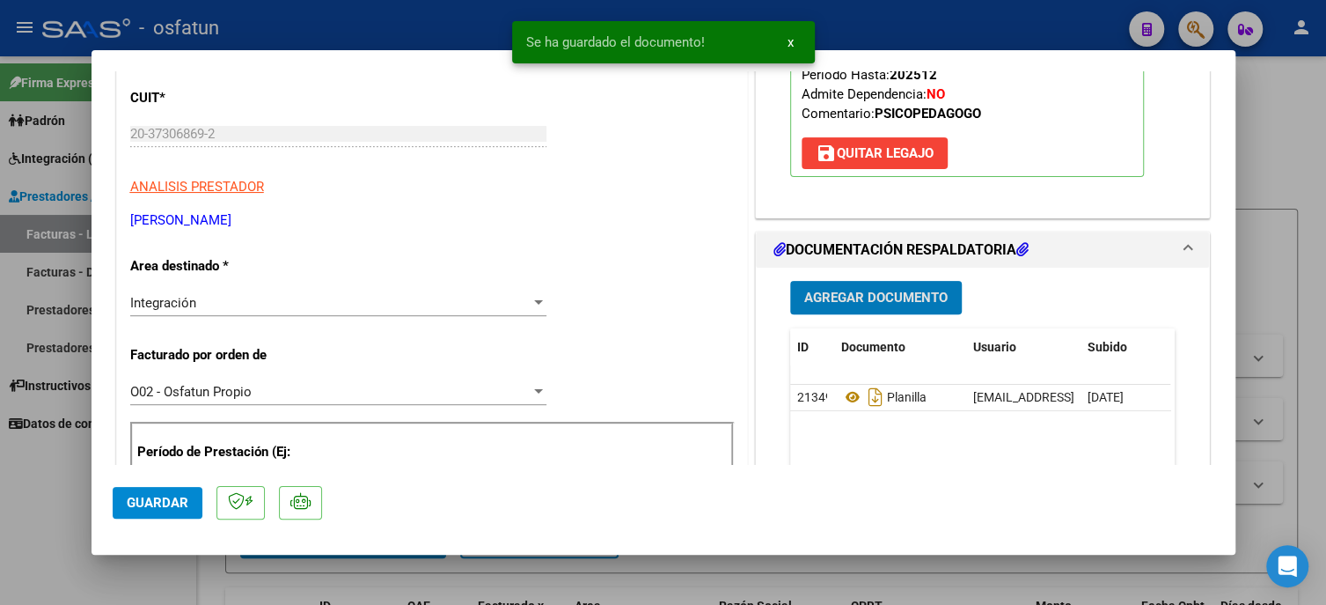
click at [863, 294] on span "Agregar Documento" at bounding box center [875, 298] width 143 height 16
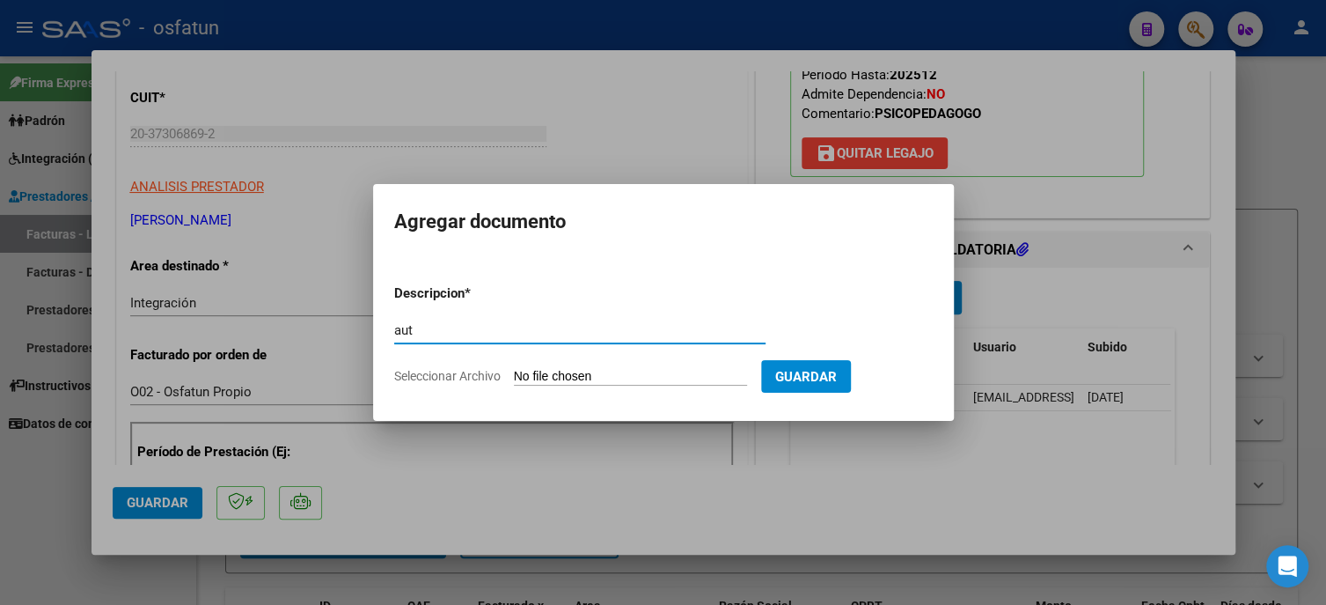
type input "aut"
click at [732, 371] on input "Seleccionar Archivo" at bounding box center [630, 377] width 233 height 17
type input "C:\fakepath\Autorización [PERSON_NAME] 2025.pdf"
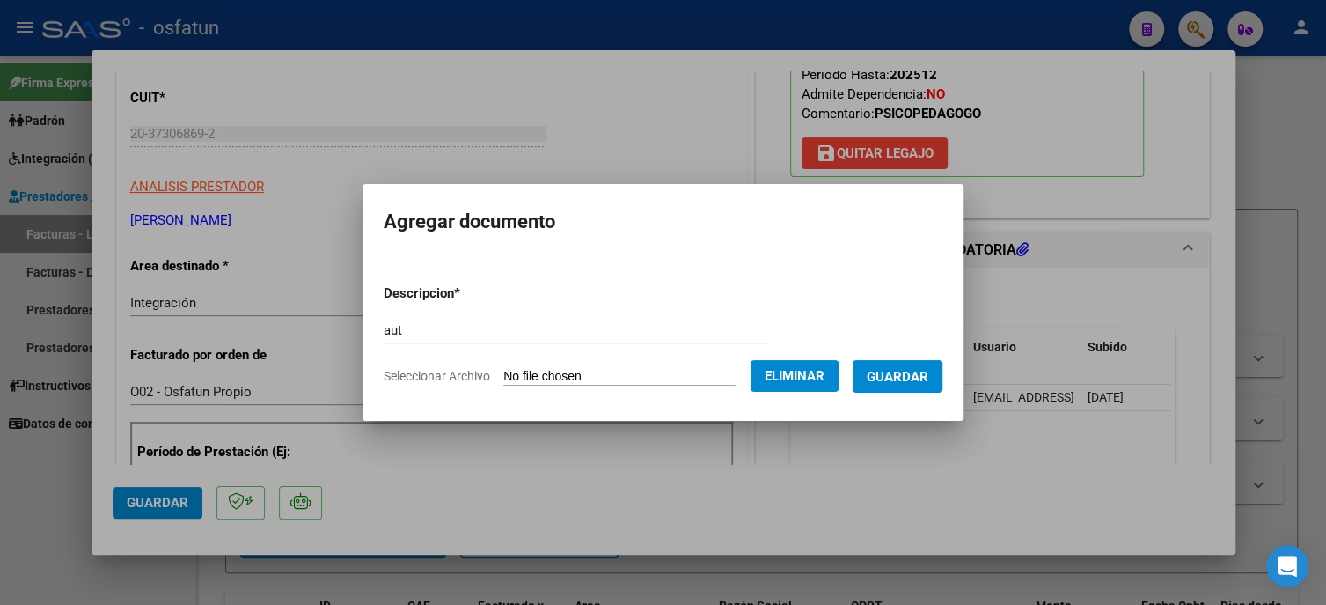
click at [903, 377] on span "Guardar" at bounding box center [898, 377] width 62 height 16
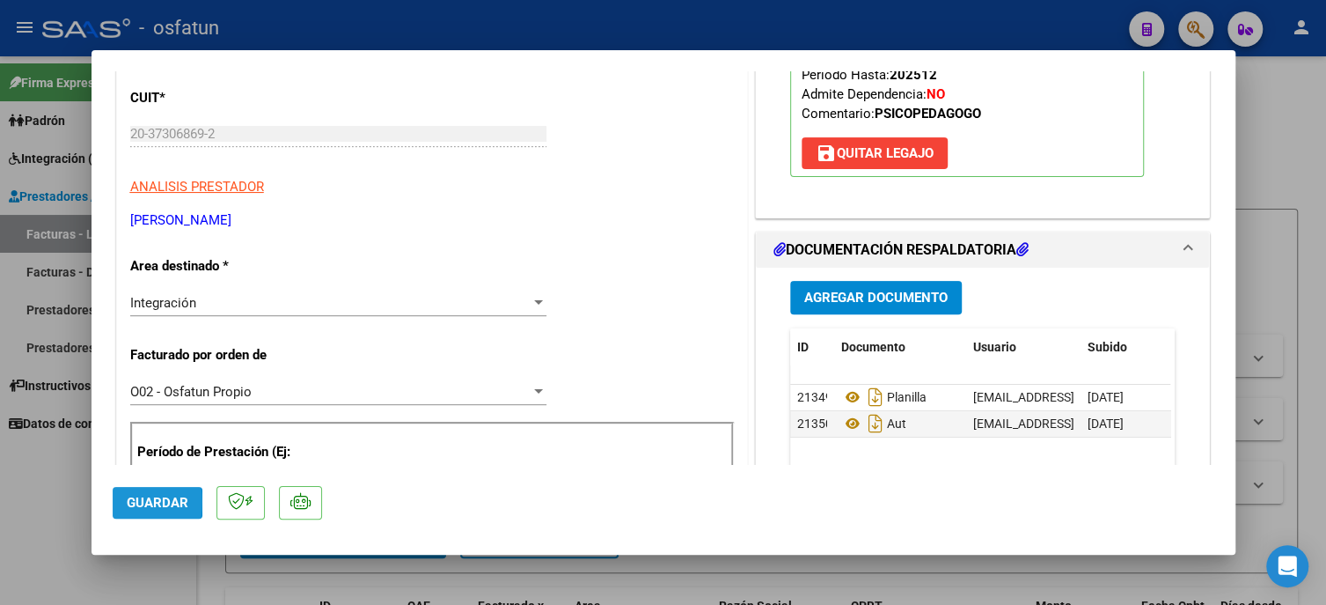
click at [124, 502] on button "Guardar" at bounding box center [158, 503] width 90 height 32
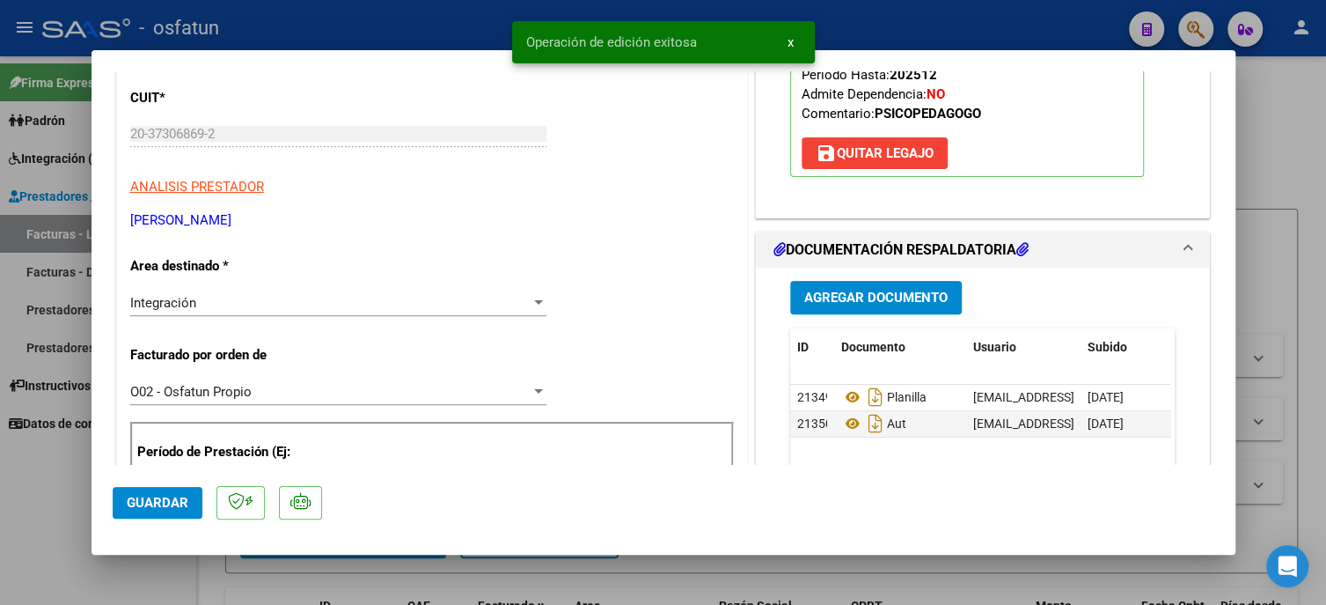
click at [38, 525] on div at bounding box center [663, 302] width 1326 height 605
type input "$ 0,00"
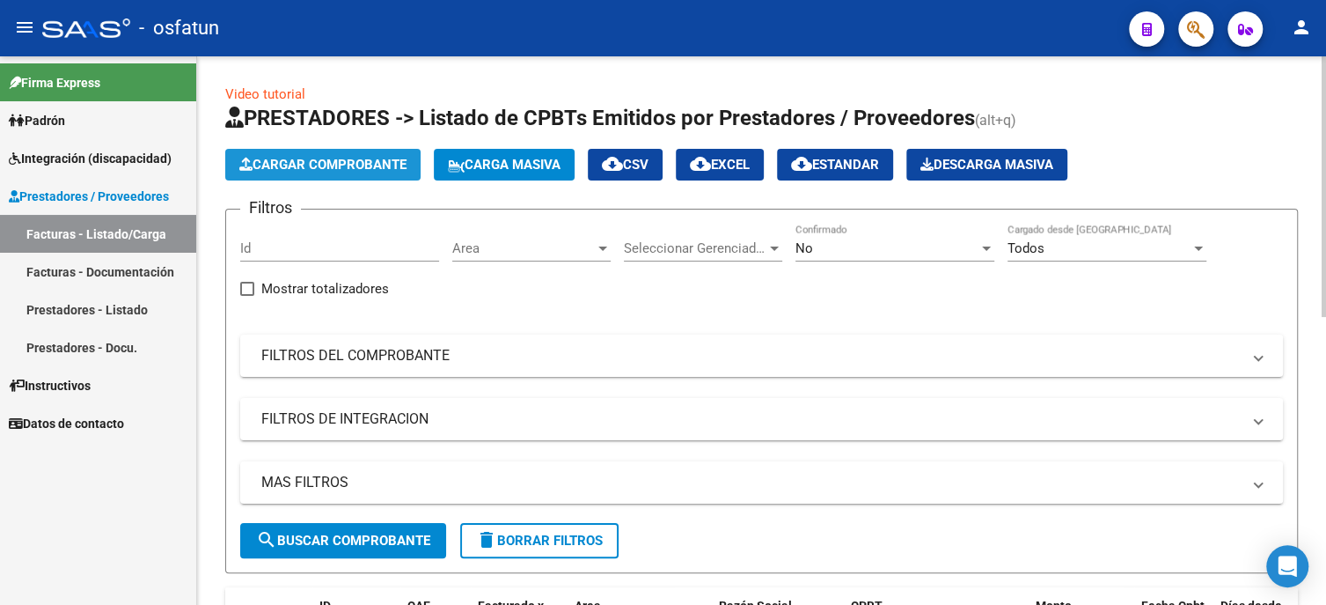
click at [342, 165] on span "Cargar Comprobante" at bounding box center [322, 165] width 167 height 16
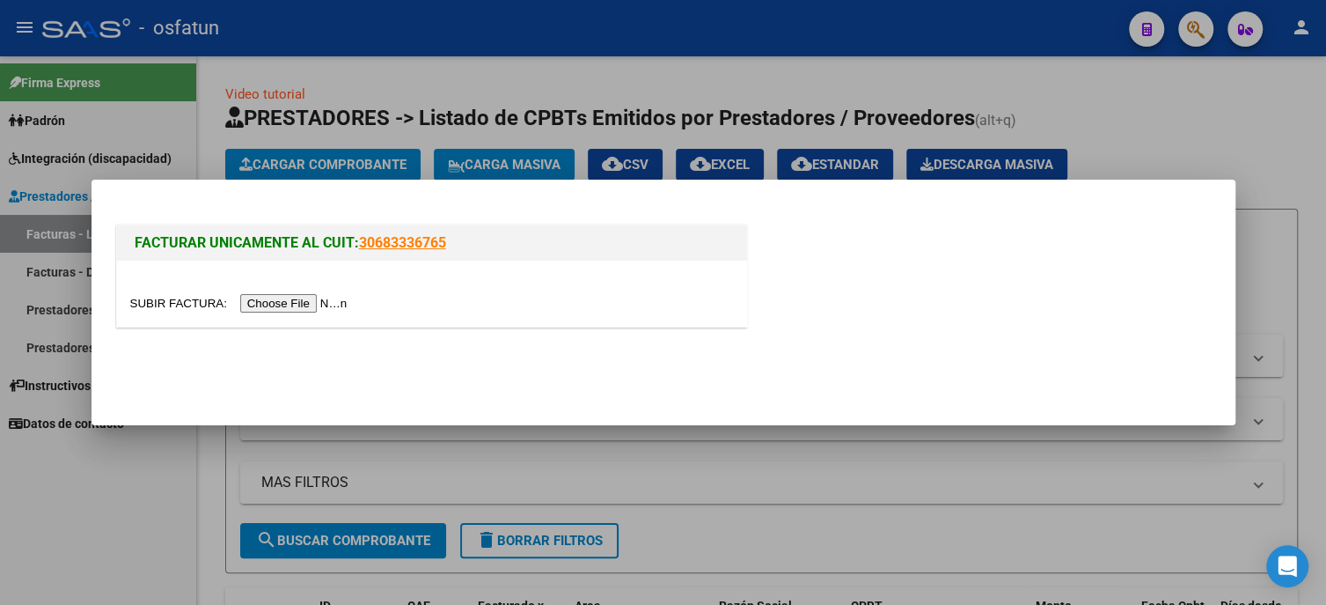
click at [318, 303] on input "file" at bounding box center [241, 303] width 223 height 18
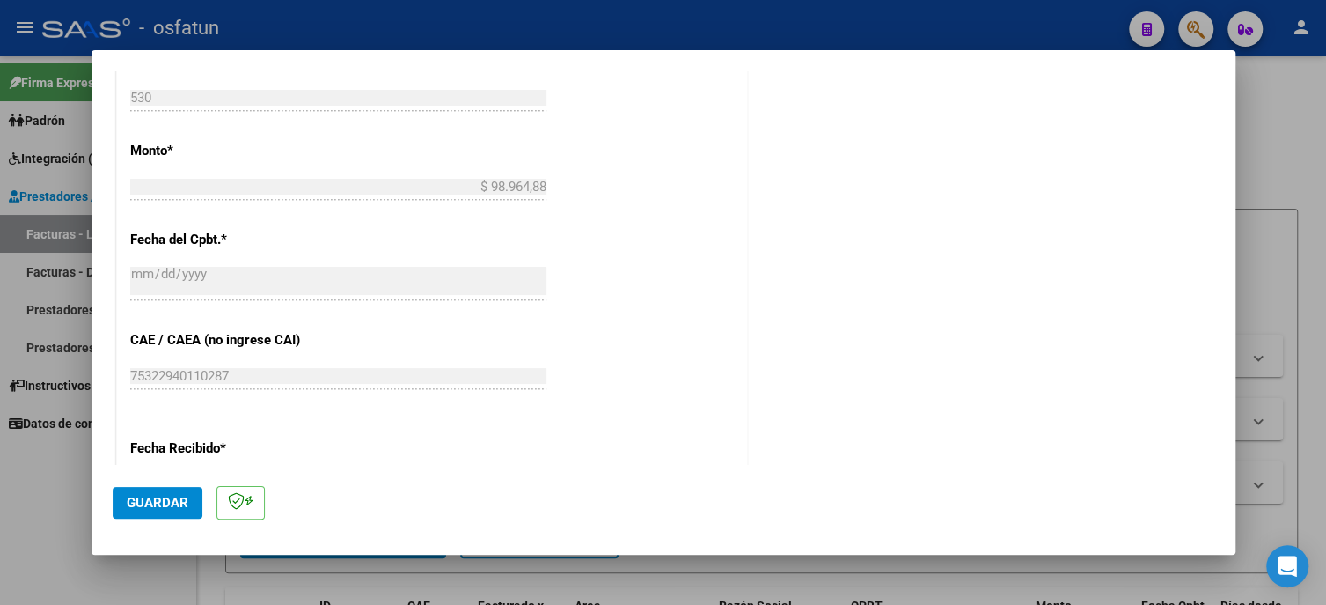
scroll to position [440, 0]
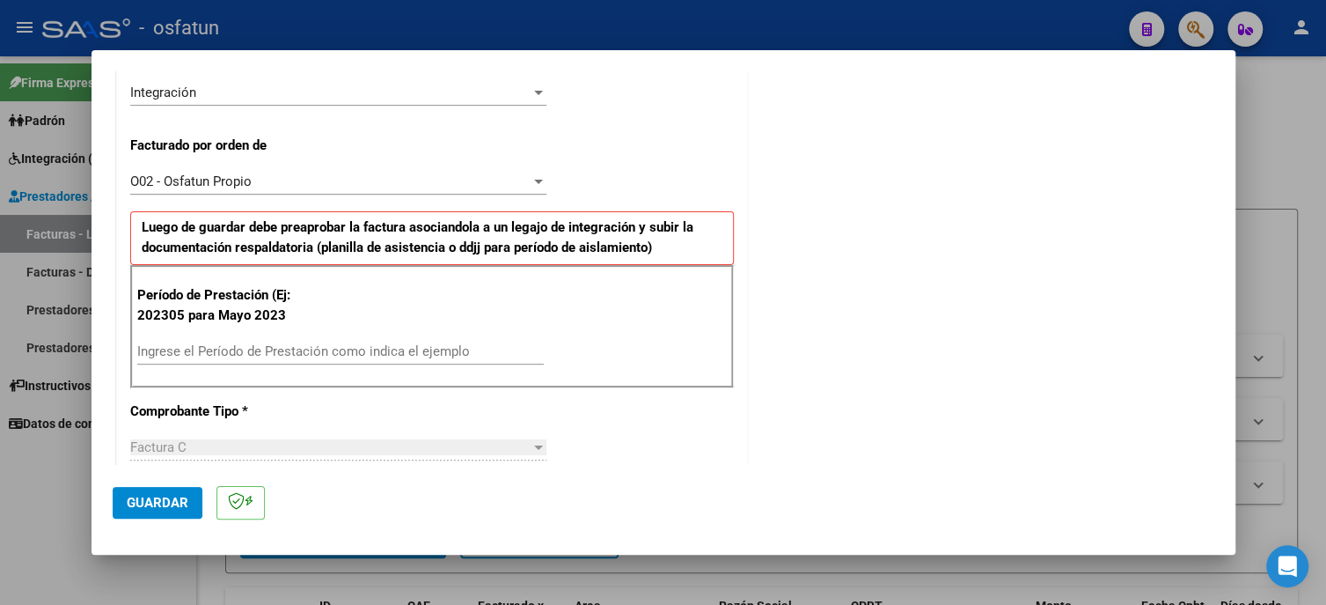
click at [198, 344] on input "Ingrese el Período de Prestación como indica el ejemplo" at bounding box center [340, 351] width 407 height 16
type input "202507"
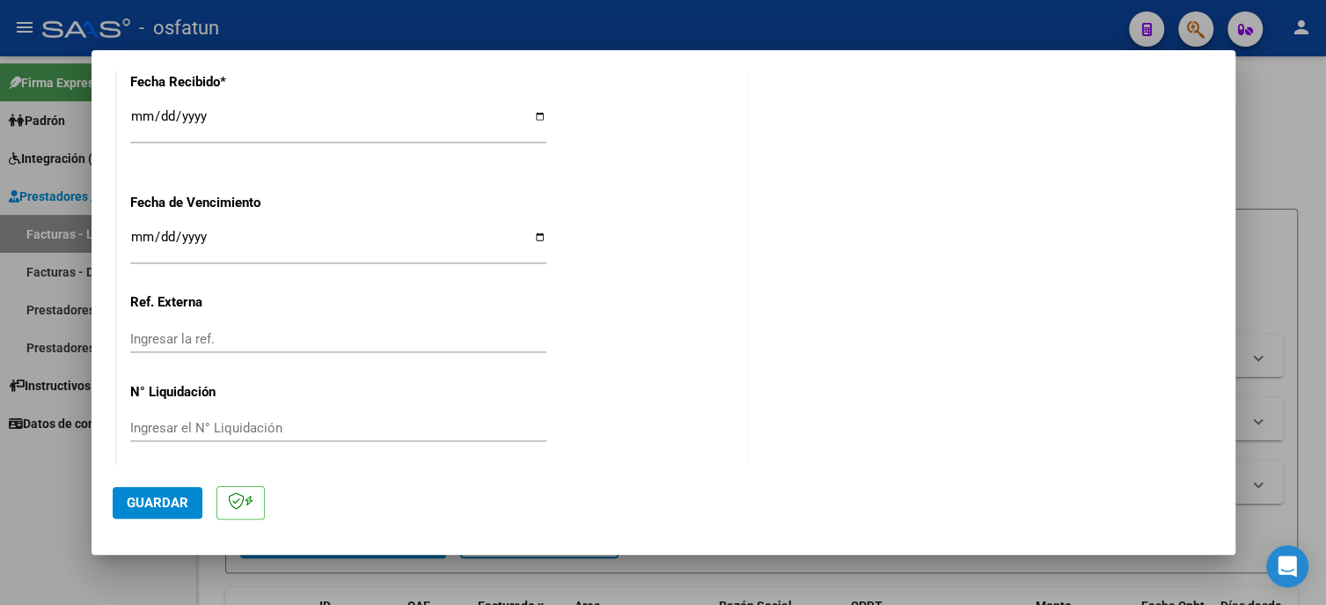
scroll to position [1342, 0]
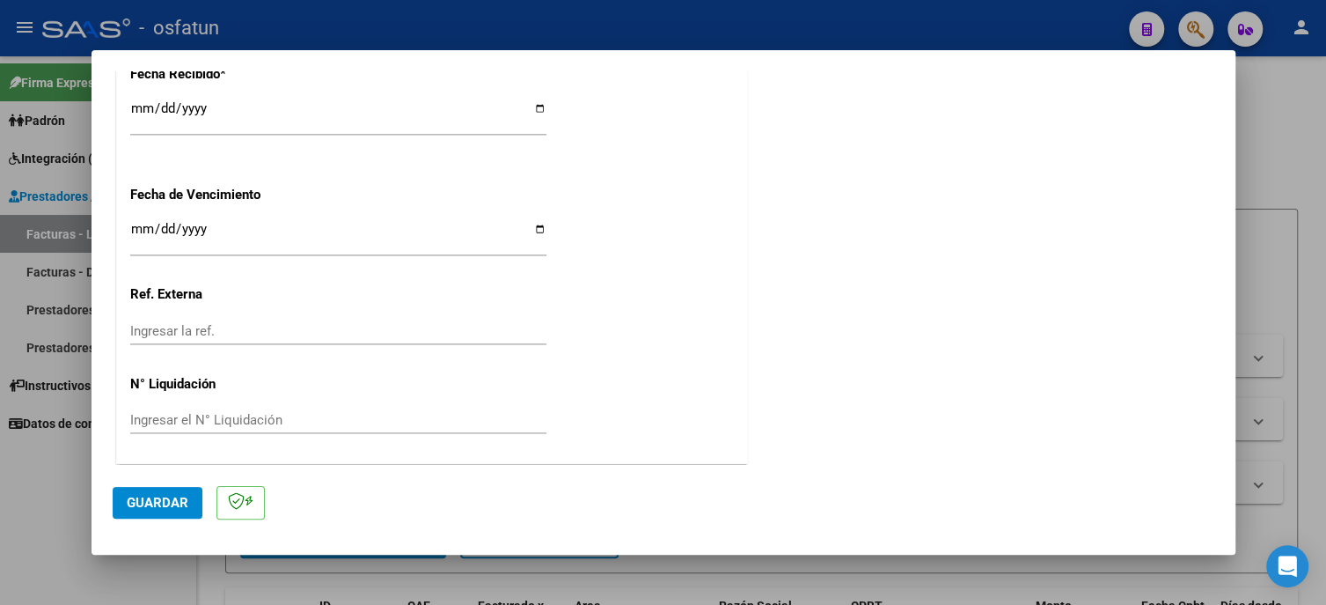
click at [166, 499] on span "Guardar" at bounding box center [158, 503] width 62 height 16
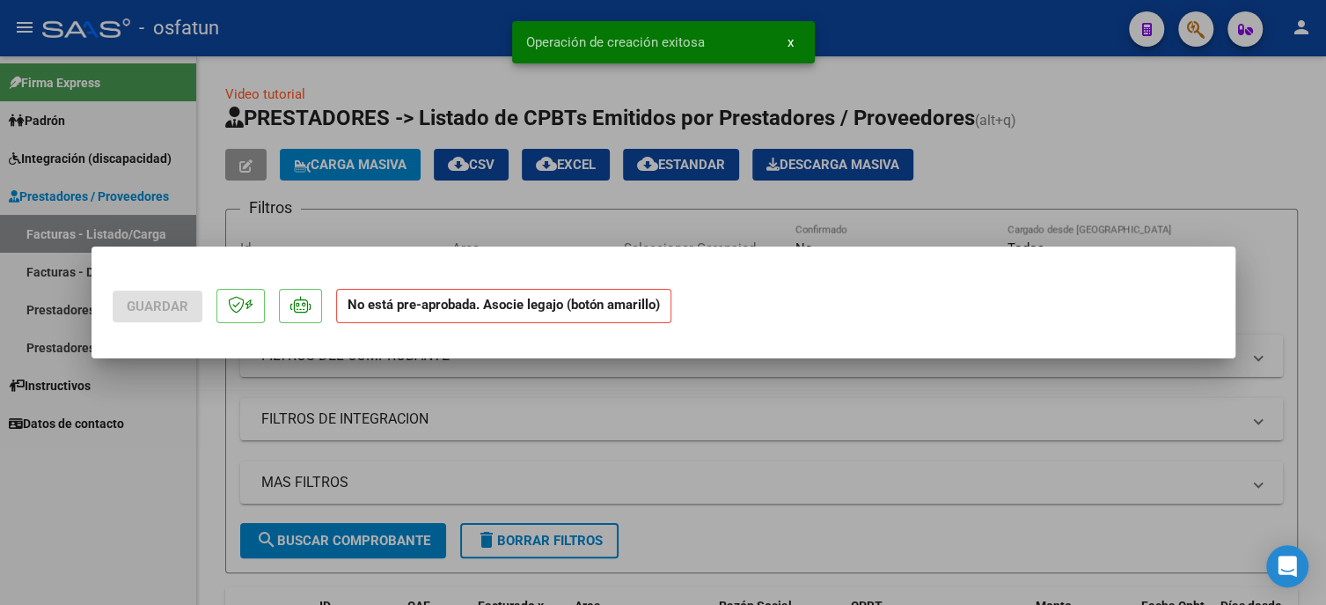
scroll to position [0, 0]
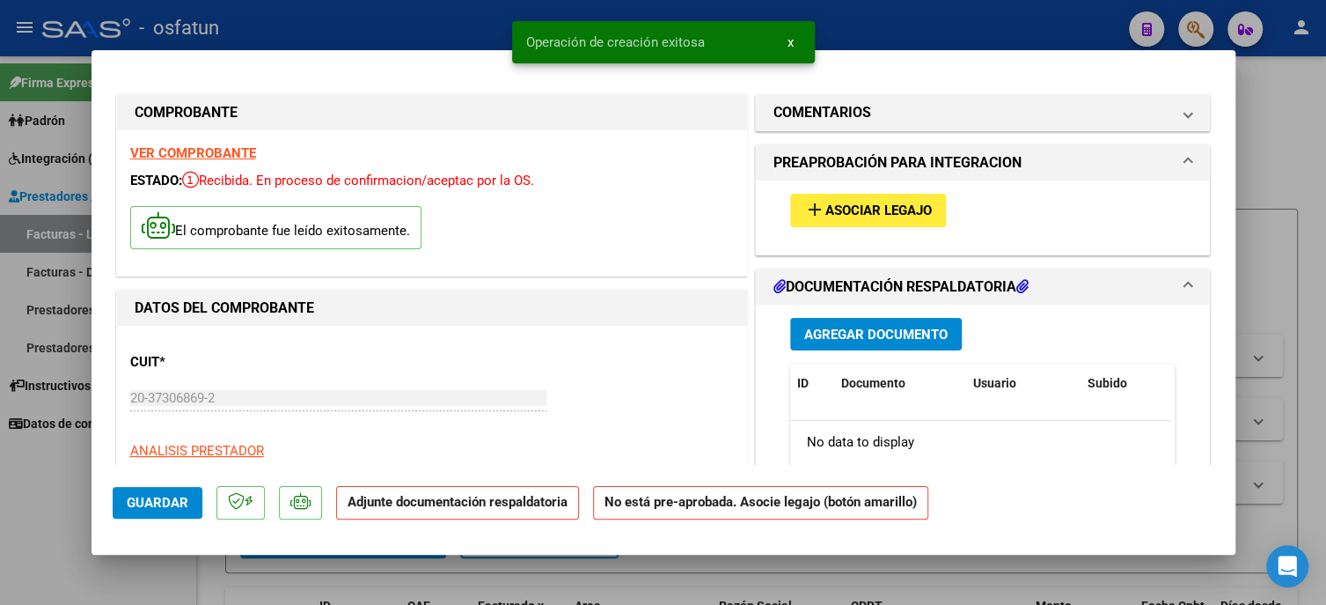
click at [826, 213] on span "Asociar Legajo" at bounding box center [879, 211] width 106 height 16
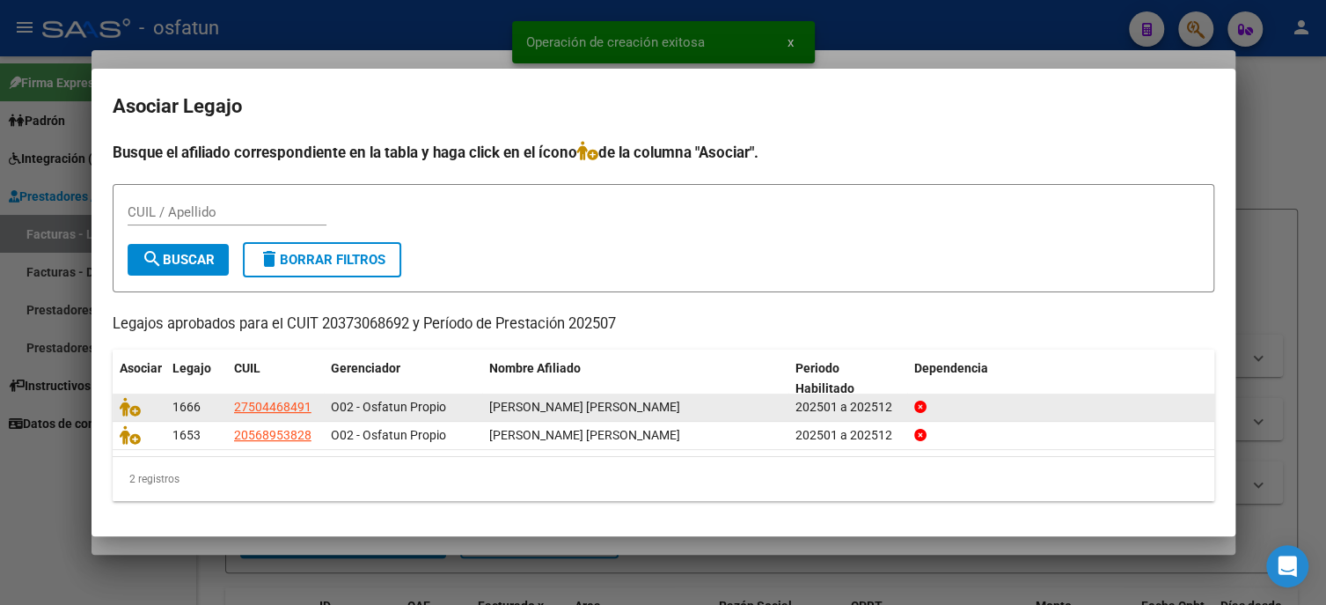
drag, startPoint x: 493, startPoint y: 407, endPoint x: 659, endPoint y: 409, distance: 166.4
click at [680, 406] on span "[PERSON_NAME] [PERSON_NAME]" at bounding box center [584, 407] width 191 height 14
click at [126, 405] on icon at bounding box center [130, 406] width 21 height 19
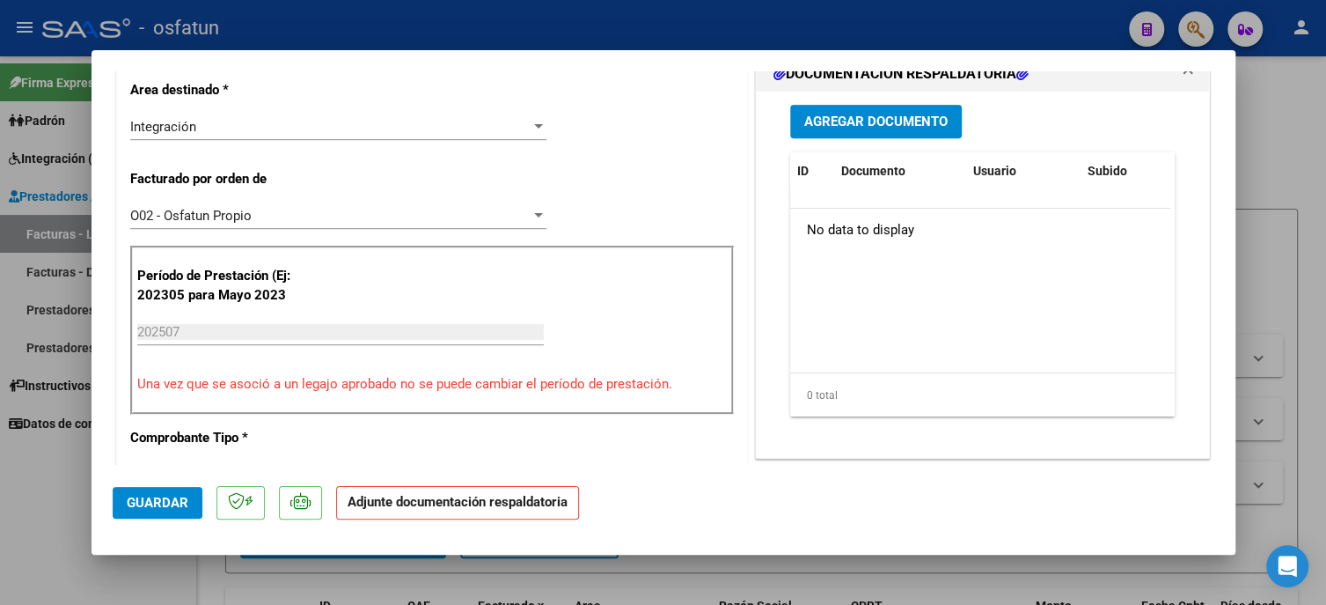
scroll to position [352, 0]
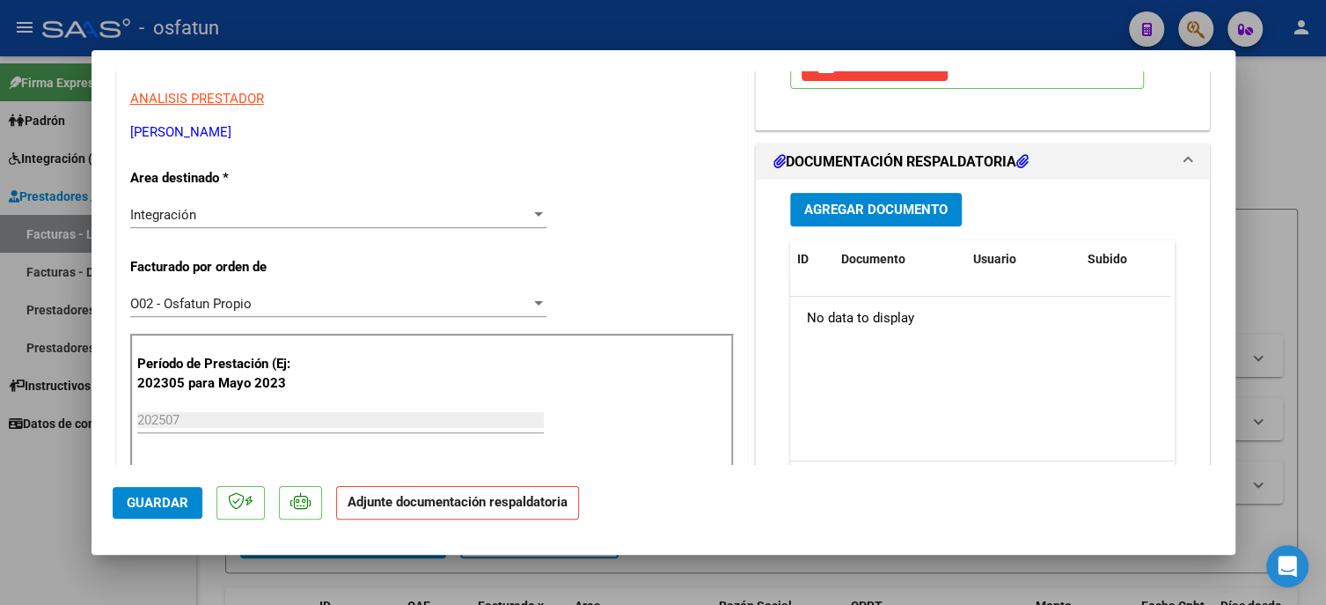
click at [846, 218] on span "Agregar Documento" at bounding box center [875, 210] width 143 height 16
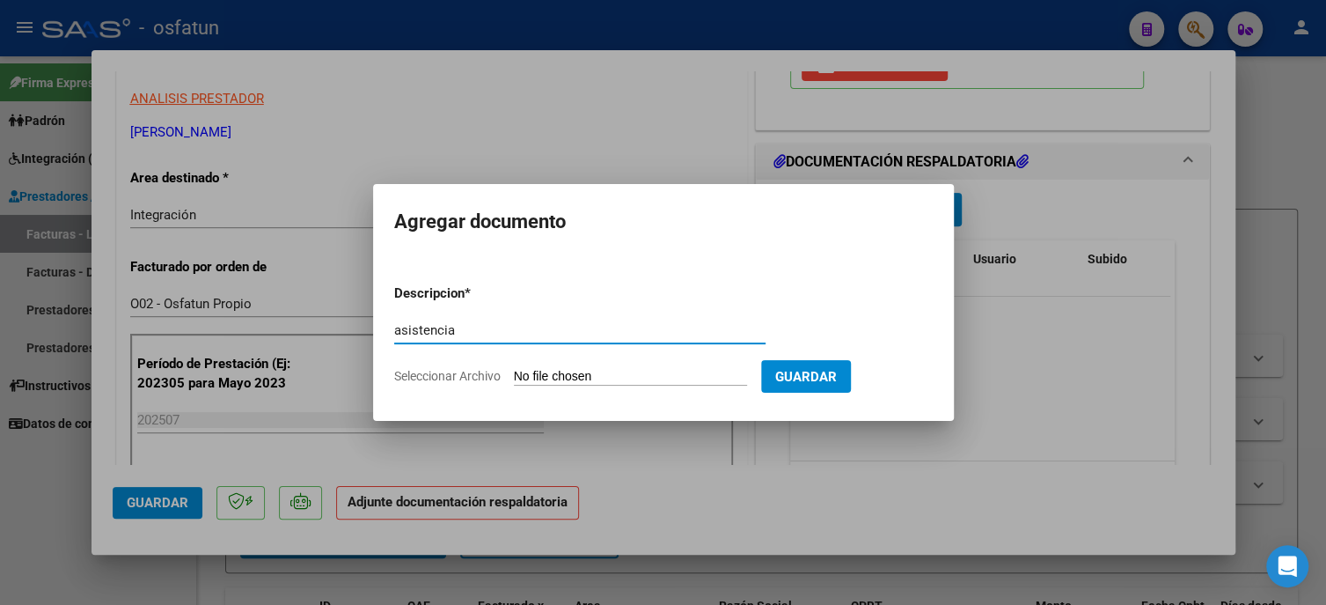
type input "asistencia"
click at [585, 381] on input "Seleccionar Archivo" at bounding box center [630, 377] width 233 height 17
type input "C:\fakepath\[PERSON_NAME] [DATE].pdf"
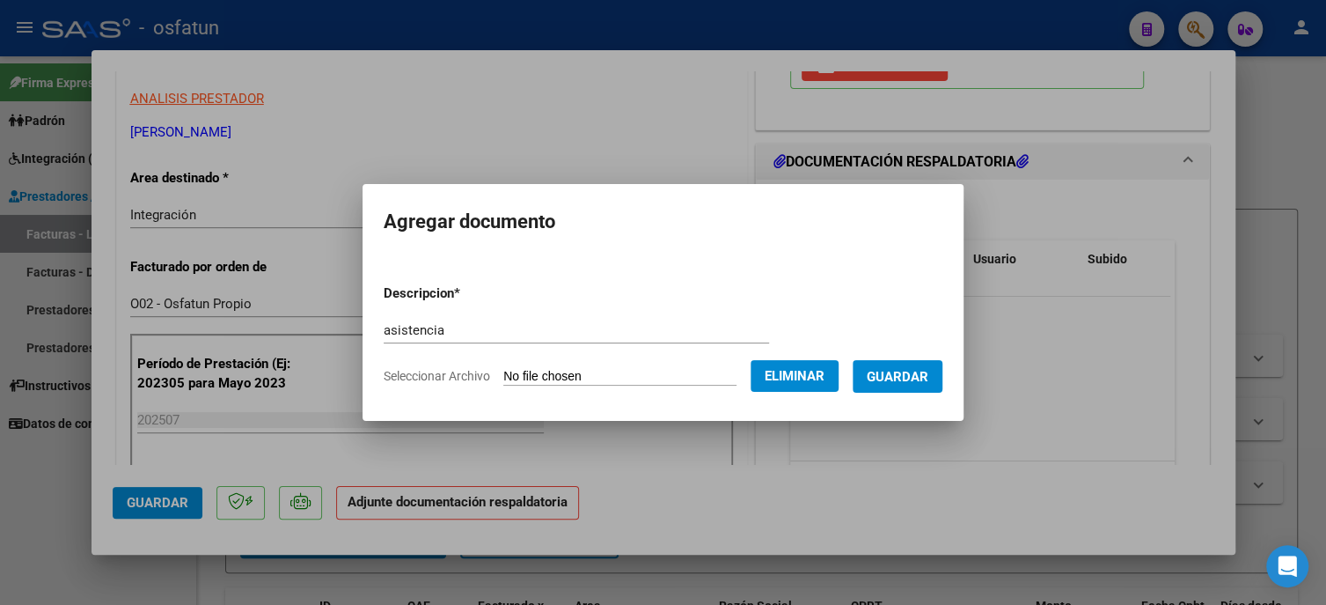
click at [899, 374] on span "Guardar" at bounding box center [898, 377] width 62 height 16
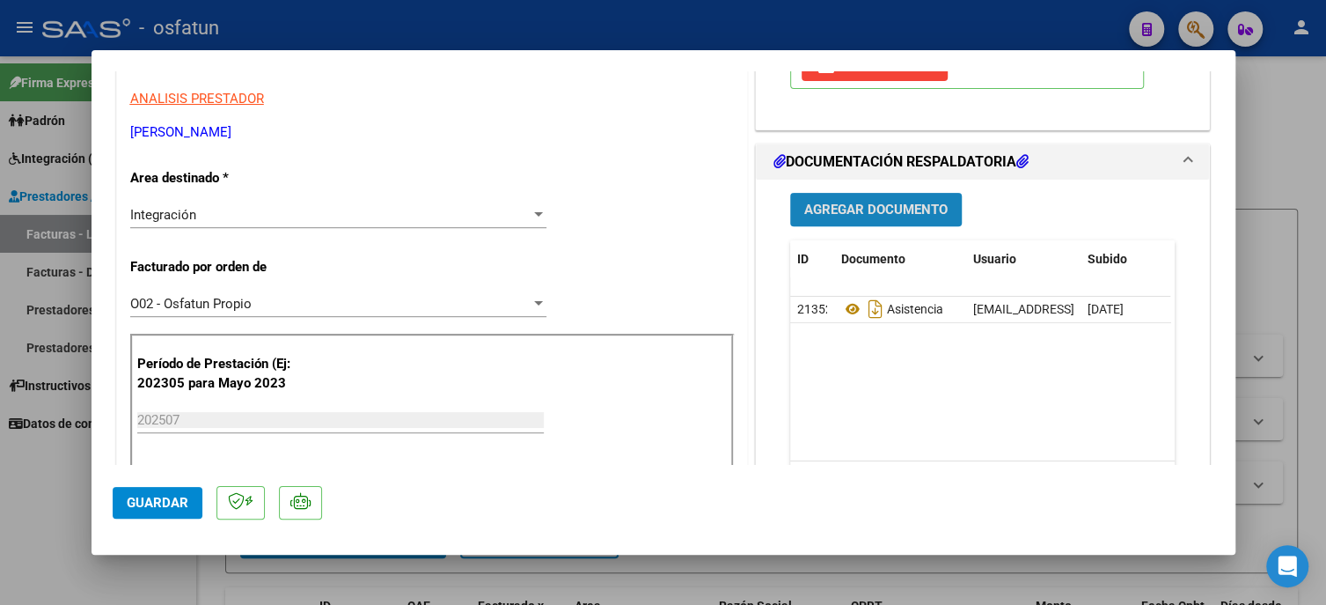
click at [876, 218] on span "Agregar Documento" at bounding box center [875, 210] width 143 height 16
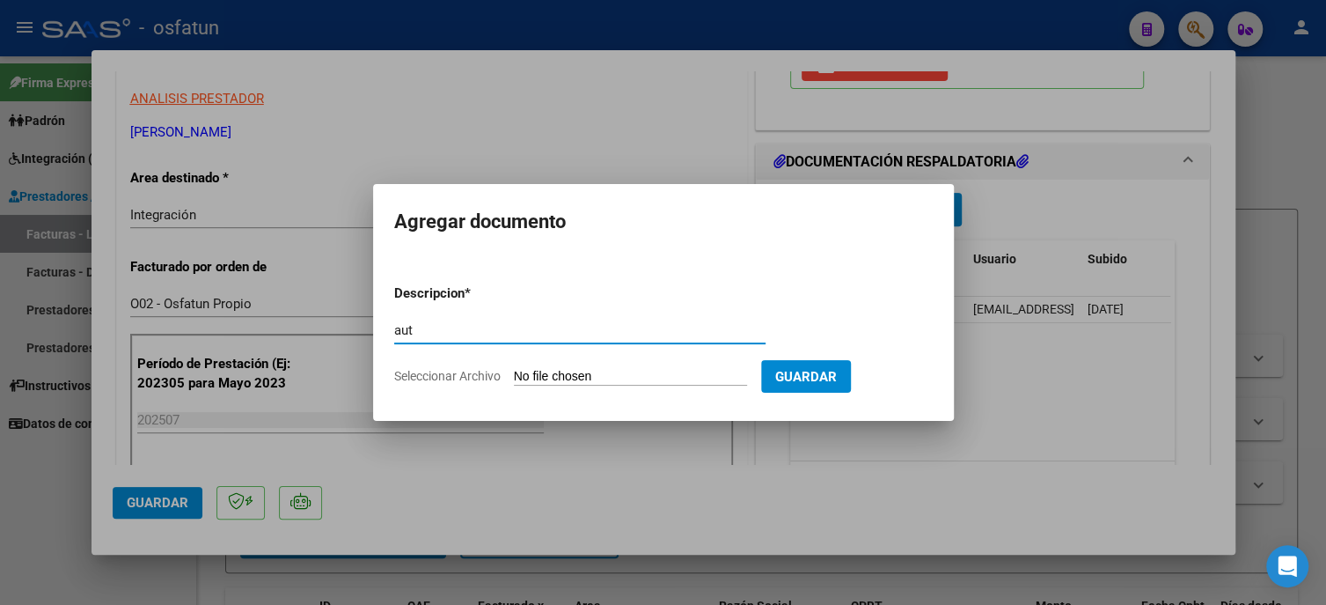
type input "aut"
click at [640, 368] on app-file-uploader "Seleccionar Archivo" at bounding box center [577, 376] width 367 height 16
click at [620, 377] on input "Seleccionar Archivo" at bounding box center [630, 377] width 233 height 17
type input "C:\fakepath\Autorización [PERSON_NAME] 2025.pdf"
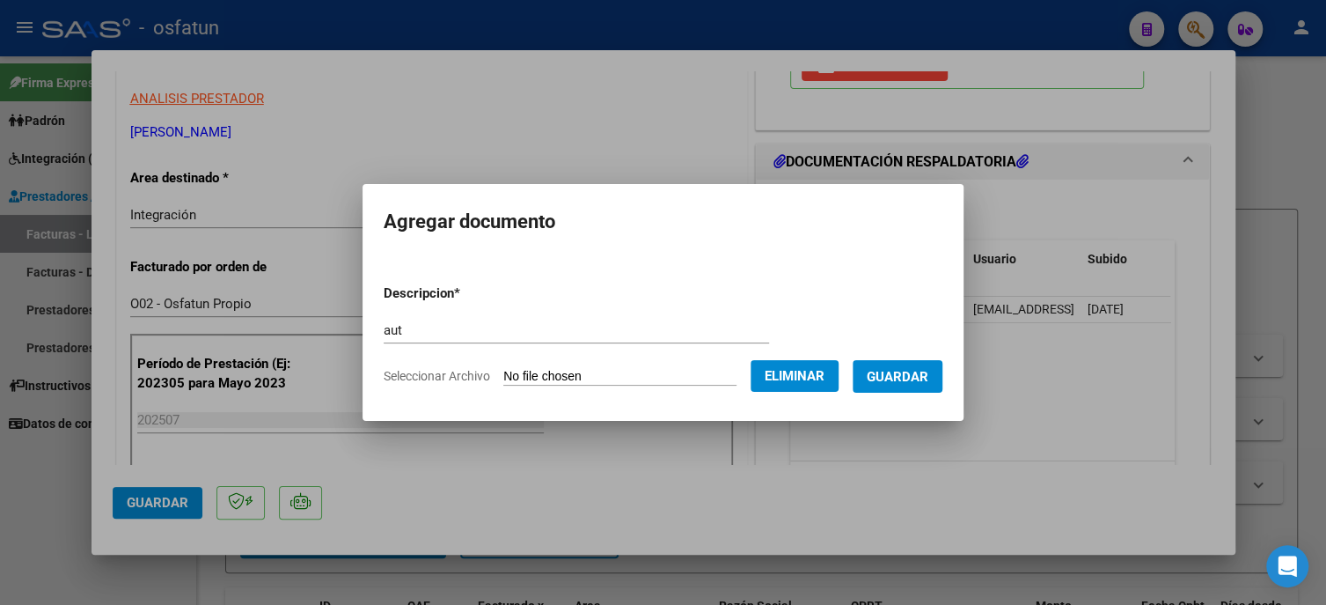
click at [889, 379] on span "Guardar" at bounding box center [898, 377] width 62 height 16
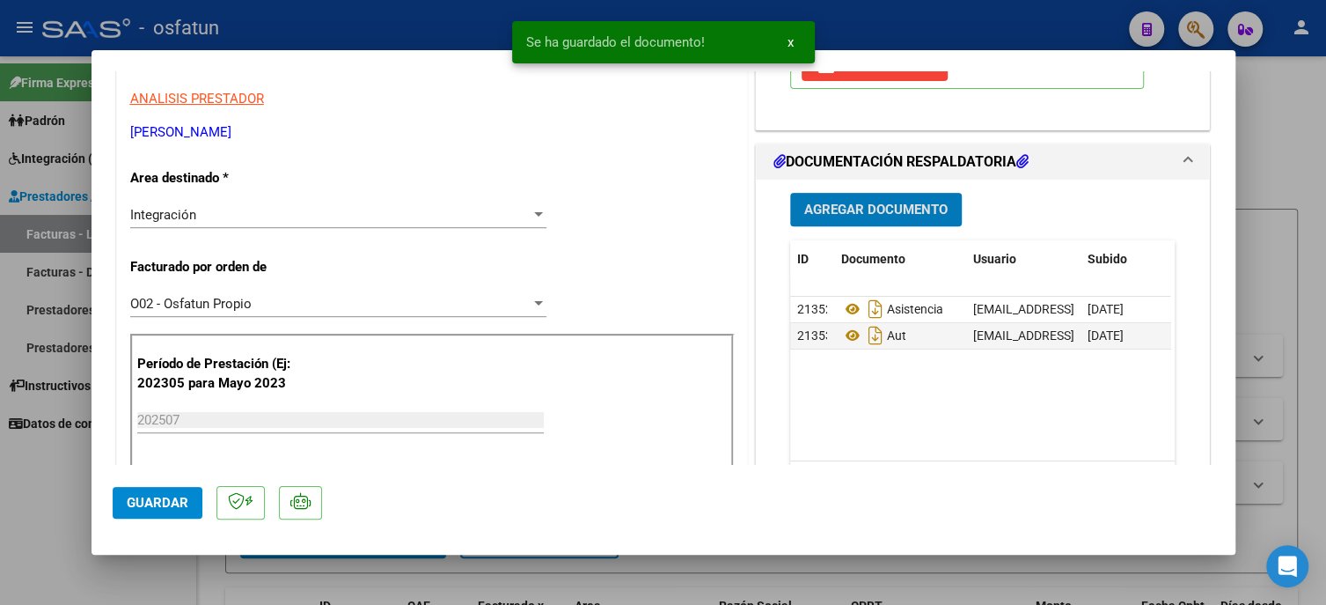
click at [157, 509] on span "Guardar" at bounding box center [158, 503] width 62 height 16
click at [140, 501] on span "Guardar" at bounding box center [158, 503] width 62 height 16
click at [47, 496] on div at bounding box center [663, 302] width 1326 height 605
type input "$ 0,00"
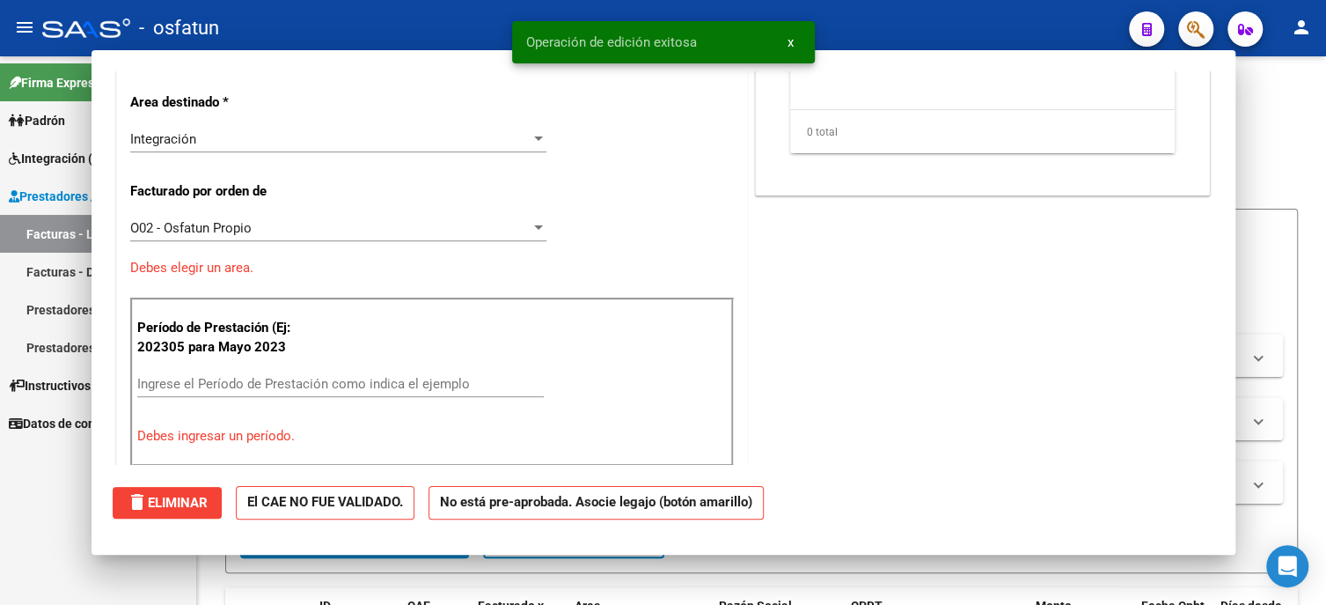
scroll to position [0, 0]
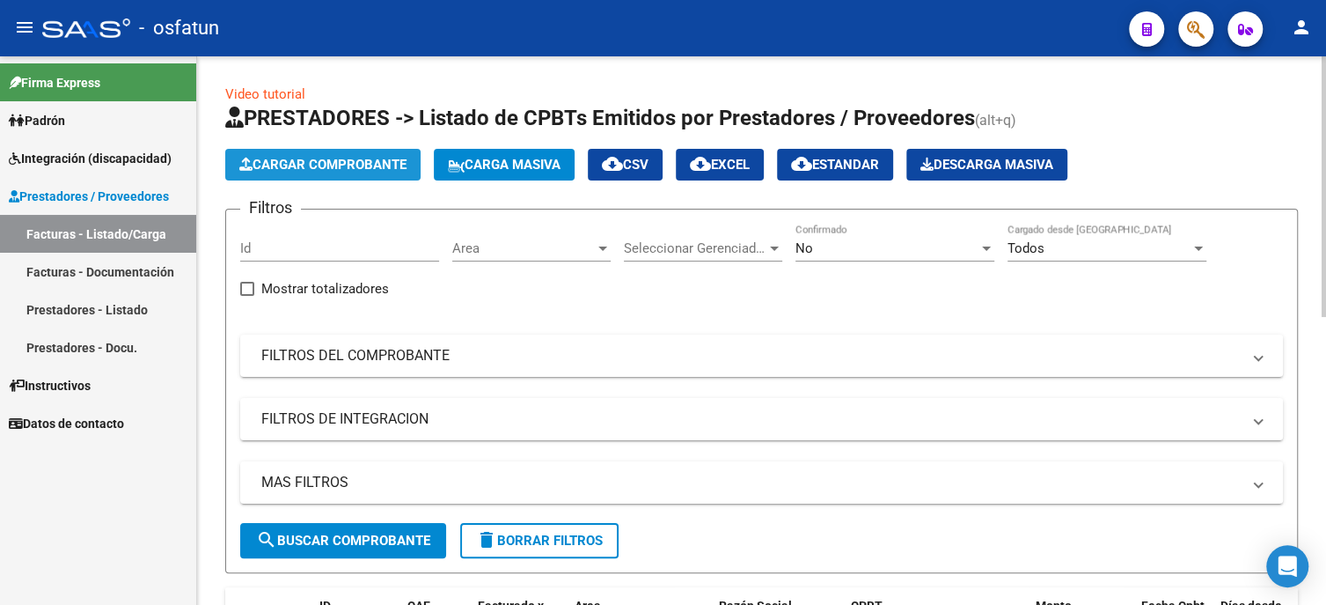
click at [330, 167] on span "Cargar Comprobante" at bounding box center [322, 165] width 167 height 16
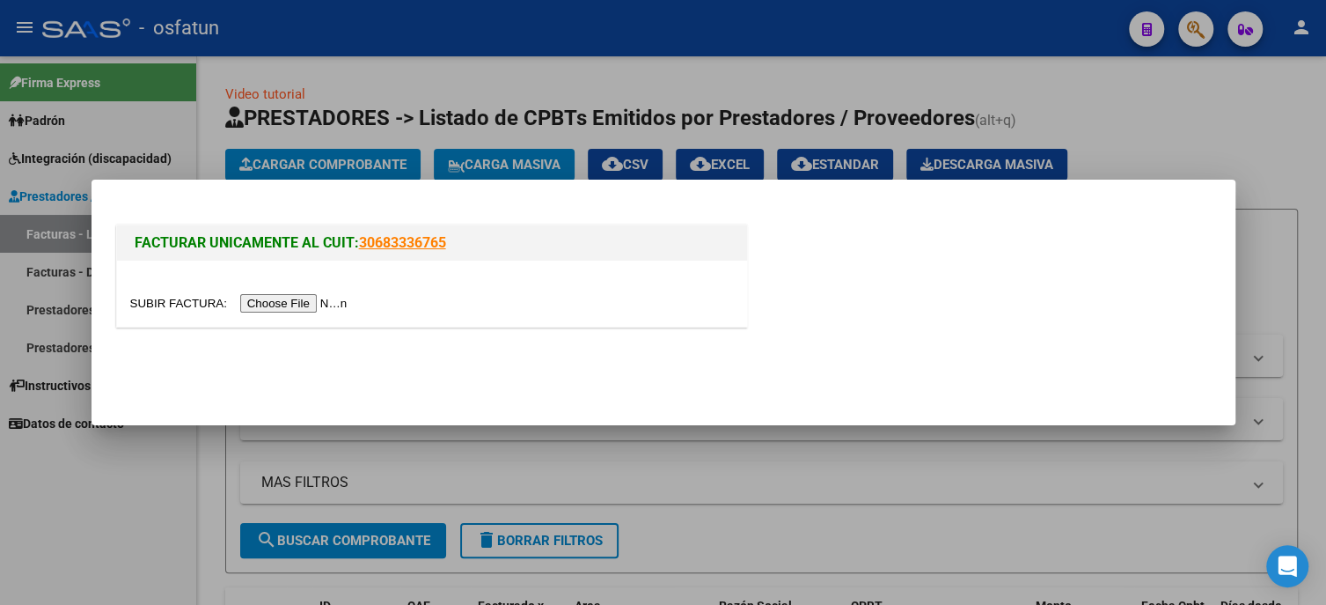
click at [311, 299] on input "file" at bounding box center [241, 303] width 223 height 18
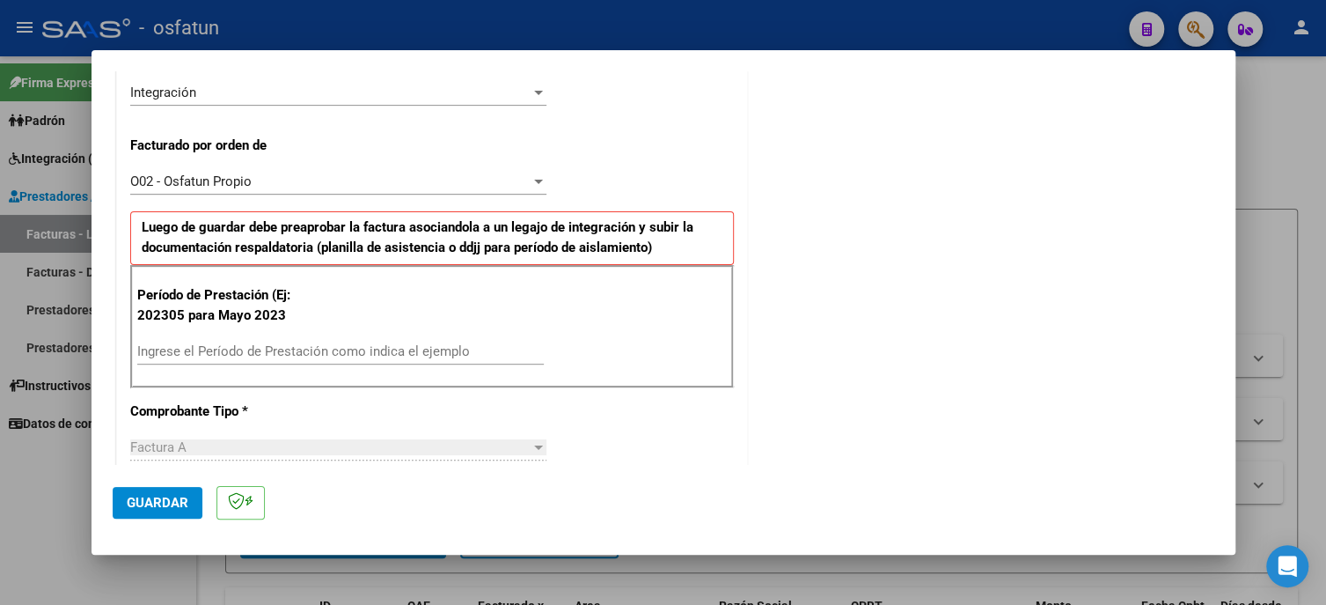
scroll to position [616, 0]
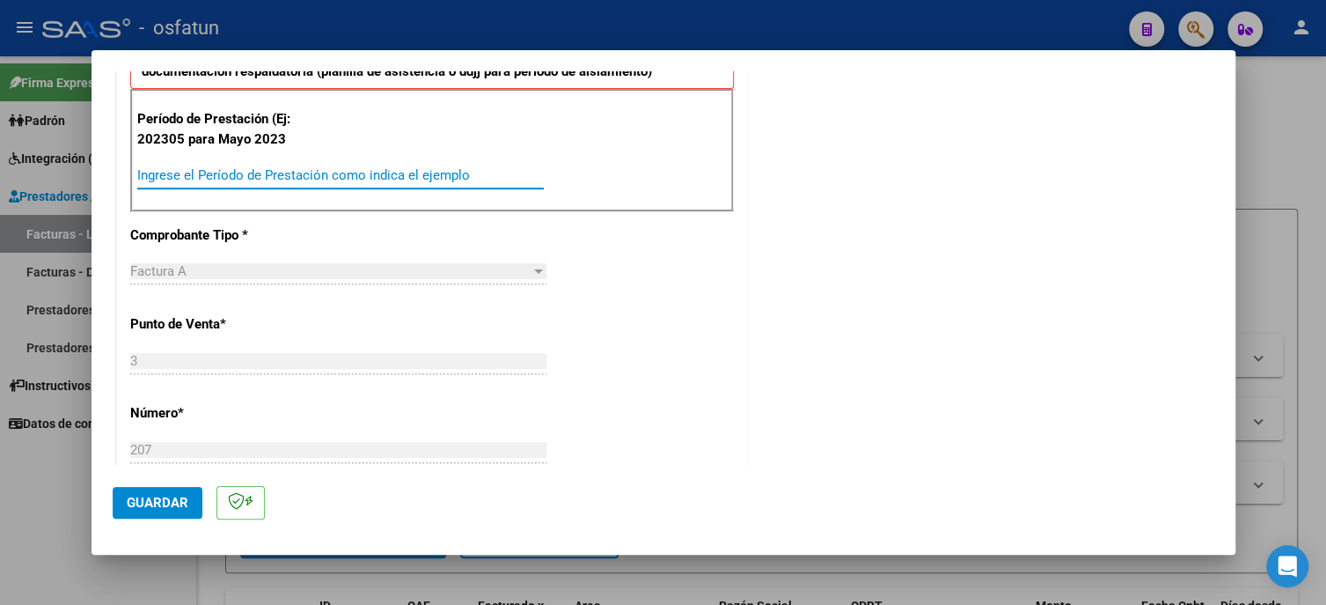
click at [185, 169] on input "Ingrese el Período de Prestación como indica el ejemplo" at bounding box center [340, 175] width 407 height 16
type input "202507"
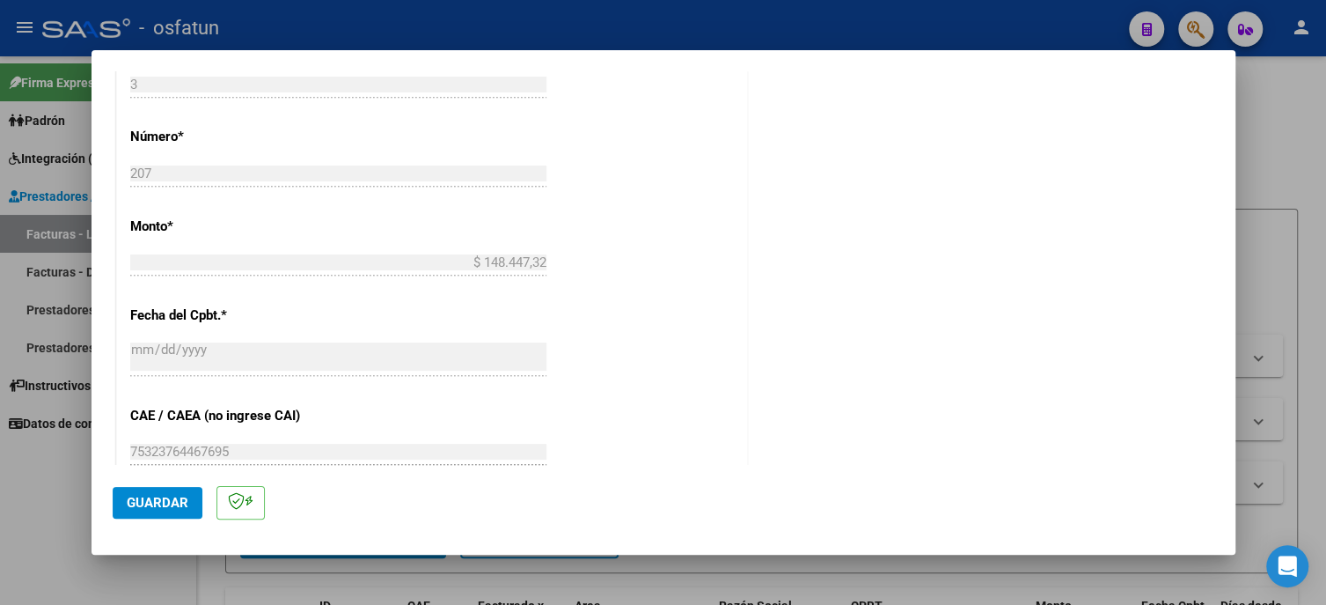
scroll to position [1056, 0]
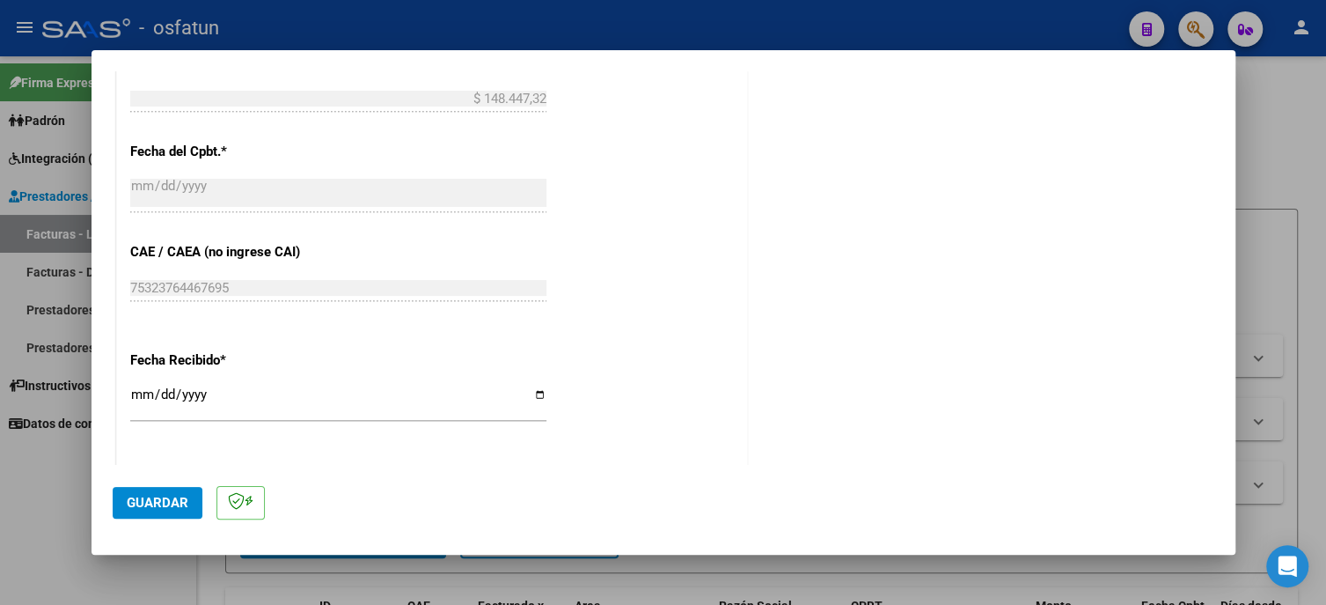
click at [188, 497] on button "Guardar" at bounding box center [158, 503] width 90 height 32
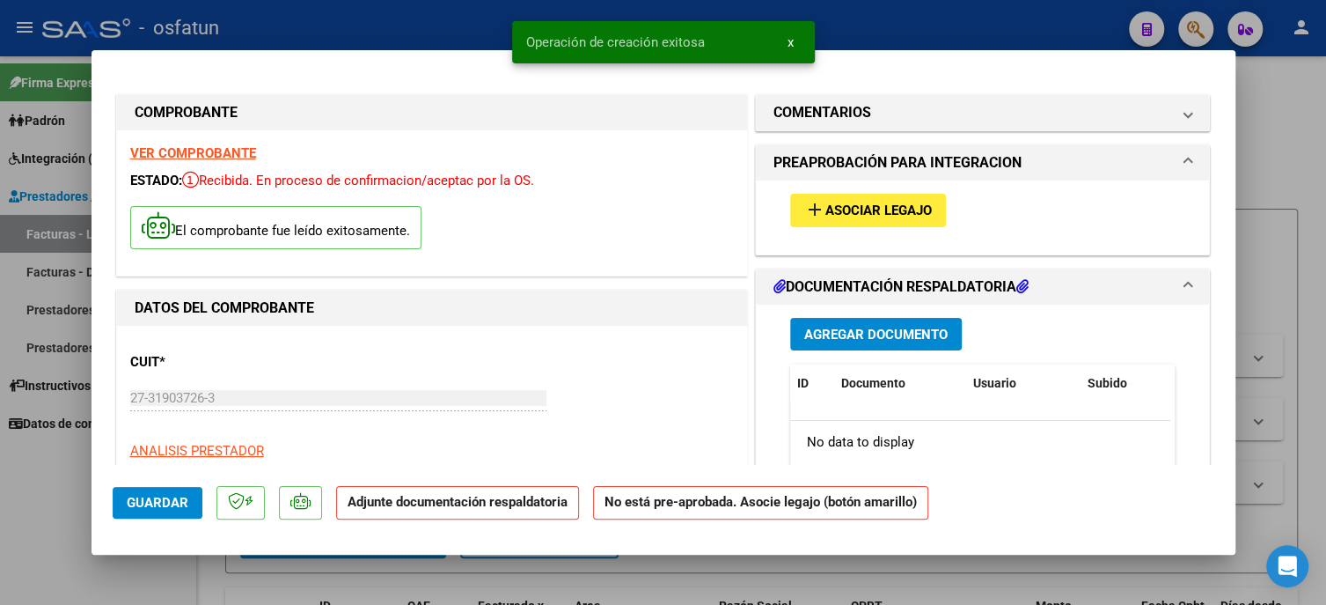
click at [841, 208] on span "Asociar Legajo" at bounding box center [879, 211] width 106 height 16
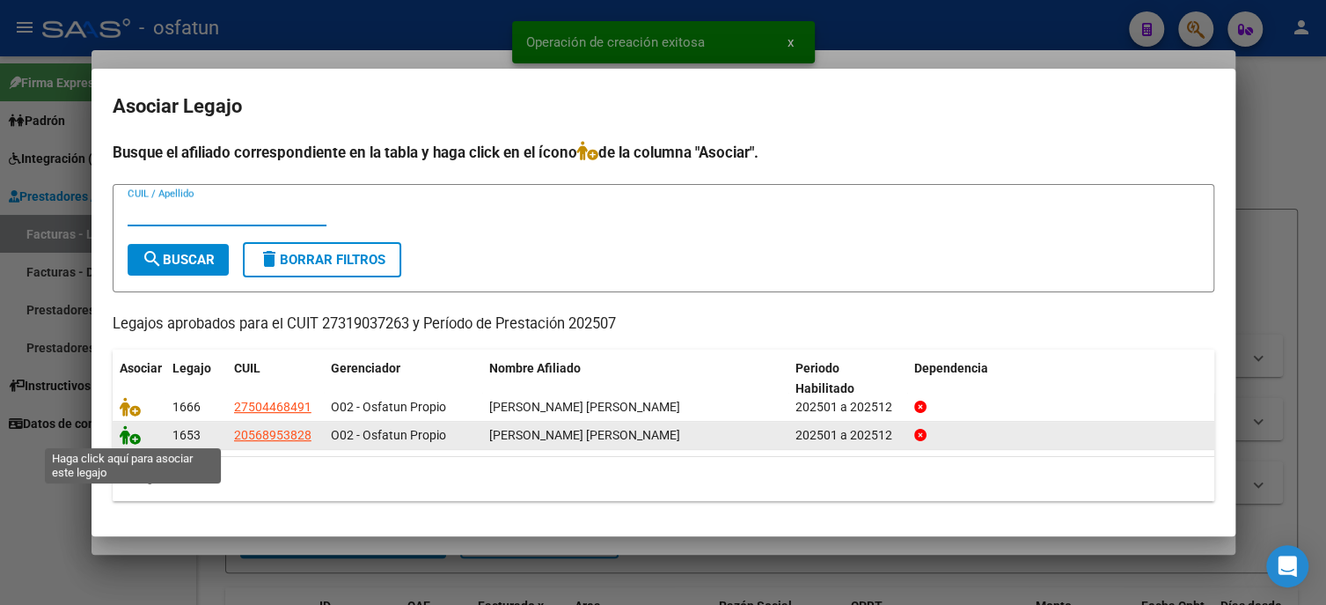
click at [123, 439] on icon at bounding box center [130, 434] width 21 height 19
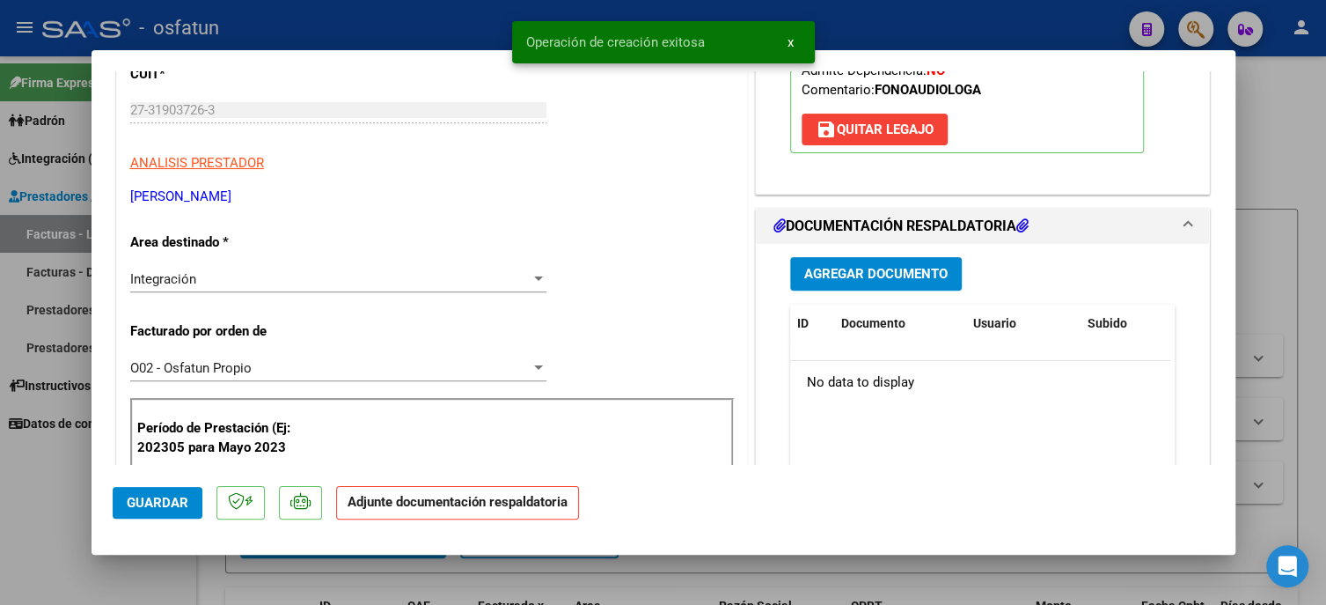
scroll to position [352, 0]
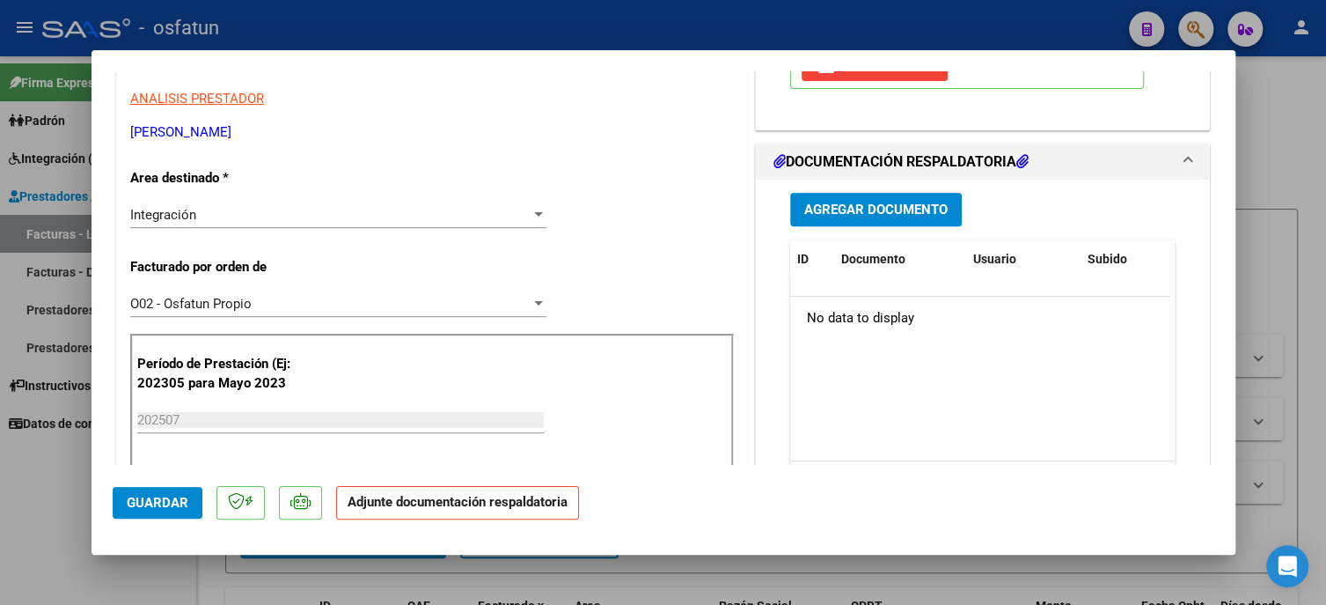
click at [844, 212] on span "Agregar Documento" at bounding box center [875, 210] width 143 height 16
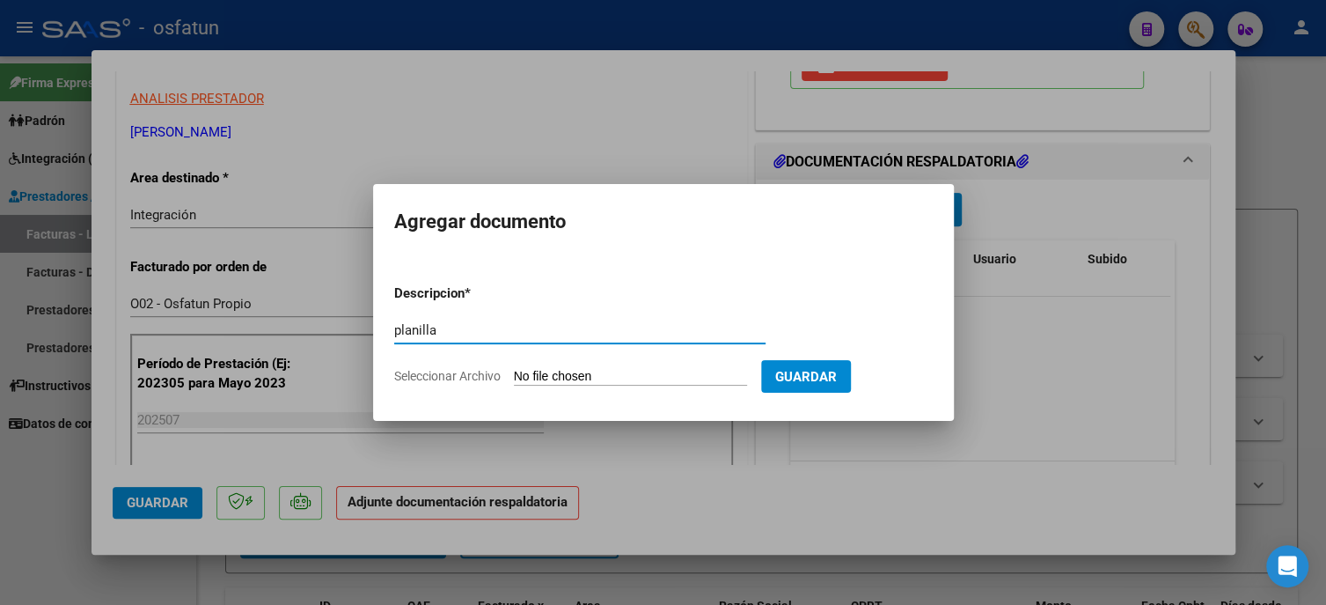
type input "planilla"
click at [546, 372] on input "Seleccionar Archivo" at bounding box center [630, 377] width 233 height 17
type input "C:\fakepath\[PERSON_NAME] asistencia julio .pdf"
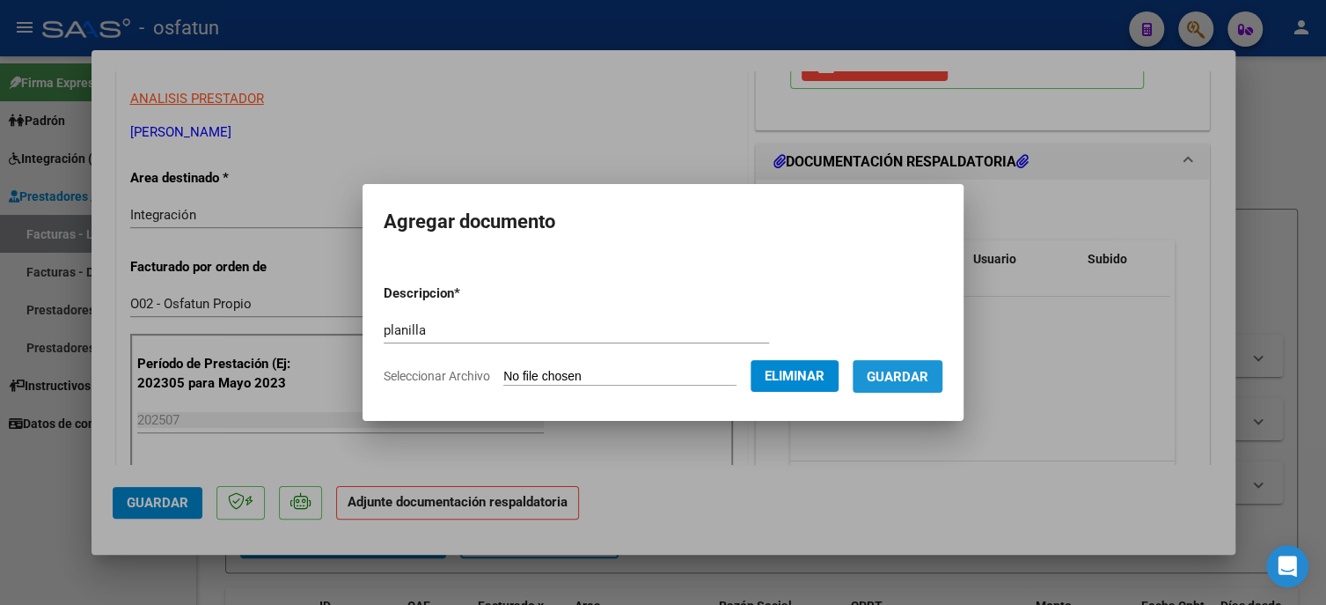
click at [888, 381] on span "Guardar" at bounding box center [898, 377] width 62 height 16
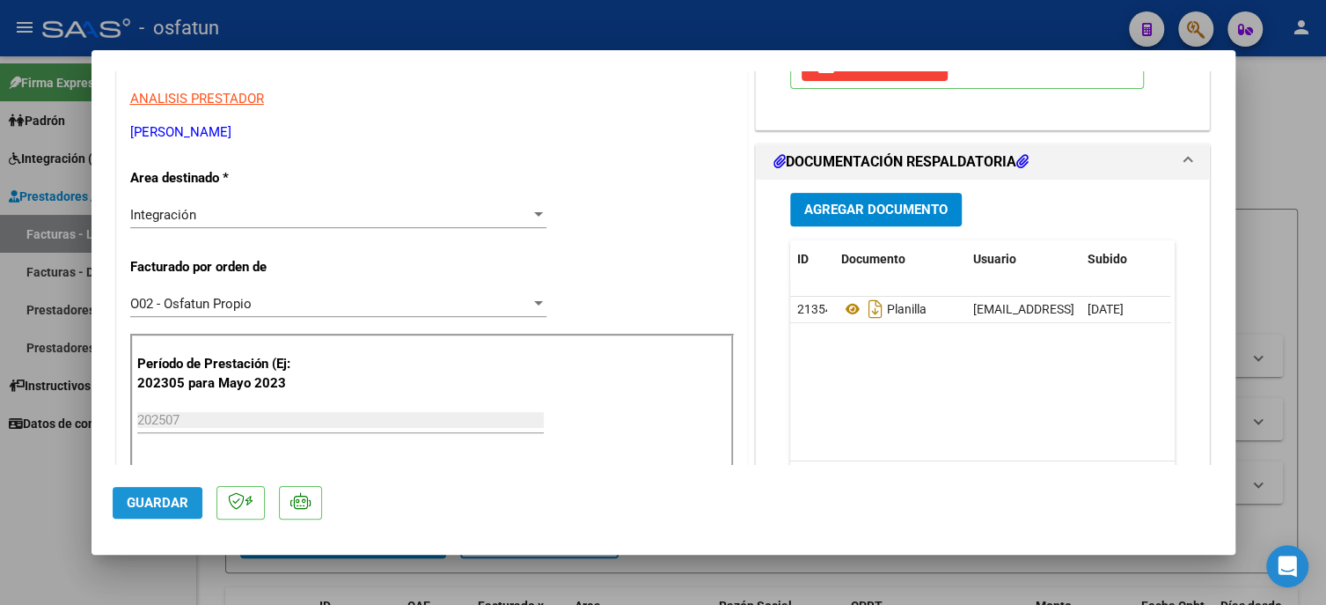
click at [129, 508] on span "Guardar" at bounding box center [158, 503] width 62 height 16
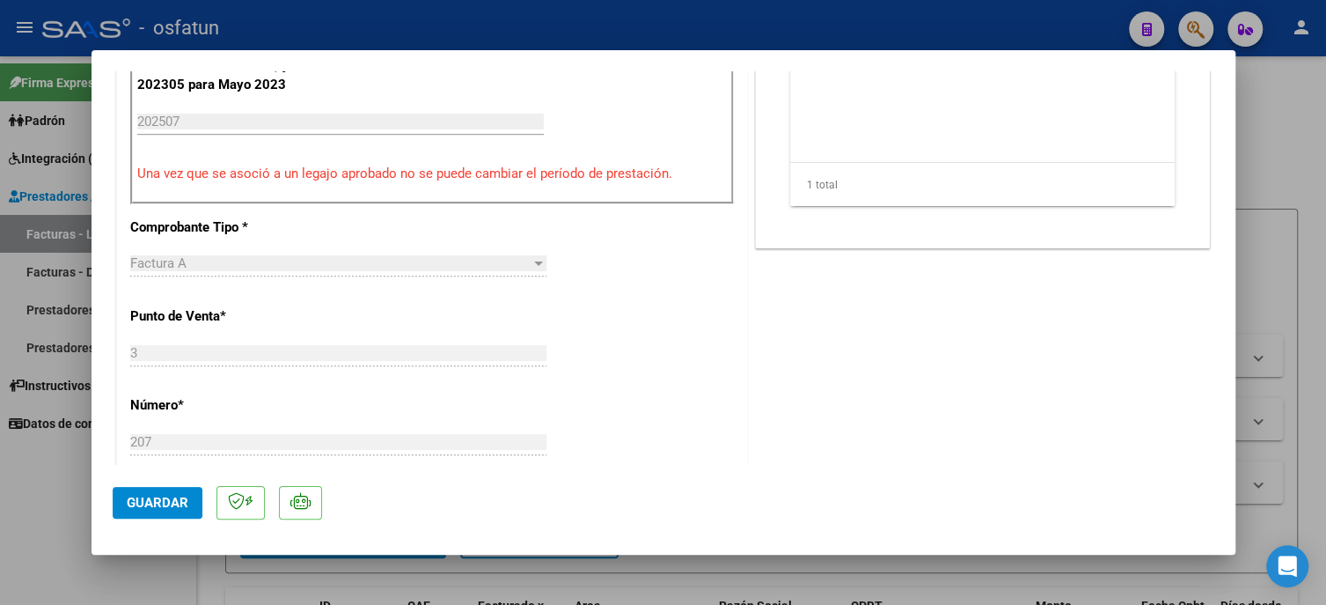
scroll to position [792, 0]
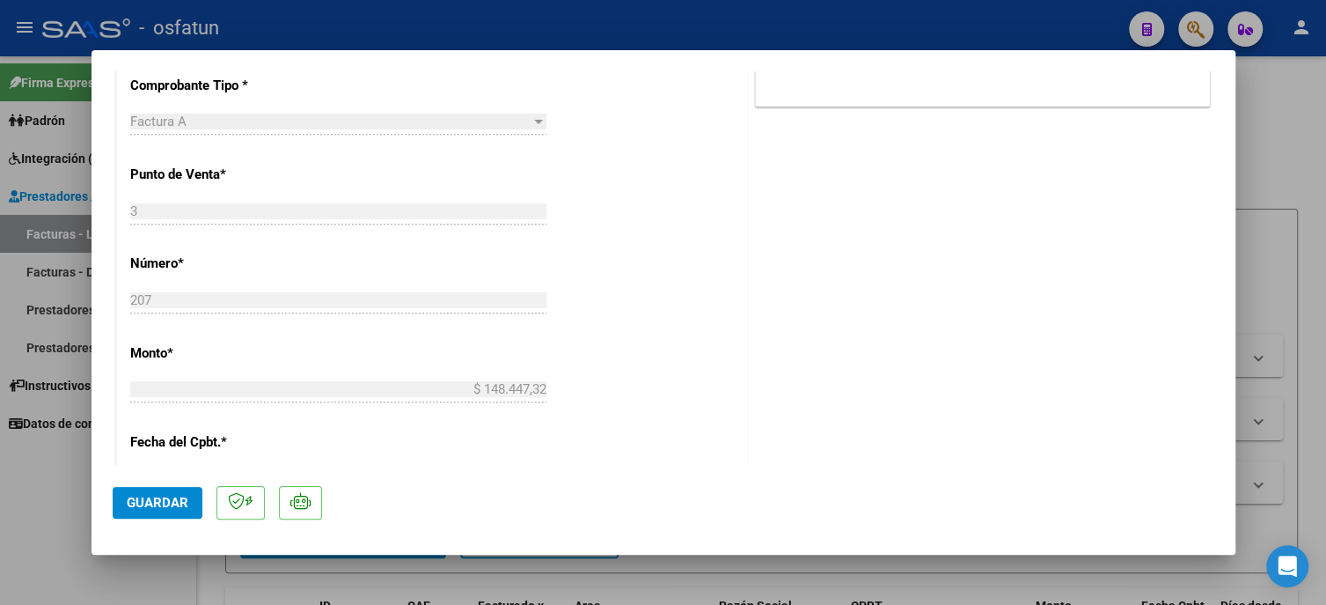
click at [145, 510] on span "Guardar" at bounding box center [158, 503] width 62 height 16
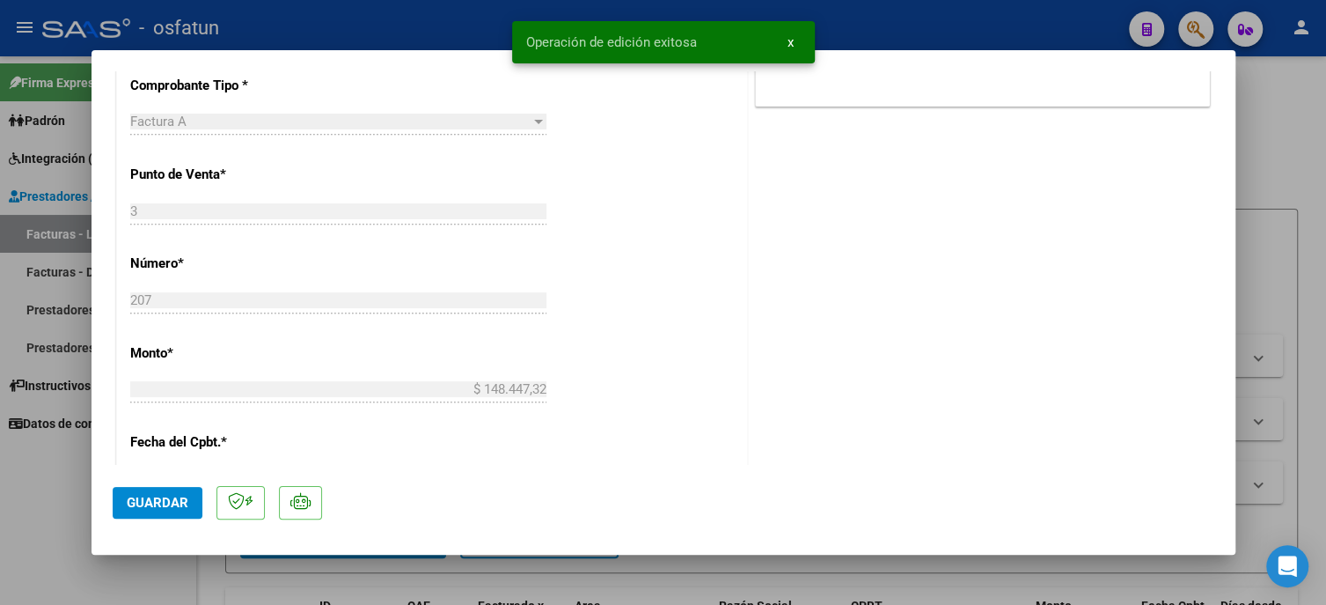
click at [31, 535] on div at bounding box center [663, 302] width 1326 height 605
type input "$ 0,00"
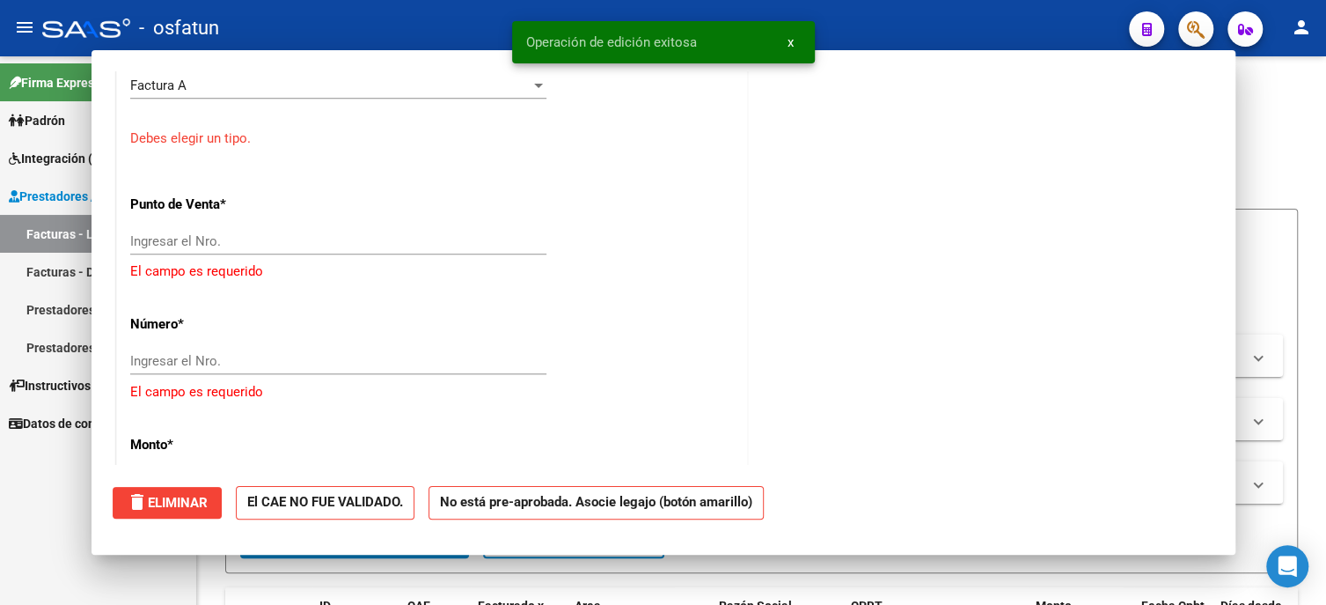
scroll to position [756, 0]
